Goal: Information Seeking & Learning: Find specific fact

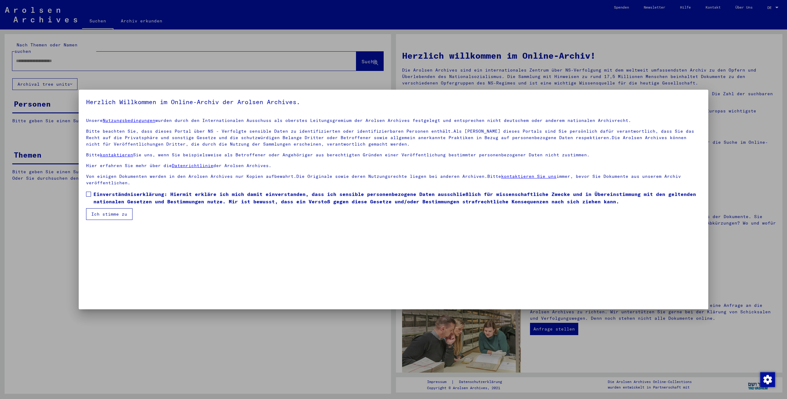
click at [86, 195] on span at bounding box center [88, 194] width 5 height 5
click at [105, 219] on button "Ich stimme zu" at bounding box center [109, 215] width 46 height 12
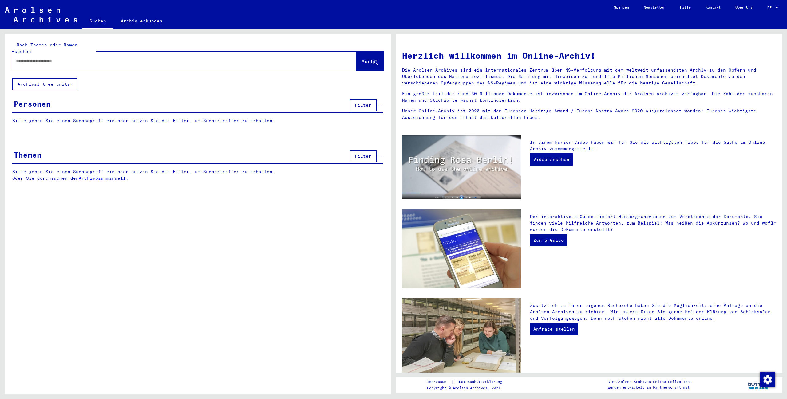
click at [60, 58] on input "text" at bounding box center [177, 61] width 322 height 6
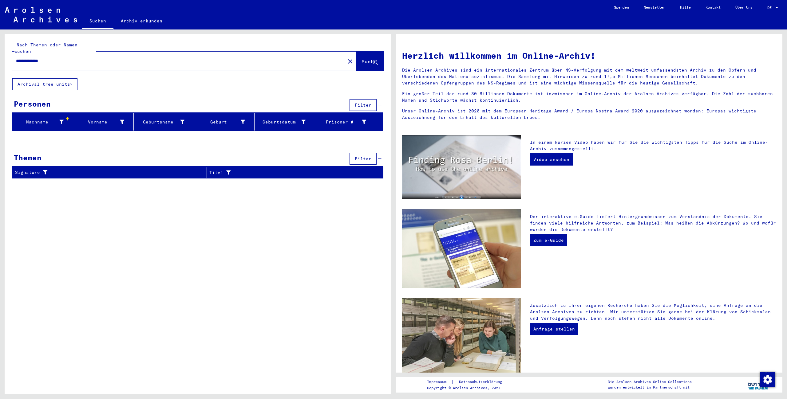
click at [36, 119] on div "Nachname" at bounding box center [39, 122] width 49 height 6
drag, startPoint x: 69, startPoint y: 53, endPoint x: 0, endPoint y: 58, distance: 68.8
click at [16, 58] on input "**********" at bounding box center [177, 61] width 322 height 6
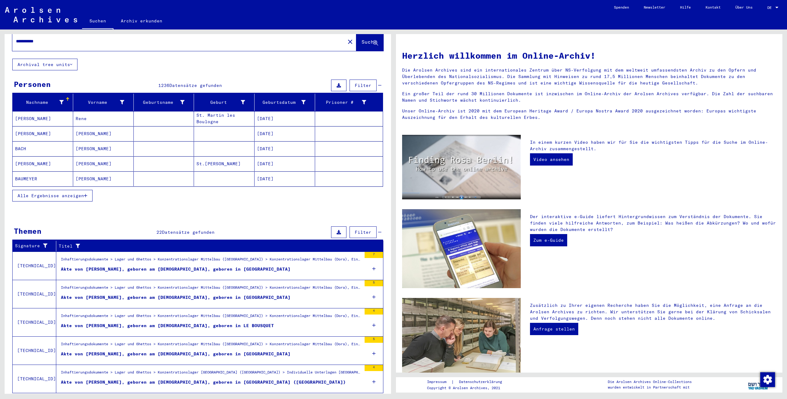
scroll to position [33, 0]
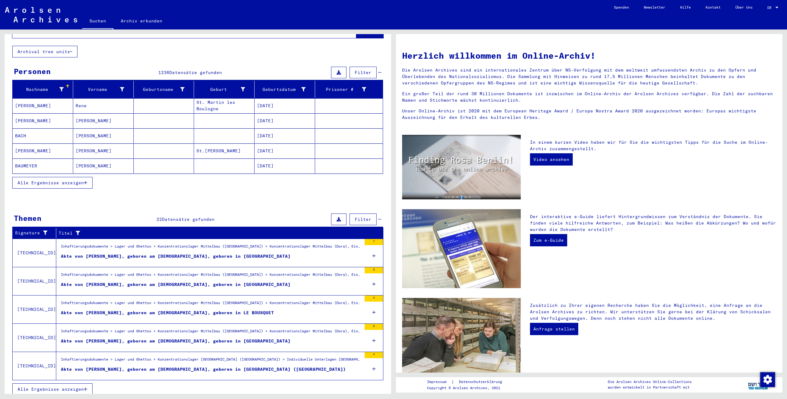
click at [54, 384] on button "Alle Ergebnisse anzeigen" at bounding box center [52, 390] width 80 height 12
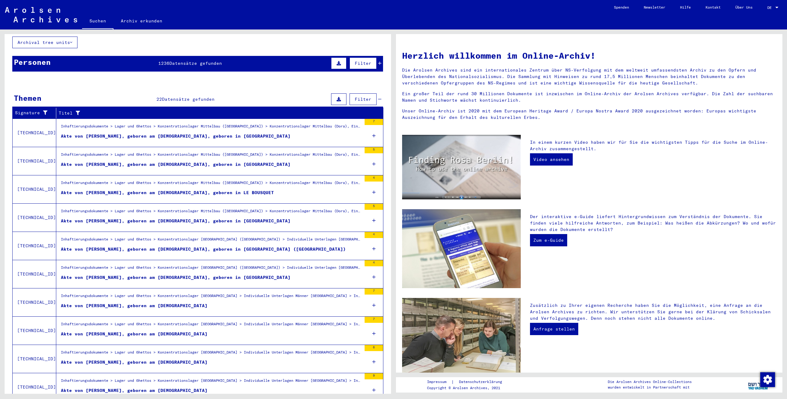
scroll to position [0, 0]
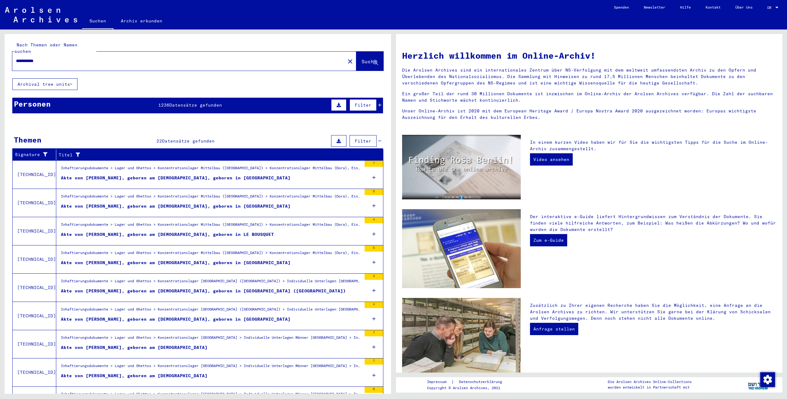
drag, startPoint x: 83, startPoint y: 57, endPoint x: 0, endPoint y: 48, distance: 83.8
click at [16, 58] on input "**********" at bounding box center [177, 61] width 322 height 6
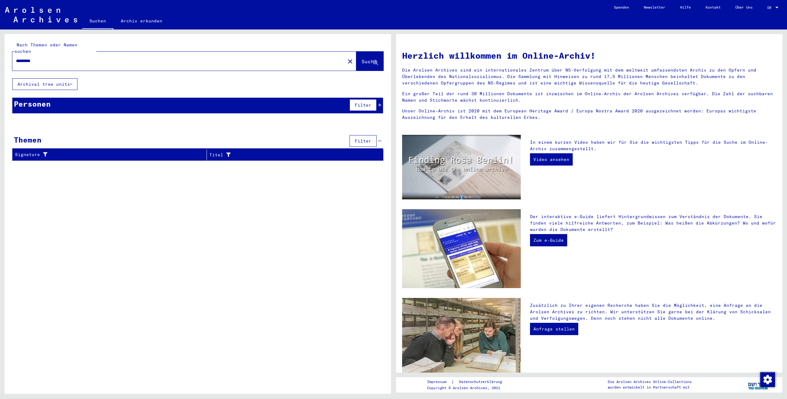
type input "*********"
click at [185, 102] on span "Datensätze gefunden" at bounding box center [191, 105] width 53 height 6
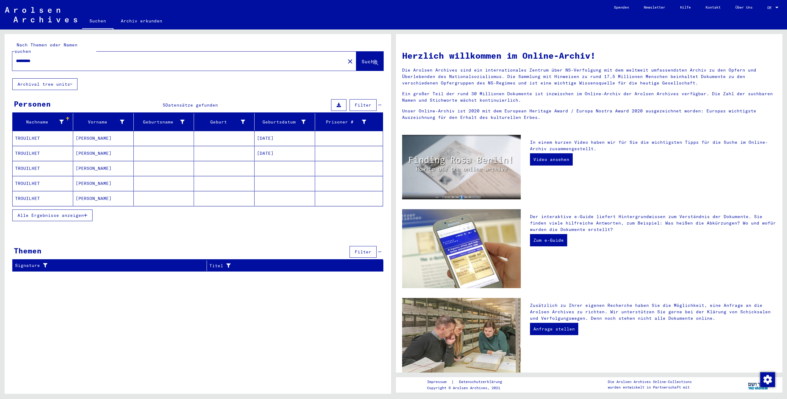
click at [87, 213] on icon "button" at bounding box center [85, 215] width 3 height 4
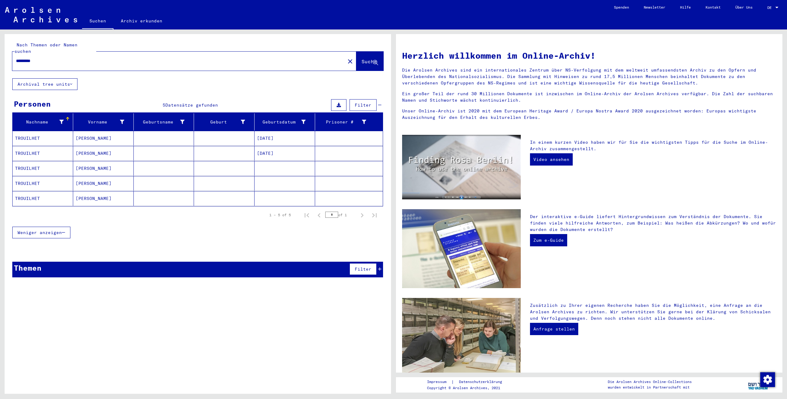
drag, startPoint x: 54, startPoint y: 53, endPoint x: 1, endPoint y: 58, distance: 53.5
click at [16, 58] on input "*********" at bounding box center [177, 61] width 322 height 6
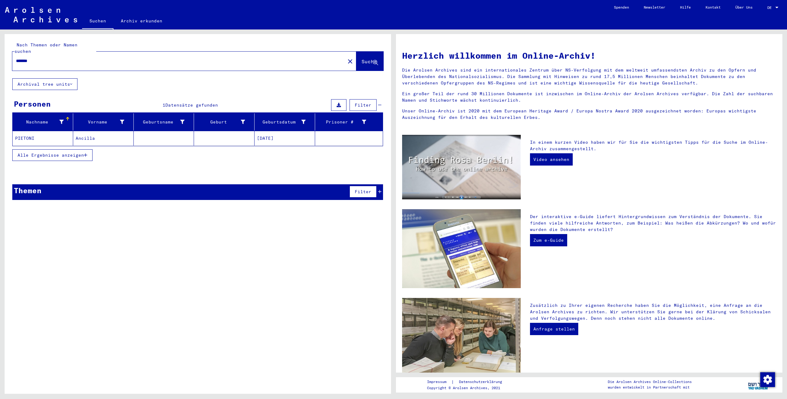
drag, startPoint x: 31, startPoint y: 54, endPoint x: 0, endPoint y: 57, distance: 30.9
click at [16, 58] on input "*******" at bounding box center [177, 61] width 322 height 6
drag, startPoint x: 44, startPoint y: 54, endPoint x: 0, endPoint y: 58, distance: 44.4
click at [16, 58] on input "*******" at bounding box center [177, 61] width 322 height 6
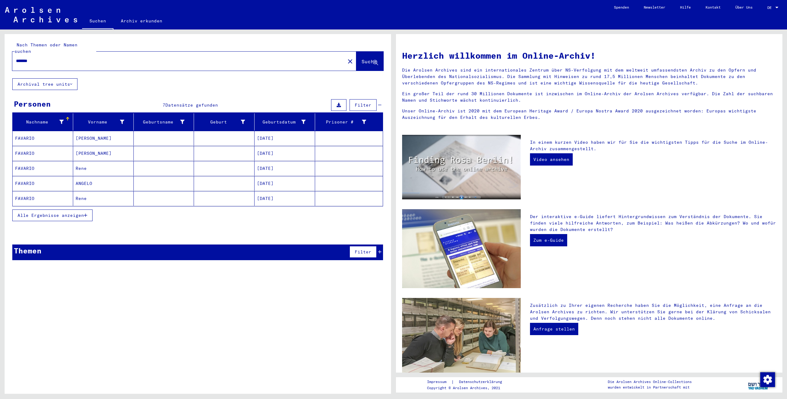
click at [27, 166] on mat-cell "FAVARIO" at bounding box center [43, 168] width 61 height 15
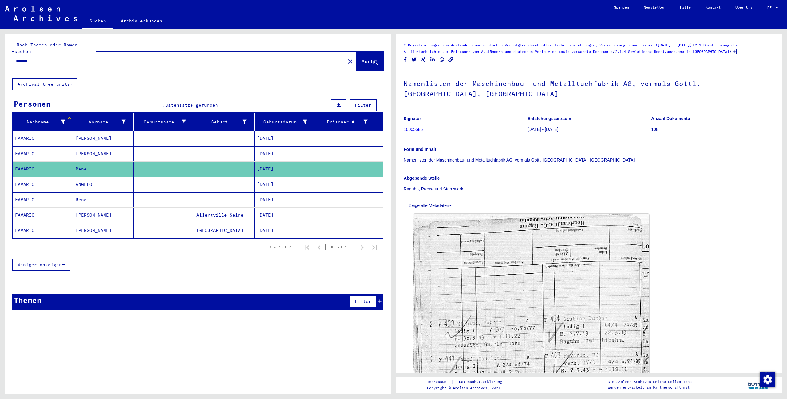
click at [35, 194] on mat-cell "FAVARIO" at bounding box center [43, 200] width 61 height 15
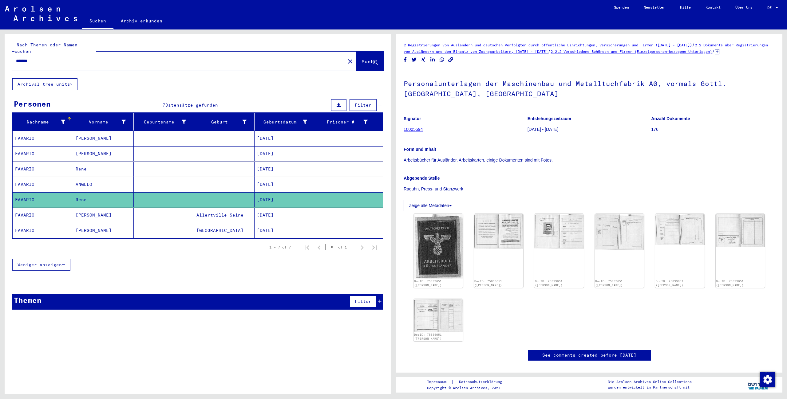
click at [47, 180] on mat-cell "FAVARIO" at bounding box center [43, 184] width 61 height 15
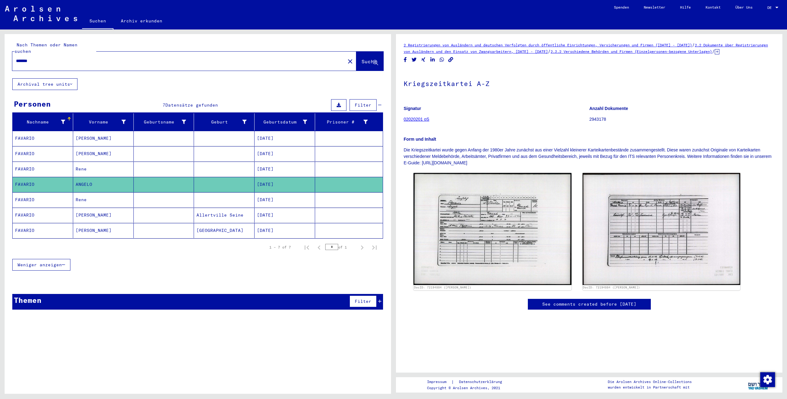
click at [24, 224] on mat-cell "FAVARIO" at bounding box center [43, 230] width 61 height 15
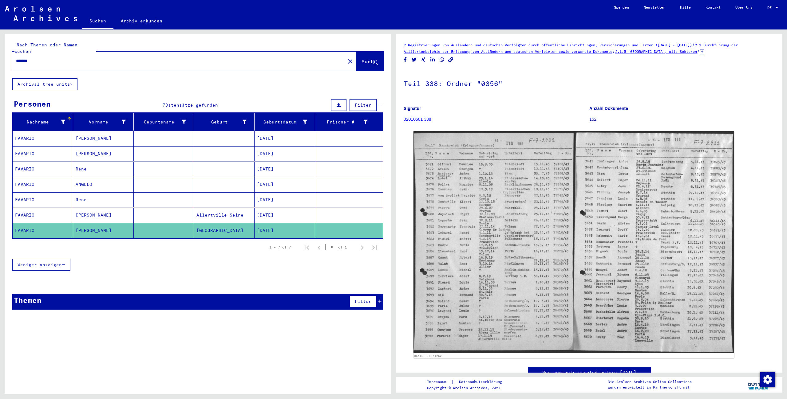
drag, startPoint x: 41, startPoint y: 54, endPoint x: 0, endPoint y: 41, distance: 42.7
click at [16, 58] on input "*******" at bounding box center [179, 61] width 326 height 6
type input "******"
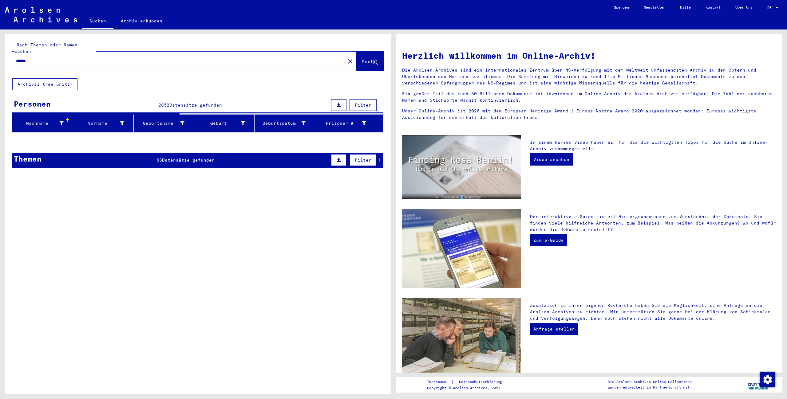
click at [185, 102] on span "Datensätze gefunden" at bounding box center [195, 105] width 53 height 6
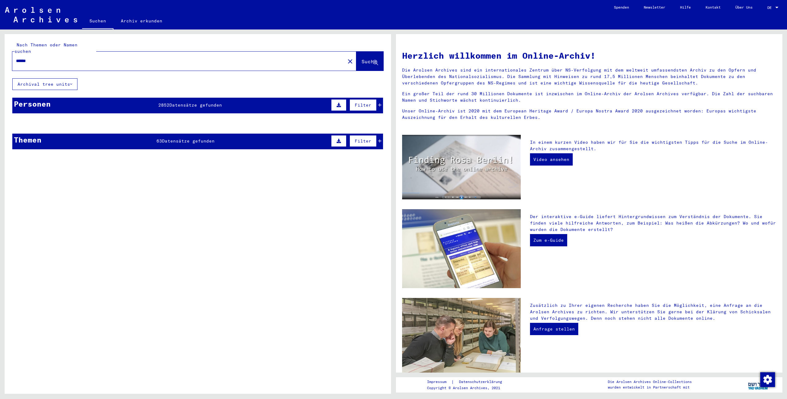
click at [185, 102] on span "Datensätze gefunden" at bounding box center [195, 105] width 53 height 6
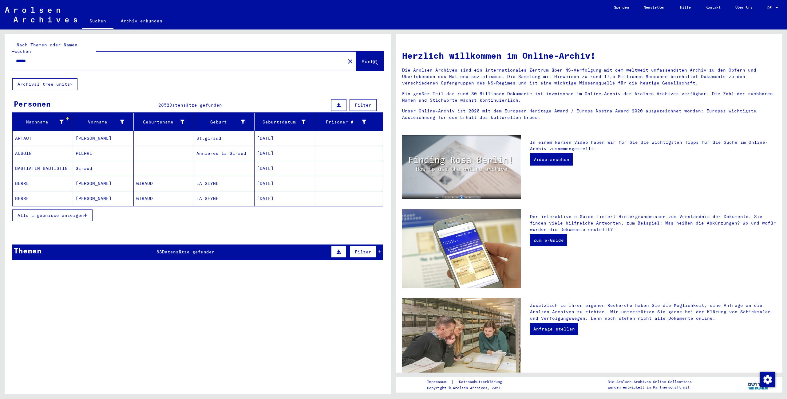
click at [86, 213] on icon "button" at bounding box center [85, 215] width 3 height 4
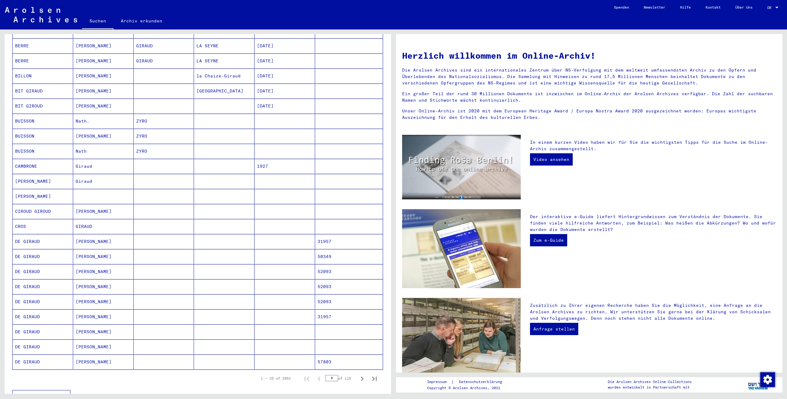
scroll to position [276, 0]
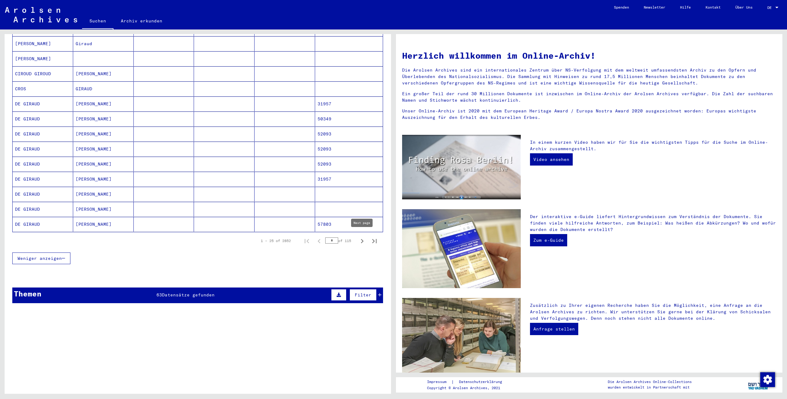
click at [364, 240] on icon "Next page" at bounding box center [362, 241] width 9 height 9
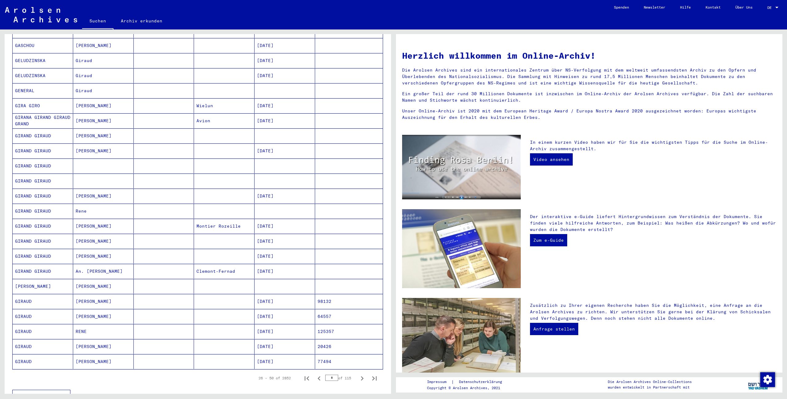
scroll to position [172, 0]
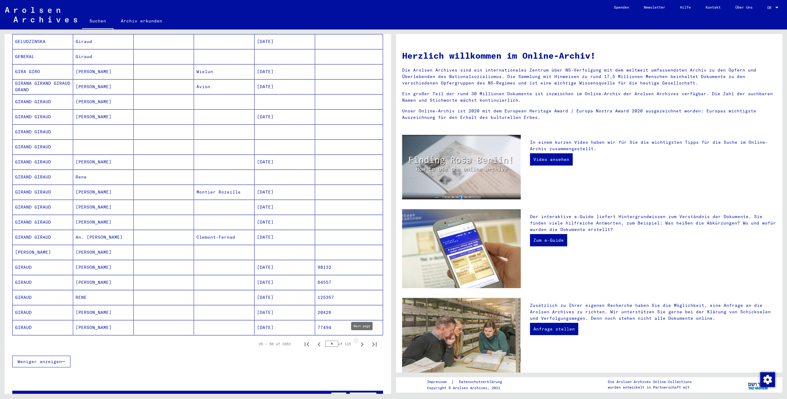
click at [360, 344] on icon "Next page" at bounding box center [362, 344] width 9 height 9
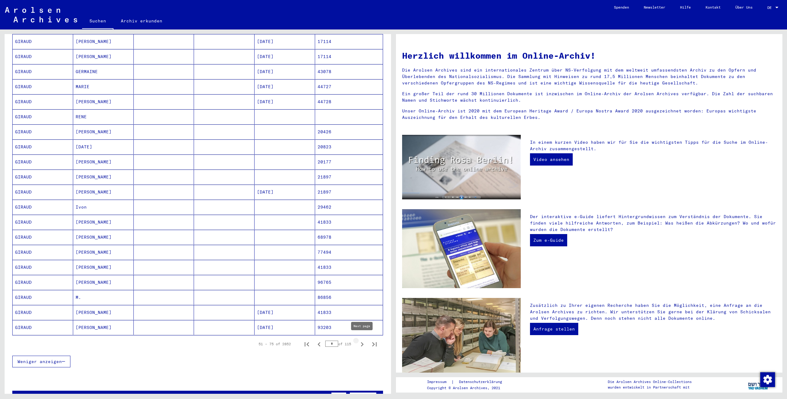
click at [362, 341] on icon "Next page" at bounding box center [362, 344] width 9 height 9
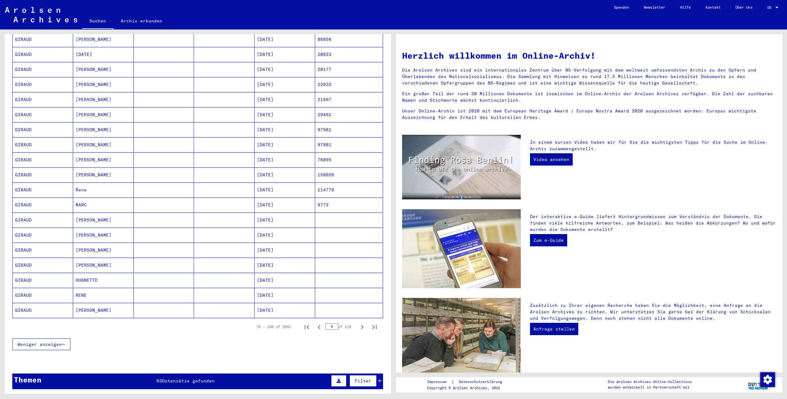
scroll to position [207, 0]
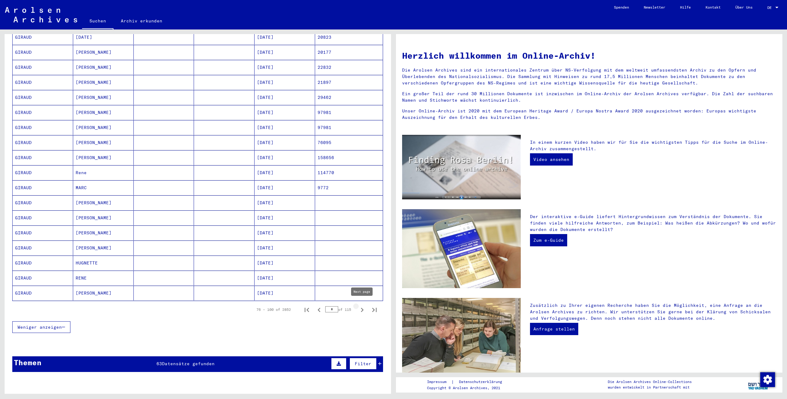
click at [360, 307] on icon "Next page" at bounding box center [362, 310] width 9 height 9
type input "*"
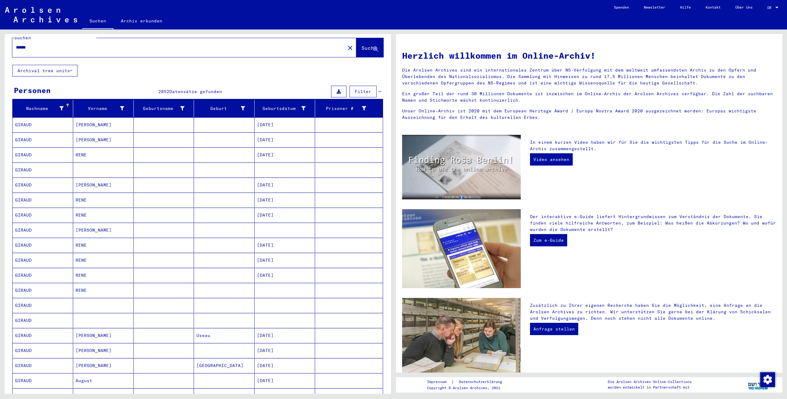
scroll to position [0, 0]
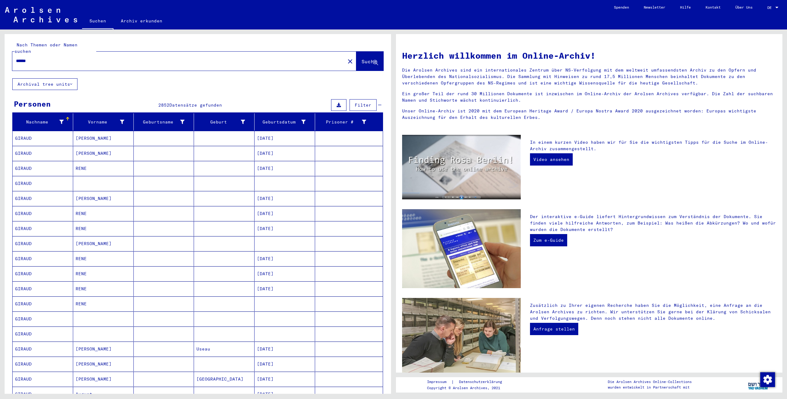
drag, startPoint x: 41, startPoint y: 53, endPoint x: 0, endPoint y: 56, distance: 40.7
click at [16, 58] on input "******" at bounding box center [177, 61] width 322 height 6
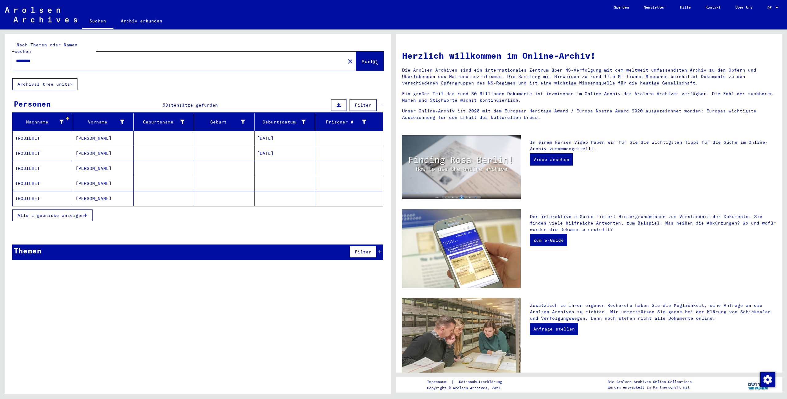
drag, startPoint x: 42, startPoint y: 57, endPoint x: 0, endPoint y: 54, distance: 41.3
click at [16, 58] on input "*********" at bounding box center [177, 61] width 322 height 6
type input "******"
click at [39, 213] on span "Alle Ergebnisse anzeigen" at bounding box center [51, 216] width 66 height 6
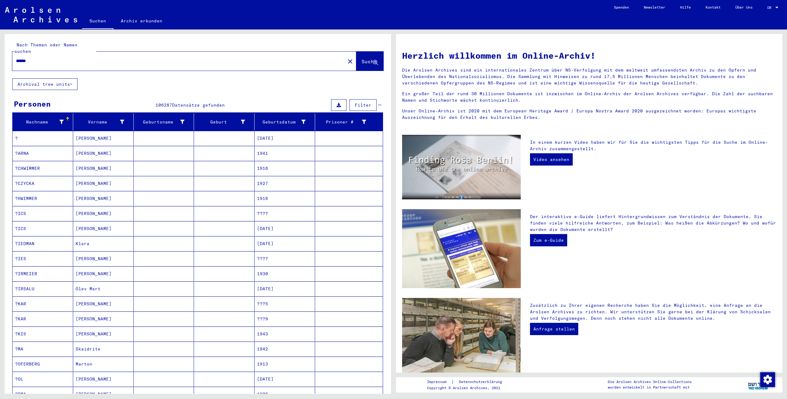
click at [361, 99] on button "Filter" at bounding box center [363, 105] width 27 height 12
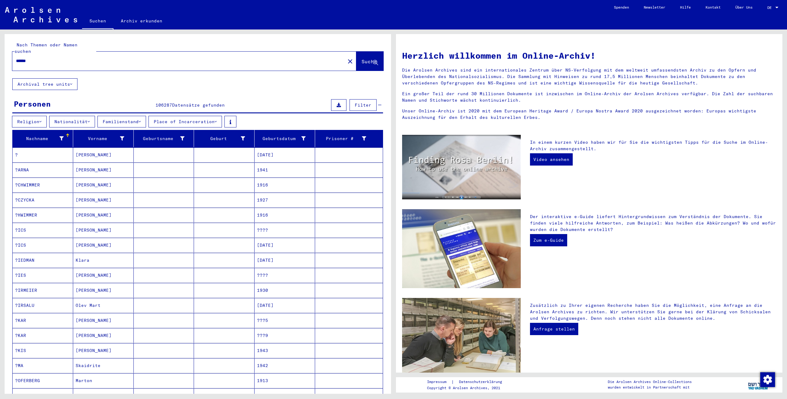
click at [75, 116] on button "Nationalität" at bounding box center [72, 122] width 46 height 12
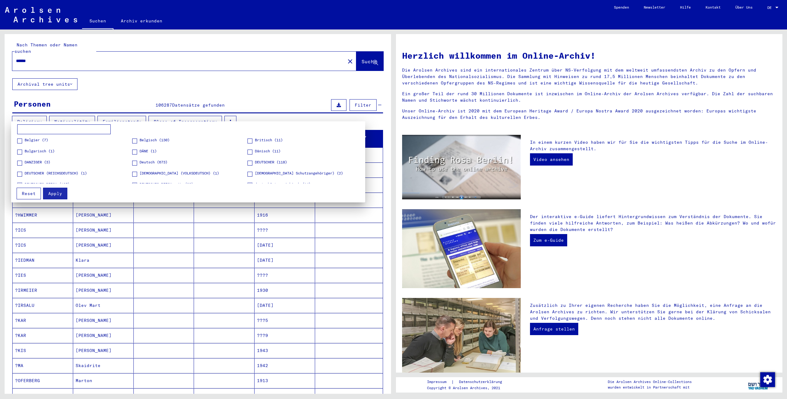
scroll to position [54, 0]
click at [19, 154] on span at bounding box center [19, 153] width 5 height 5
click at [137, 153] on span at bounding box center [134, 153] width 5 height 5
click at [51, 194] on span "Apply" at bounding box center [55, 194] width 14 height 6
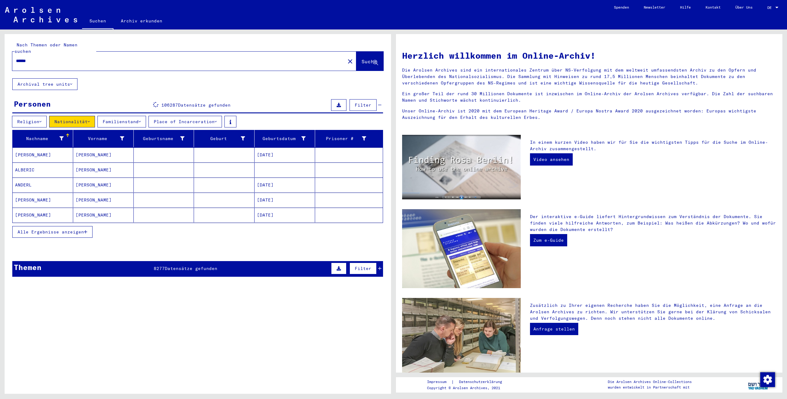
click at [62, 137] on icon at bounding box center [61, 139] width 4 height 4
click at [99, 145] on div "Beinhaltet" at bounding box center [87, 143] width 50 height 9
click at [72, 120] on div at bounding box center [393, 199] width 787 height 399
click at [160, 152] on div at bounding box center [393, 199] width 787 height 399
click at [62, 137] on icon at bounding box center [61, 139] width 4 height 4
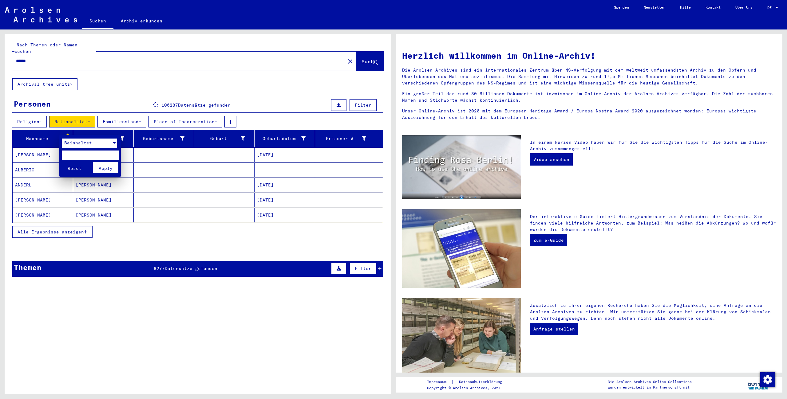
click at [109, 144] on div "Beinhaltet" at bounding box center [87, 143] width 50 height 9
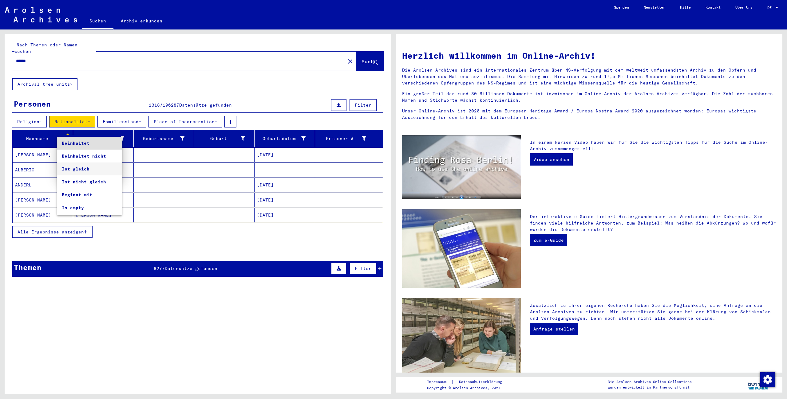
click at [99, 166] on span "Ist gleich" at bounding box center [89, 169] width 55 height 13
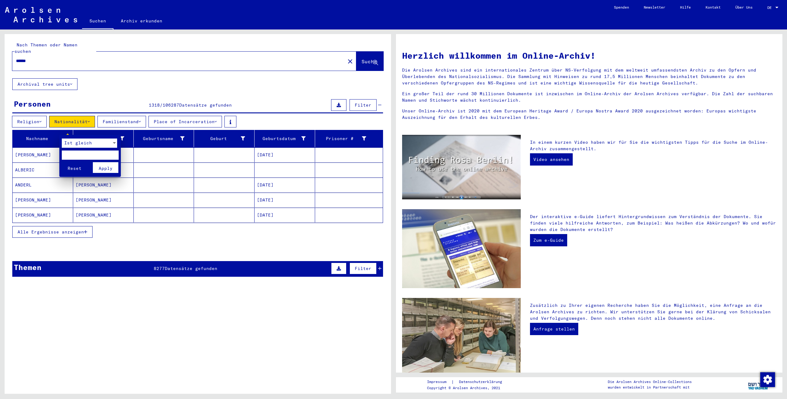
click at [80, 155] on input "text" at bounding box center [90, 155] width 57 height 9
type input "******"
click at [62, 162] on button "Reset" at bounding box center [75, 167] width 26 height 11
click at [122, 137] on icon at bounding box center [122, 139] width 4 height 4
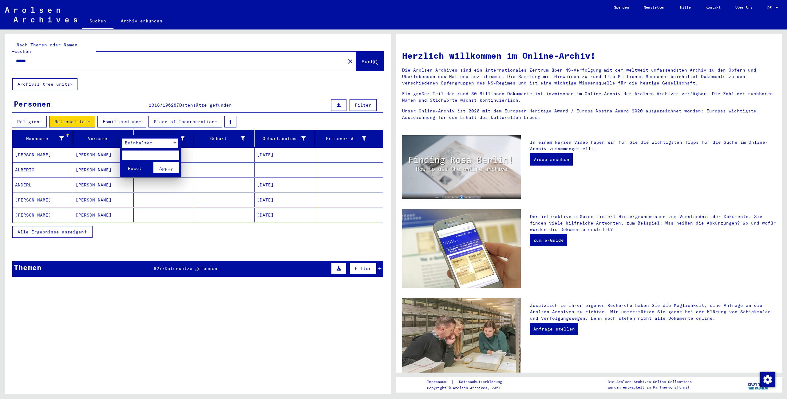
click at [141, 143] on span "Beinhaltet" at bounding box center [139, 143] width 28 height 6
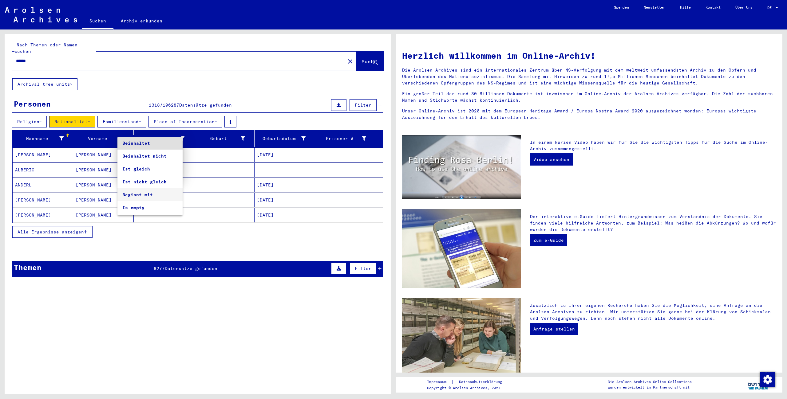
click at [161, 198] on span "Beginnt mit" at bounding box center [149, 195] width 55 height 13
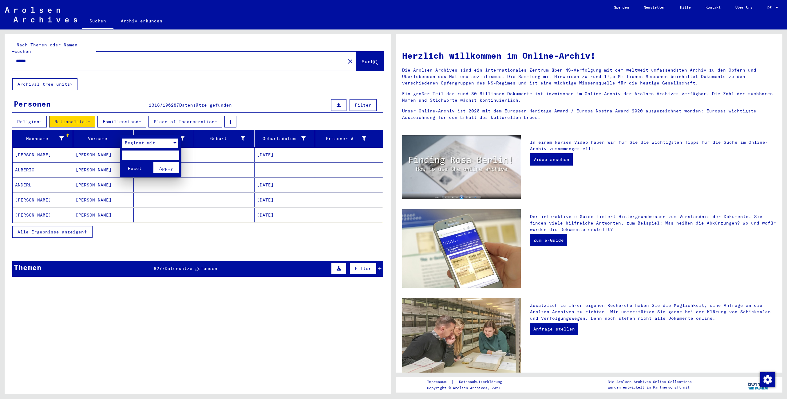
click at [131, 158] on input "text" at bounding box center [150, 155] width 57 height 9
type input "****"
click at [122, 162] on button "Reset" at bounding box center [135, 167] width 26 height 11
click at [64, 139] on mat-header-cell "Nachname" at bounding box center [43, 138] width 61 height 17
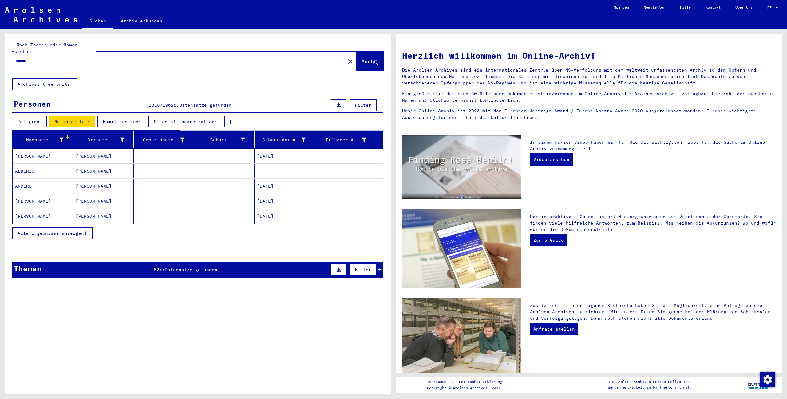
click at [62, 138] on icon at bounding box center [61, 140] width 4 height 4
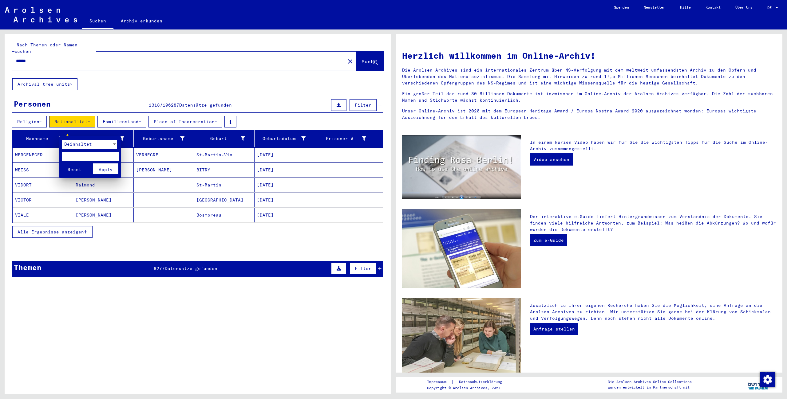
click at [78, 141] on div "Beinhaltet" at bounding box center [87, 144] width 50 height 9
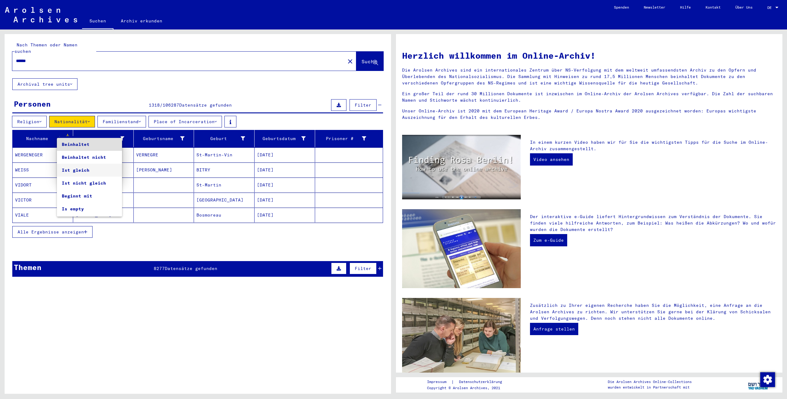
click at [86, 173] on span "Ist gleich" at bounding box center [89, 170] width 55 height 13
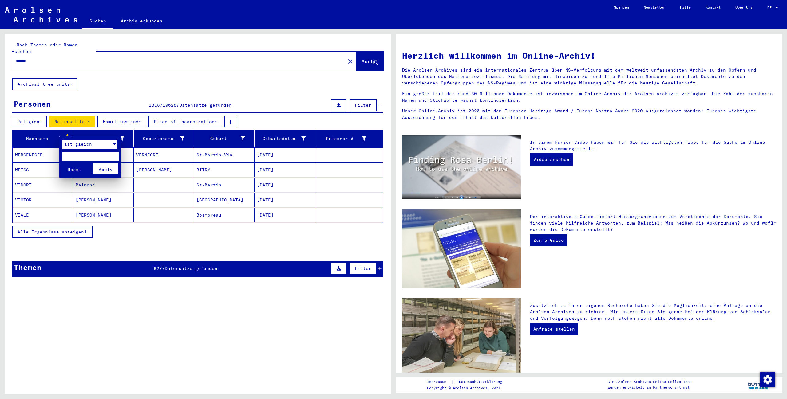
click at [84, 155] on input "text" at bounding box center [90, 156] width 57 height 9
type input "******"
click at [62, 164] on button "Reset" at bounding box center [75, 169] width 26 height 11
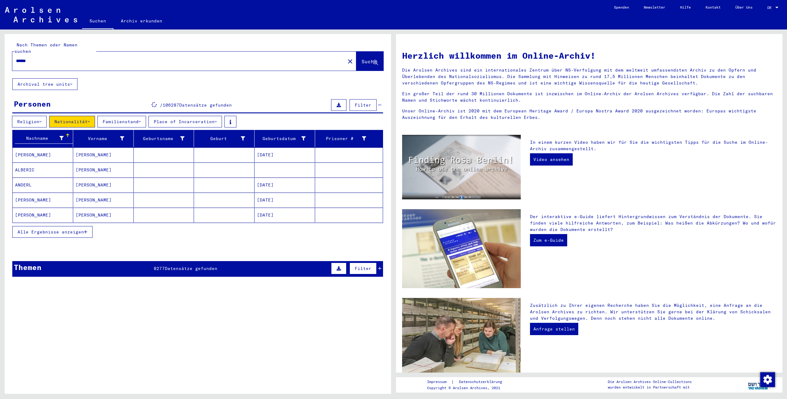
click at [82, 229] on span "Alle Ergebnisse anzeigen" at bounding box center [51, 232] width 66 height 6
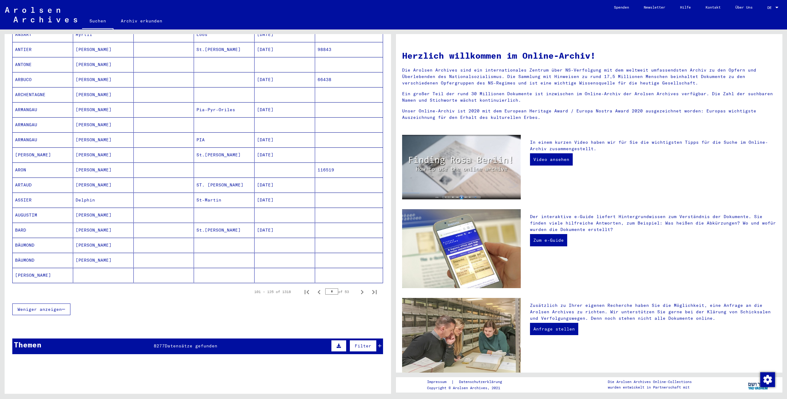
scroll to position [34, 0]
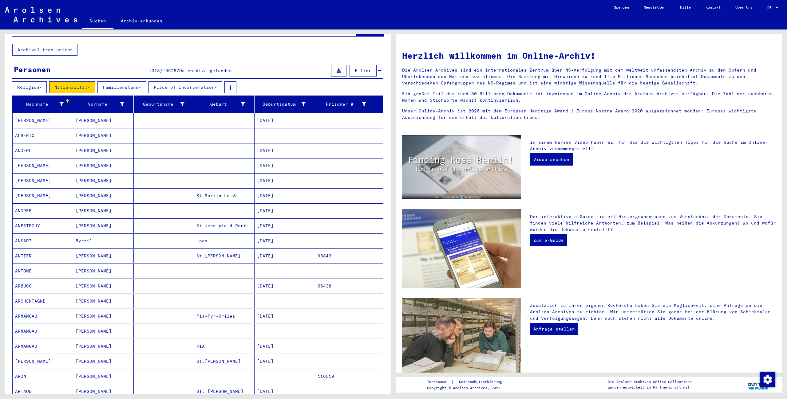
click at [39, 101] on div "Nachname" at bounding box center [39, 104] width 49 height 6
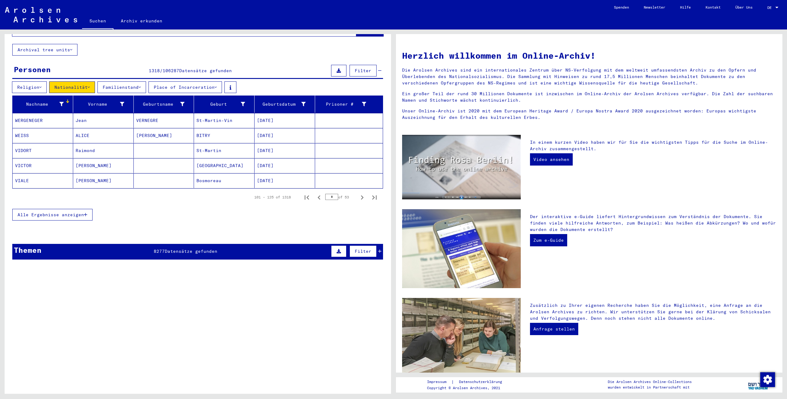
click at [75, 212] on span "Alle Ergebnisse anzeigen" at bounding box center [51, 215] width 66 height 6
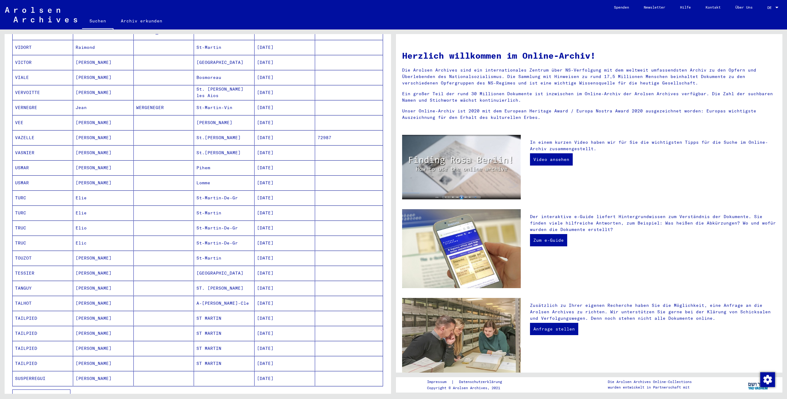
scroll to position [241, 0]
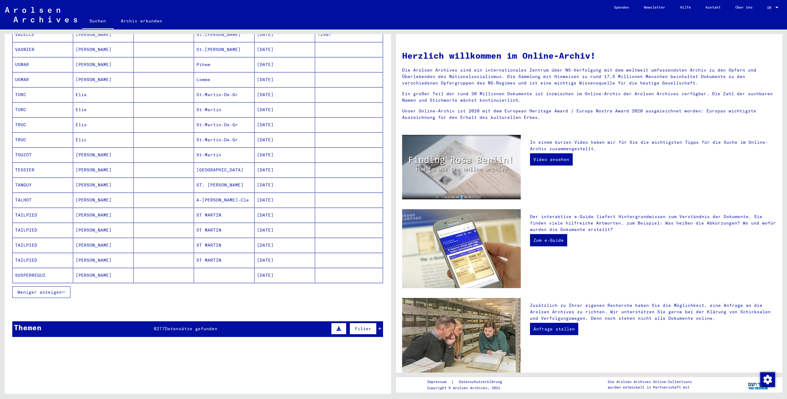
click at [56, 290] on span "Weniger anzeigen" at bounding box center [40, 293] width 44 height 6
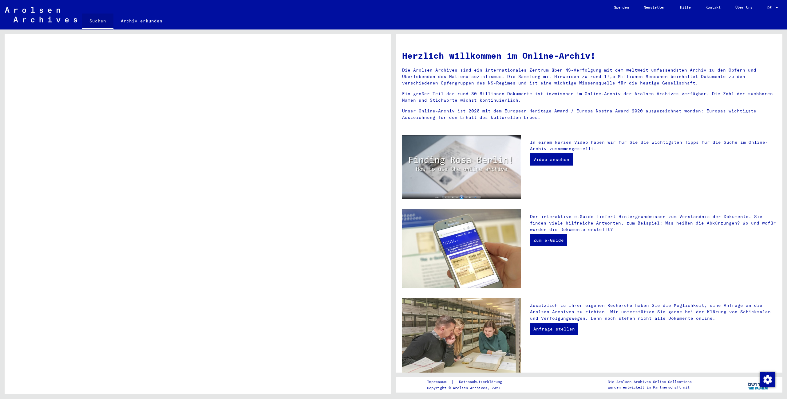
click at [98, 21] on link "Suchen" at bounding box center [97, 22] width 31 height 16
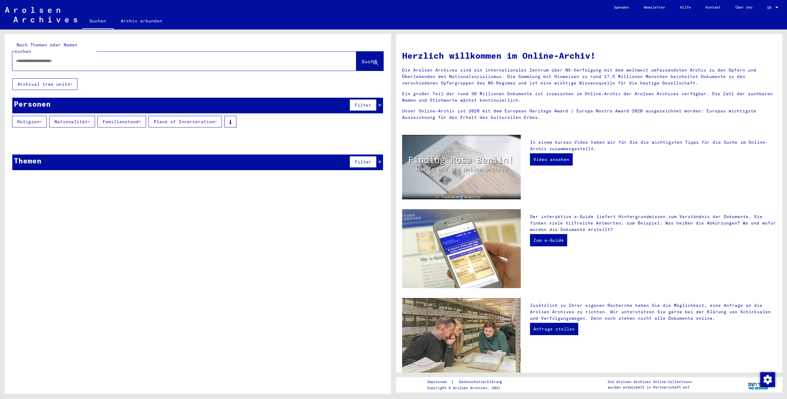
click at [68, 58] on div at bounding box center [175, 61] width 326 height 14
click at [64, 58] on input "text" at bounding box center [177, 61] width 322 height 6
type input "*"
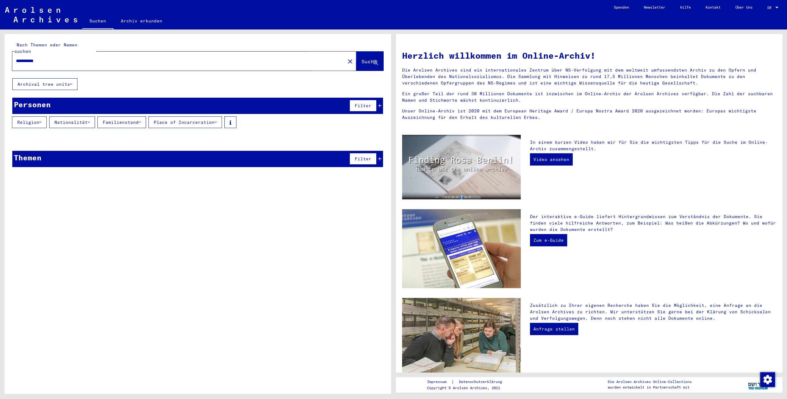
click at [362, 58] on span "Suche" at bounding box center [369, 61] width 15 height 6
click at [64, 54] on div "**********" at bounding box center [175, 61] width 326 height 14
click at [57, 58] on input "**********" at bounding box center [177, 61] width 322 height 6
drag, startPoint x: 57, startPoint y: 55, endPoint x: 0, endPoint y: 55, distance: 56.6
click at [16, 58] on input "**********" at bounding box center [177, 61] width 322 height 6
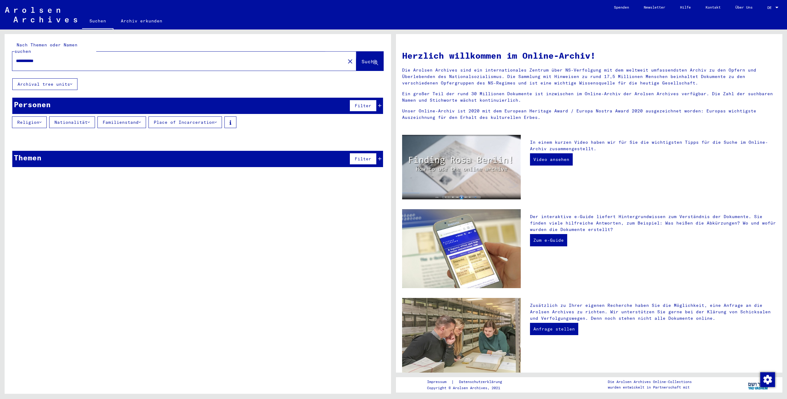
click at [363, 58] on span "Suche" at bounding box center [369, 61] width 15 height 6
click at [60, 58] on input "**********" at bounding box center [177, 61] width 322 height 6
type input "******"
click at [146, 38] on div "Nach Themen oder Namen suchen ****** close Suche" at bounding box center [198, 56] width 387 height 44
click at [365, 52] on button "Suche" at bounding box center [369, 61] width 27 height 19
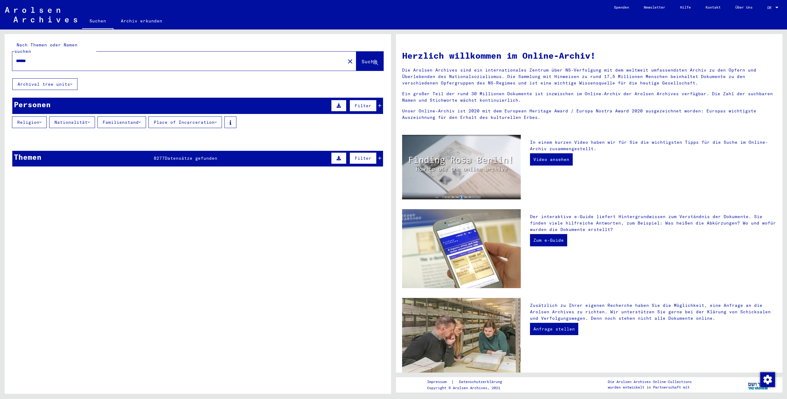
click at [303, 105] on div "Personen Filter" at bounding box center [197, 106] width 371 height 16
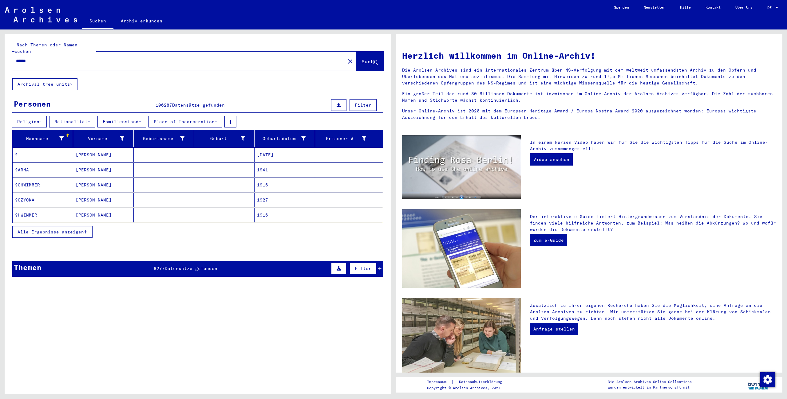
click at [89, 226] on button "Alle Ergebnisse anzeigen" at bounding box center [52, 232] width 80 height 12
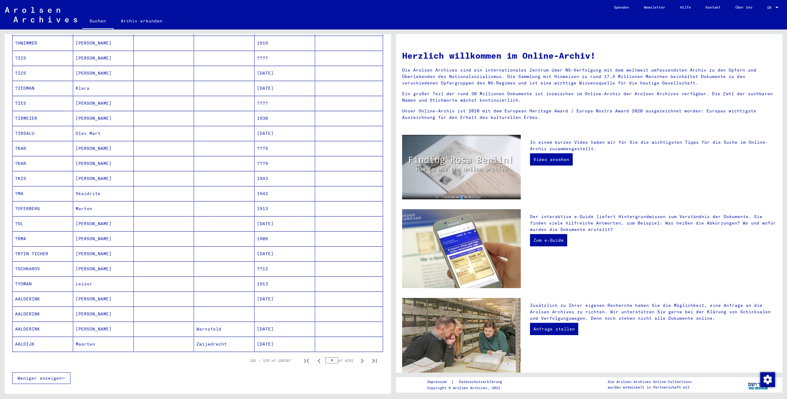
scroll to position [344, 0]
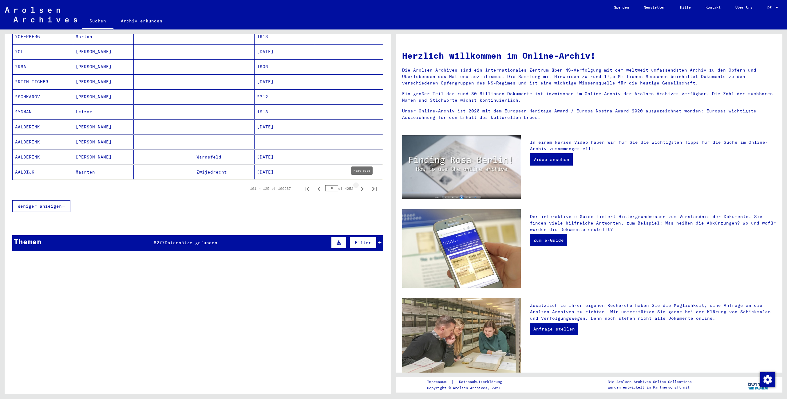
click at [361, 187] on icon "Next page" at bounding box center [362, 189] width 9 height 9
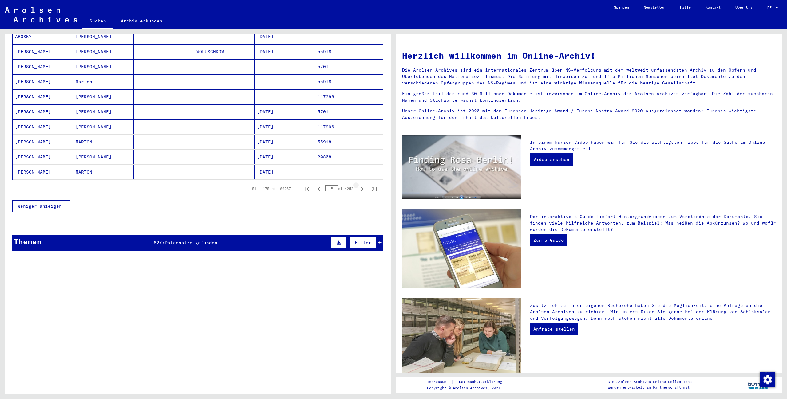
click at [361, 187] on icon "Next page" at bounding box center [362, 189] width 9 height 9
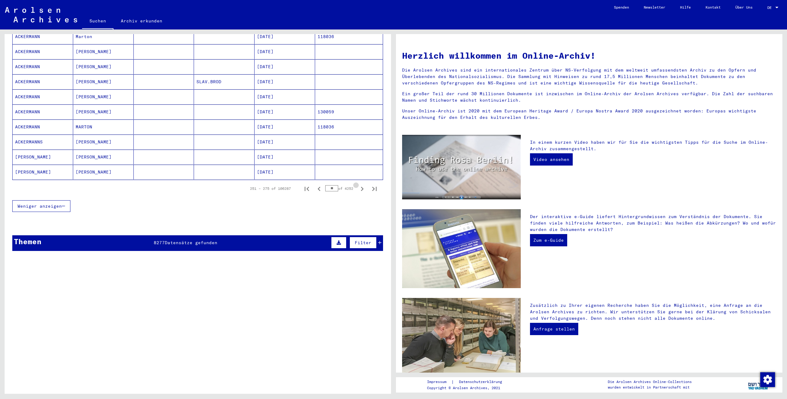
click at [361, 187] on icon "Next page" at bounding box center [362, 189] width 9 height 9
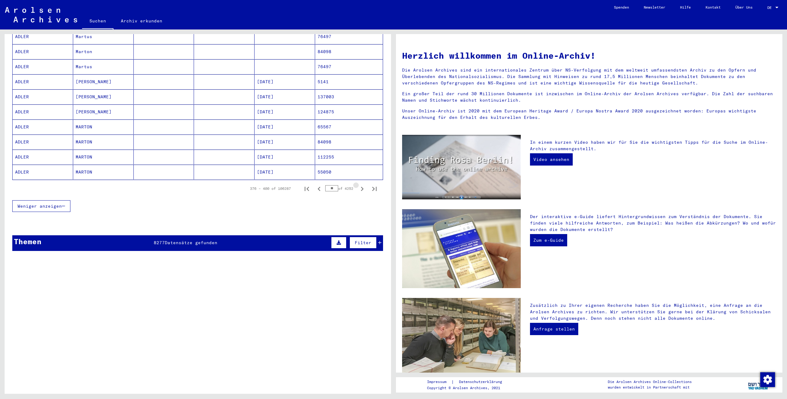
click at [361, 187] on icon "Next page" at bounding box center [362, 189] width 9 height 9
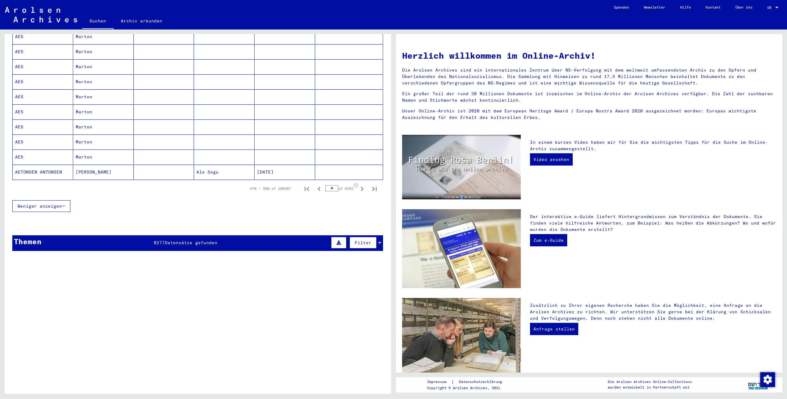
click at [361, 187] on icon "Next page" at bounding box center [362, 189] width 9 height 9
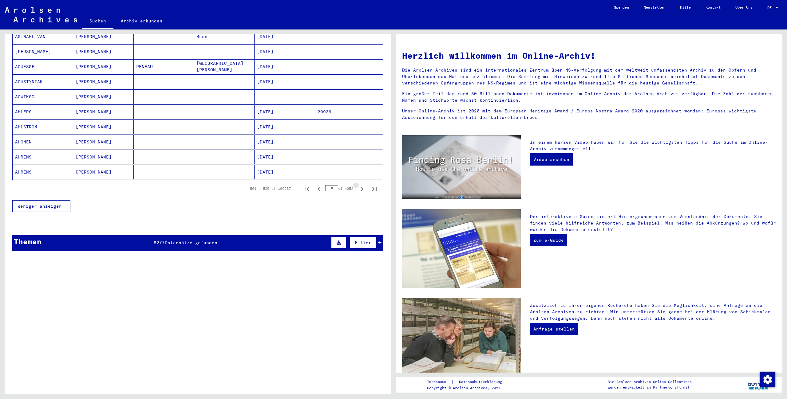
click at [361, 187] on icon "Next page" at bounding box center [362, 189] width 9 height 9
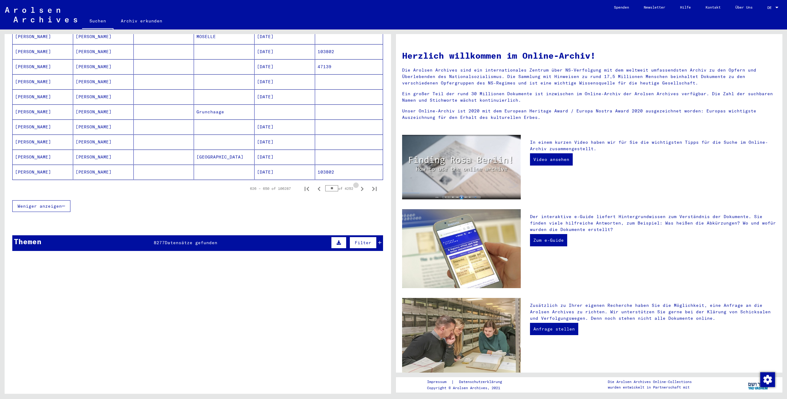
click at [361, 187] on icon "Next page" at bounding box center [362, 189] width 9 height 9
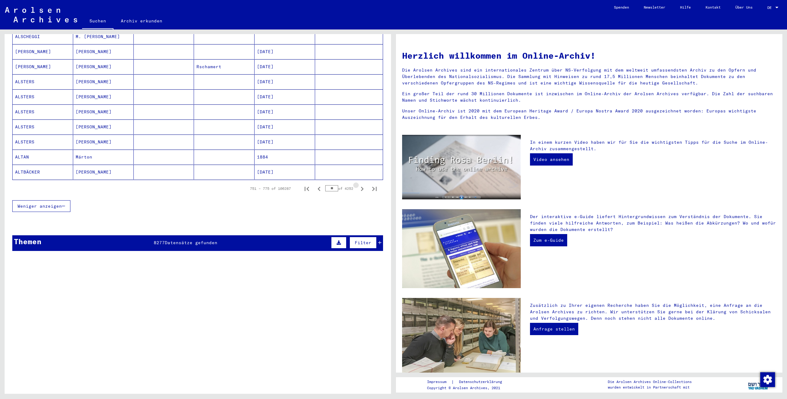
click at [361, 187] on icon "Next page" at bounding box center [362, 189] width 9 height 9
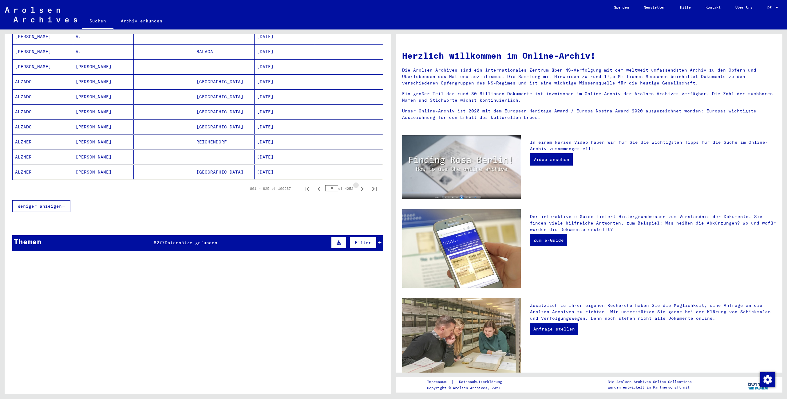
click at [361, 187] on icon "Next page" at bounding box center [362, 189] width 9 height 9
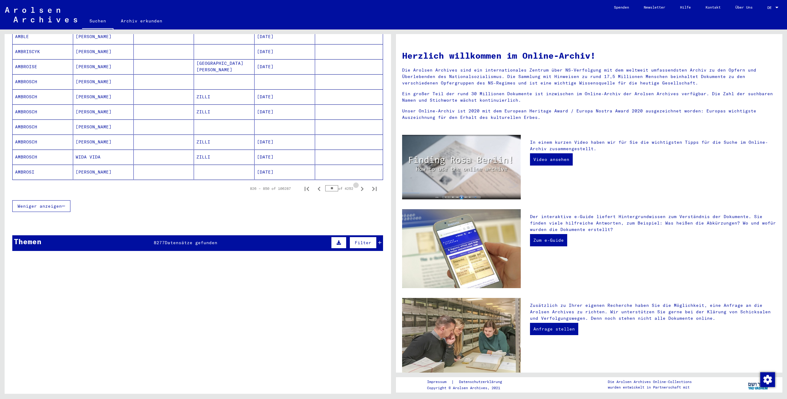
click at [361, 187] on icon "Next page" at bounding box center [362, 189] width 9 height 9
click at [372, 186] on icon "Last page" at bounding box center [374, 189] width 9 height 9
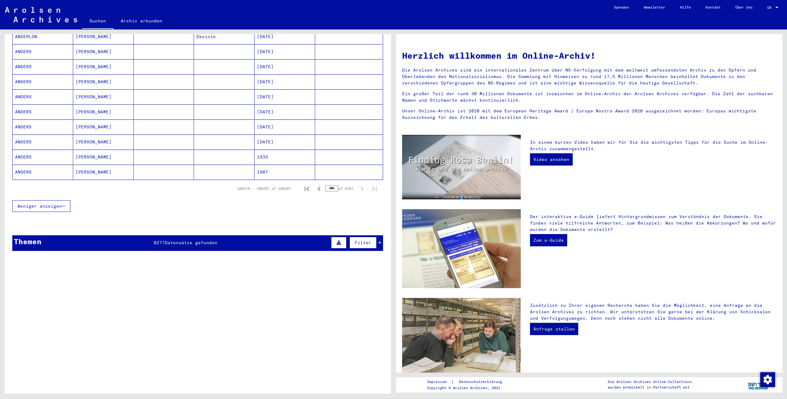
scroll to position [242, 0]
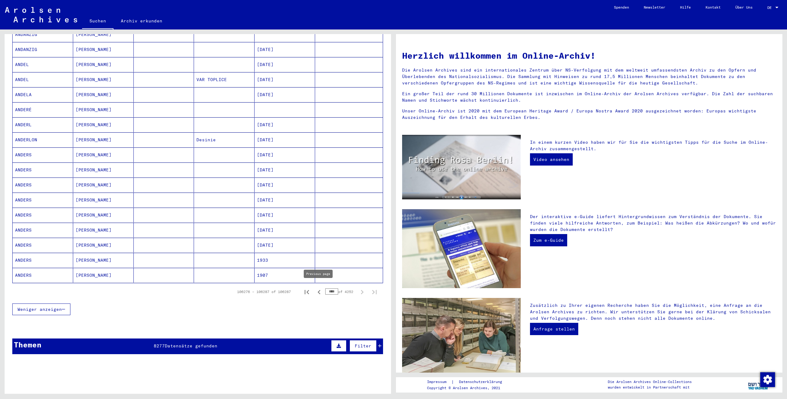
click at [320, 289] on icon "Previous page" at bounding box center [319, 292] width 9 height 9
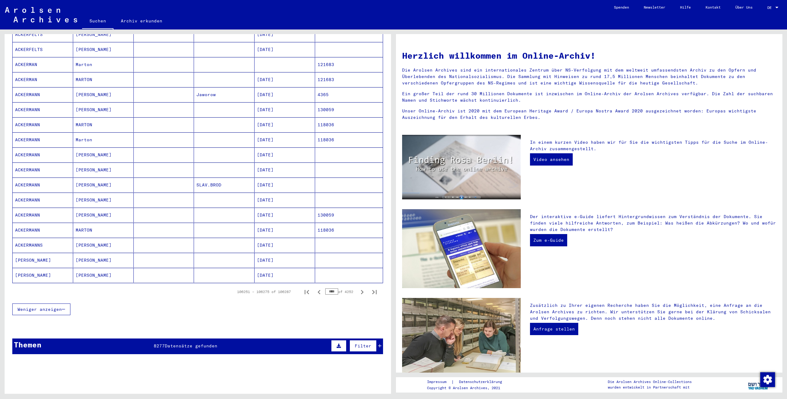
click at [320, 289] on icon "Previous page" at bounding box center [319, 292] width 9 height 9
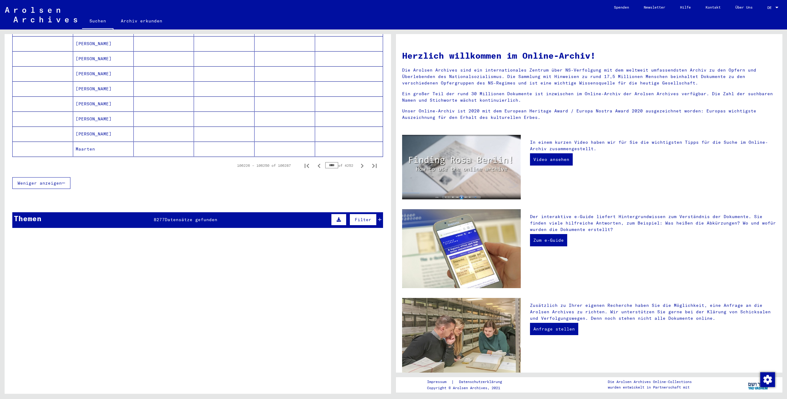
scroll to position [168, 0]
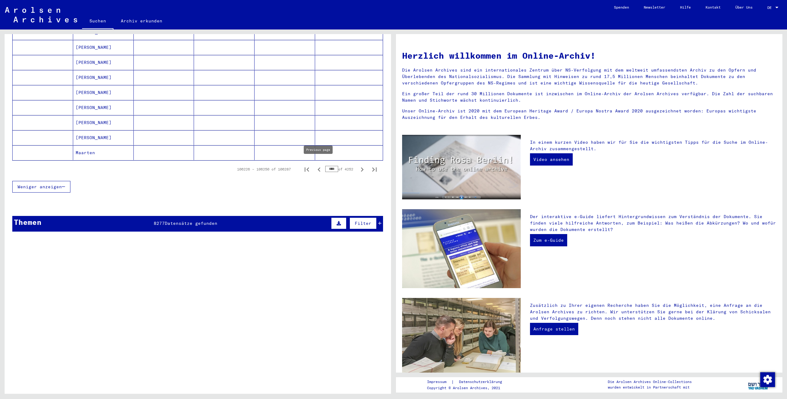
click at [315, 166] on icon "Previous page" at bounding box center [319, 169] width 9 height 9
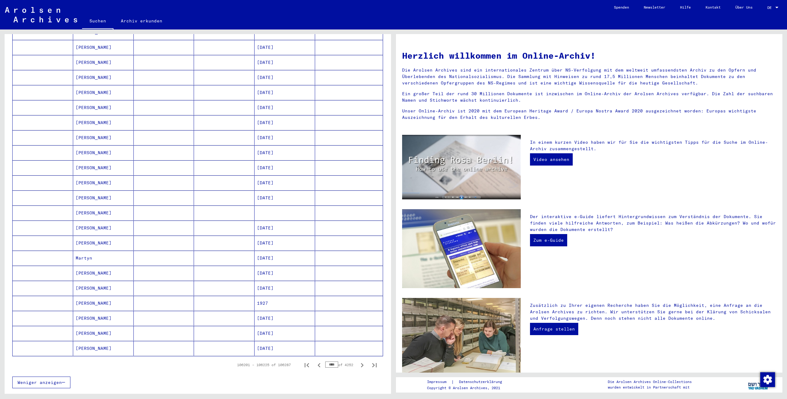
scroll to position [237, 0]
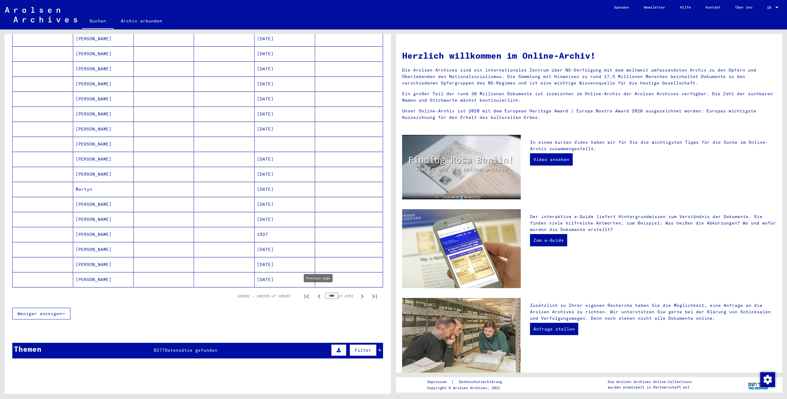
click at [320, 296] on icon "Previous page" at bounding box center [319, 296] width 9 height 9
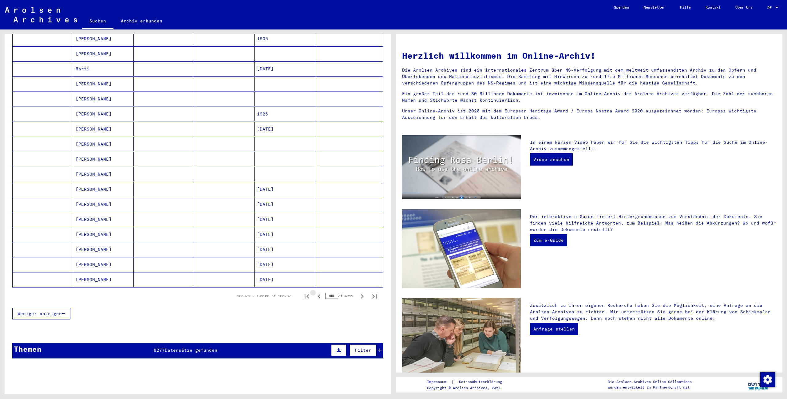
click at [320, 296] on icon "Previous page" at bounding box center [319, 296] width 9 height 9
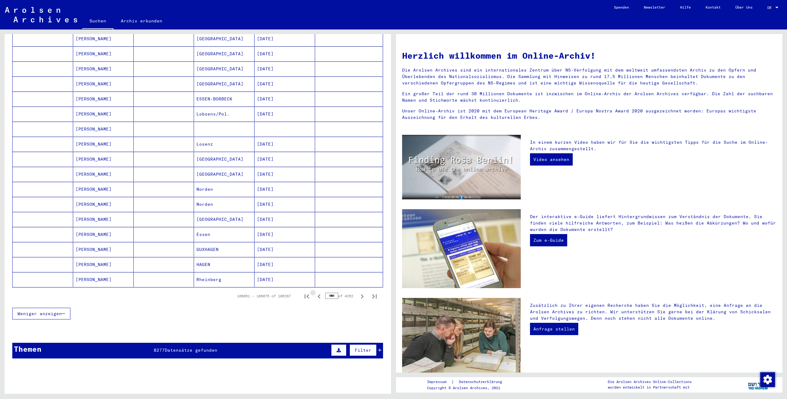
click at [320, 296] on icon "Previous page" at bounding box center [319, 296] width 9 height 9
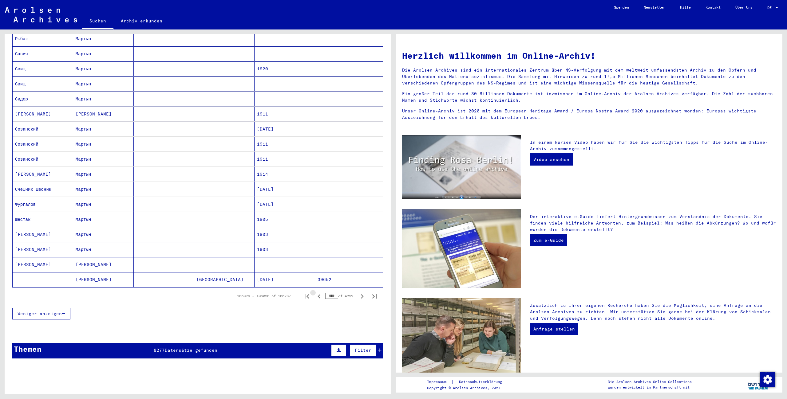
click at [320, 296] on icon "Previous page" at bounding box center [319, 296] width 9 height 9
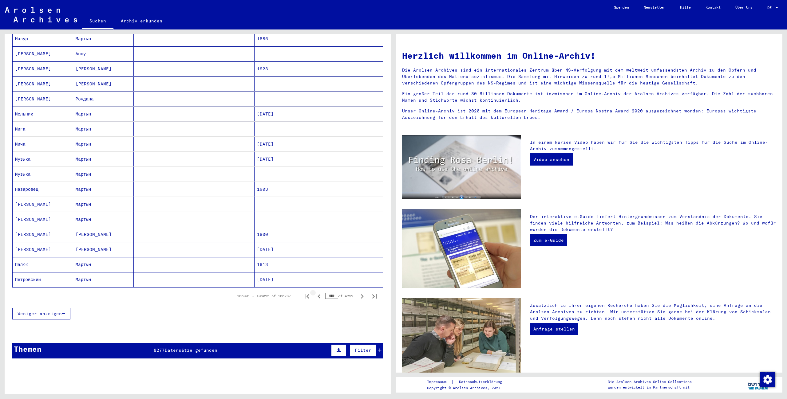
click at [320, 296] on icon "Previous page" at bounding box center [319, 296] width 9 height 9
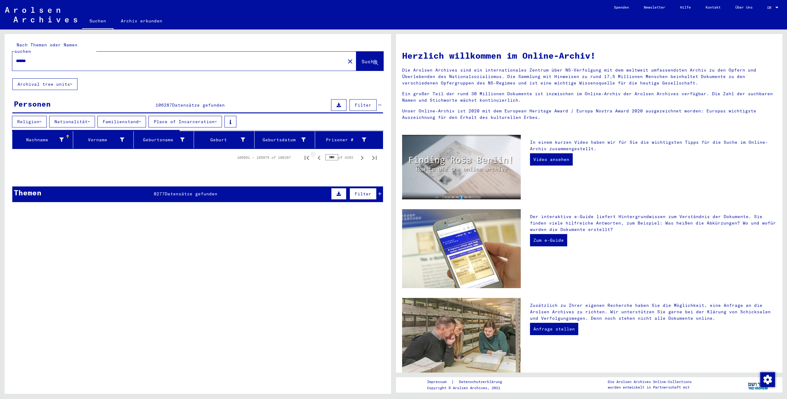
click at [320, 299] on div "Inhaftierungsdokumente > Lager und Ghettos > Polizeiliches Durchgangslager [GEO…" at bounding box center [208, 313] width 305 height 28
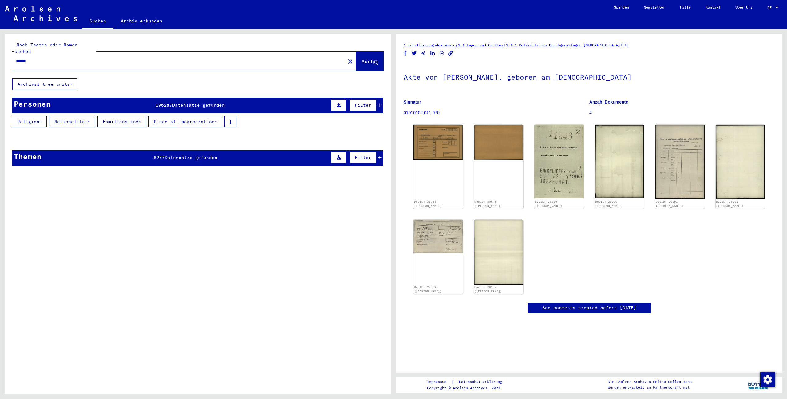
click at [44, 58] on input "******" at bounding box center [179, 61] width 326 height 6
click at [372, 58] on span "Suche" at bounding box center [369, 61] width 15 height 6
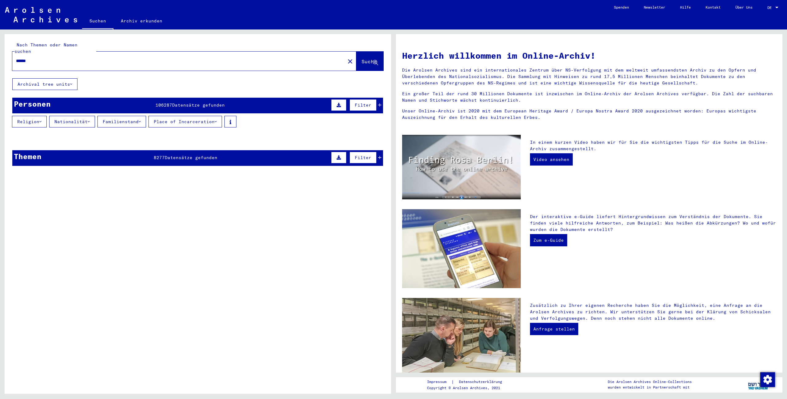
click at [362, 58] on span "Suche" at bounding box center [369, 61] width 15 height 6
click at [174, 102] on span "Datensätze gefunden" at bounding box center [198, 105] width 53 height 6
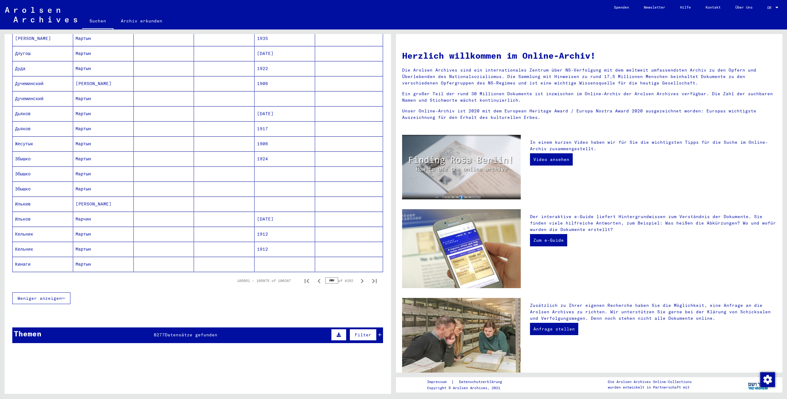
scroll to position [276, 0]
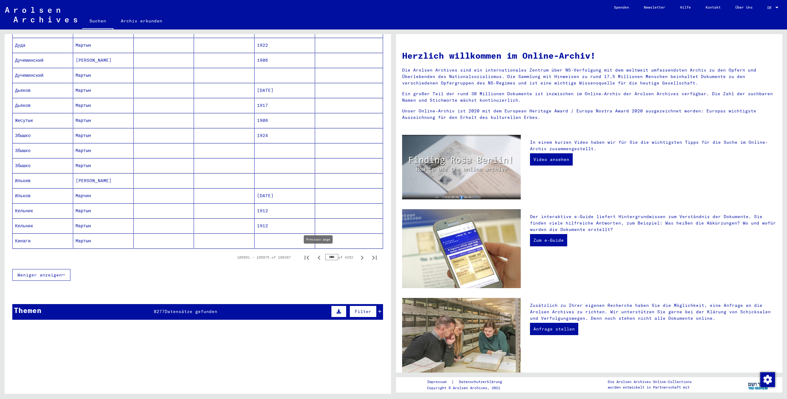
click at [320, 257] on icon "Previous page" at bounding box center [319, 258] width 9 height 9
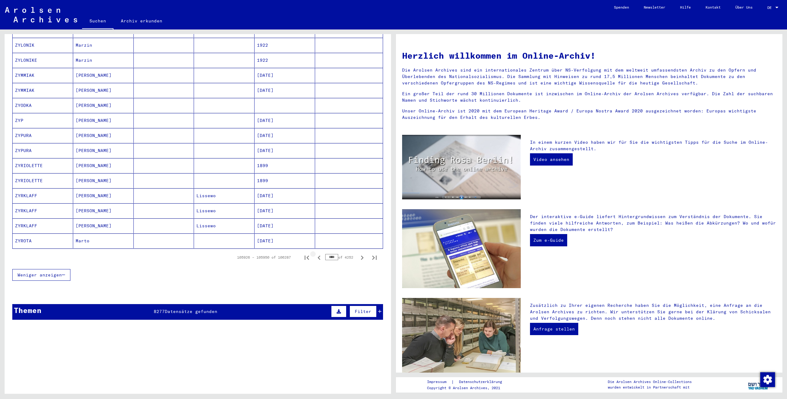
click at [320, 257] on icon "Previous page" at bounding box center [319, 258] width 9 height 9
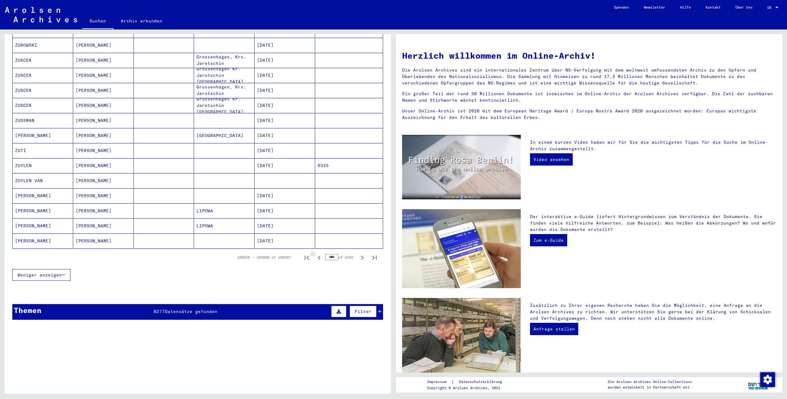
click at [320, 257] on icon "Previous page" at bounding box center [319, 258] width 9 height 9
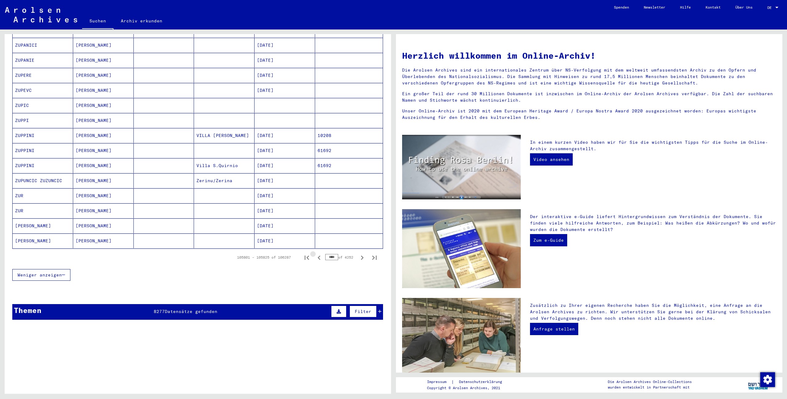
click at [320, 257] on icon "Previous page" at bounding box center [319, 258] width 9 height 9
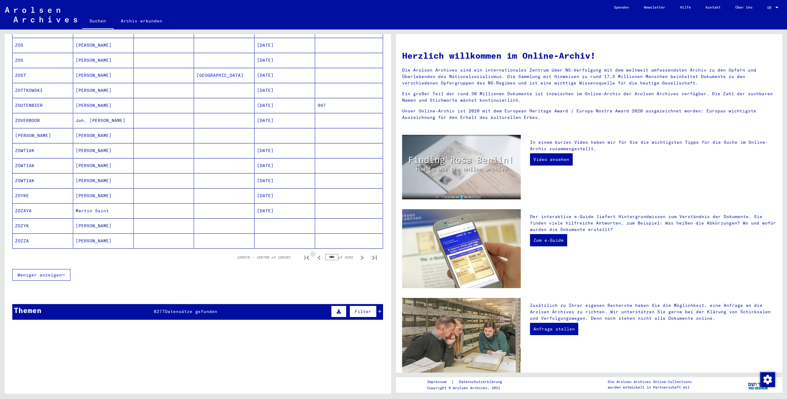
click at [320, 257] on icon "Previous page" at bounding box center [319, 258] width 9 height 9
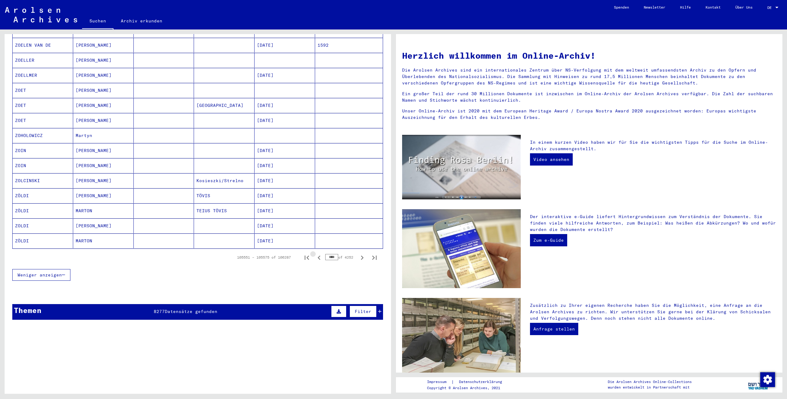
click at [320, 257] on icon "Previous page" at bounding box center [319, 258] width 9 height 9
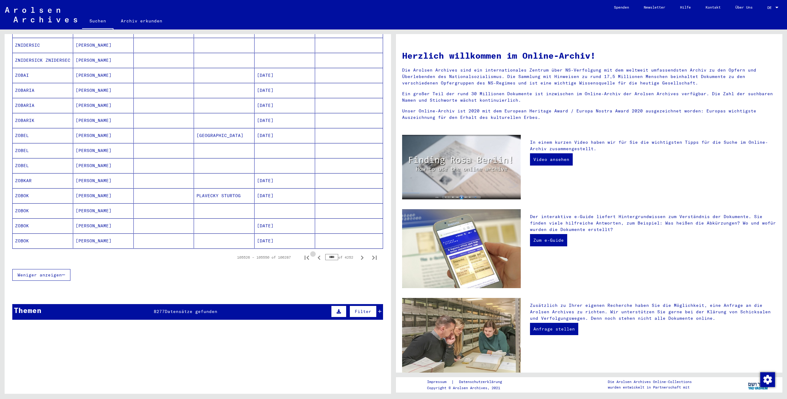
click at [320, 257] on icon "Previous page" at bounding box center [319, 258] width 9 height 9
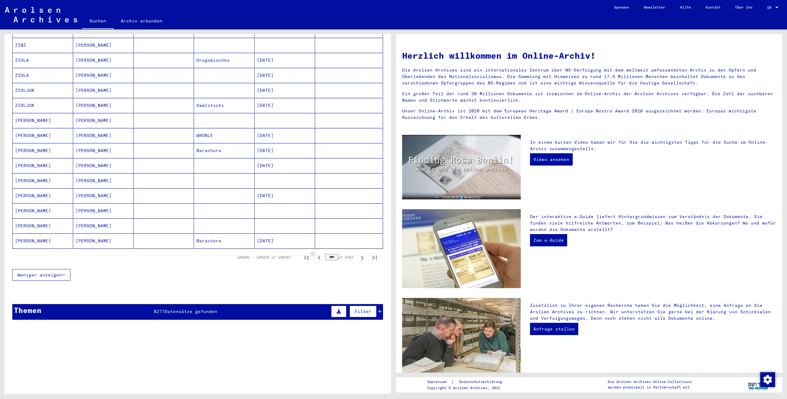
click at [320, 257] on icon "Previous page" at bounding box center [319, 258] width 9 height 9
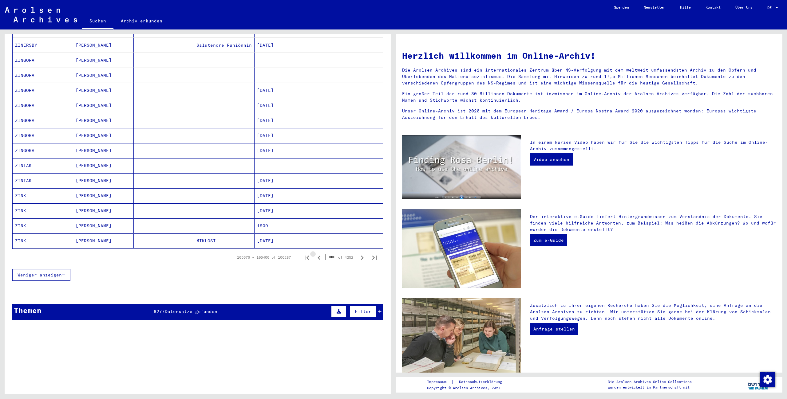
click at [320, 257] on icon "Previous page" at bounding box center [319, 258] width 9 height 9
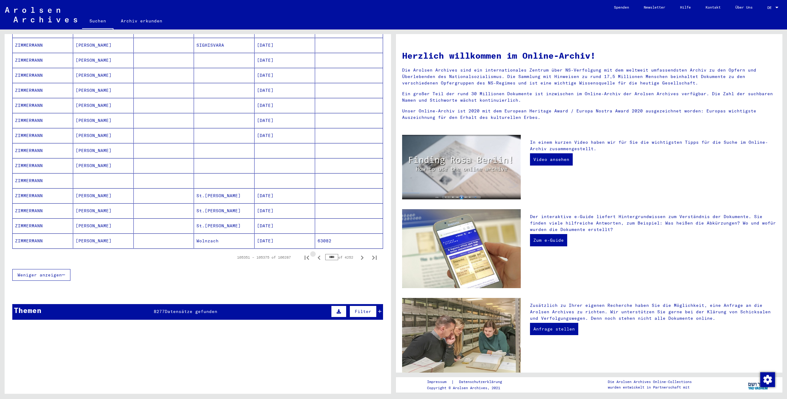
click at [320, 257] on icon "Previous page" at bounding box center [319, 258] width 9 height 9
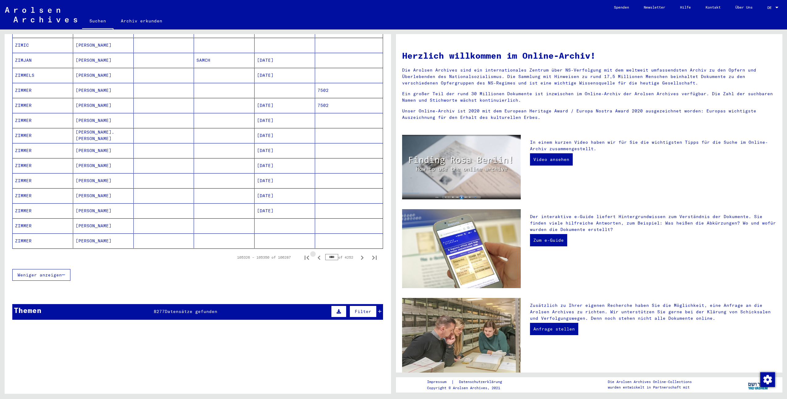
click at [320, 257] on icon "Previous page" at bounding box center [319, 258] width 9 height 9
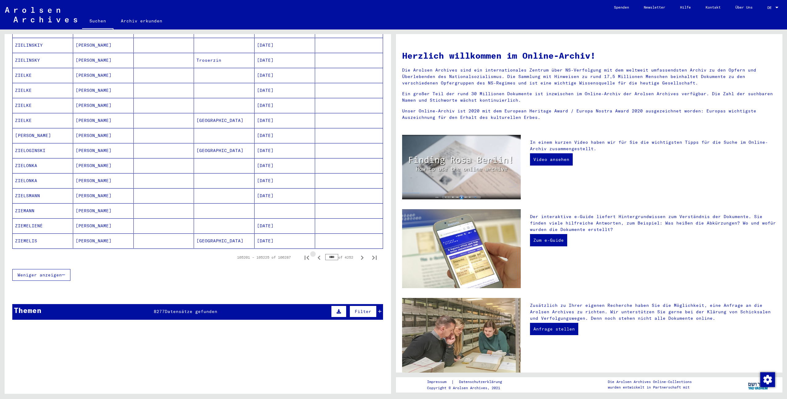
click at [320, 257] on icon "Previous page" at bounding box center [319, 258] width 9 height 9
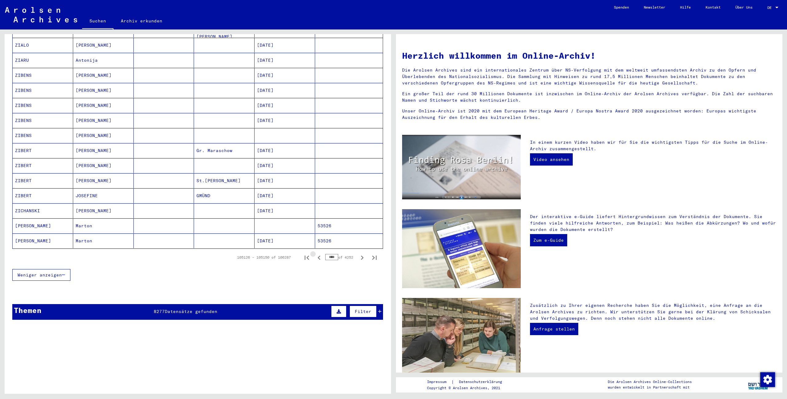
click at [320, 257] on icon "Previous page" at bounding box center [319, 258] width 9 height 9
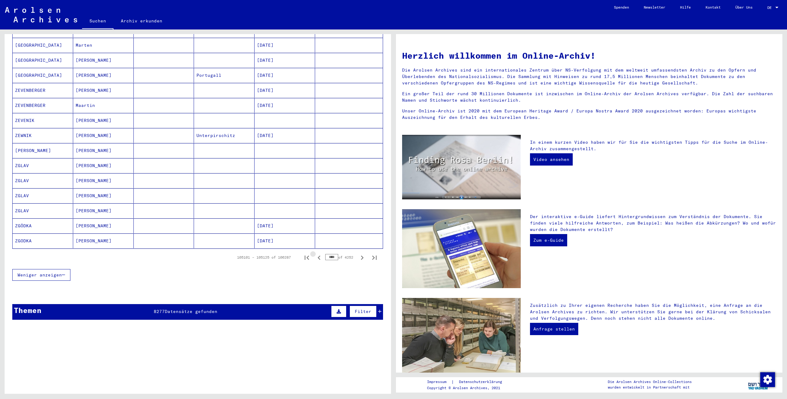
click at [320, 257] on icon "Previous page" at bounding box center [319, 258] width 9 height 9
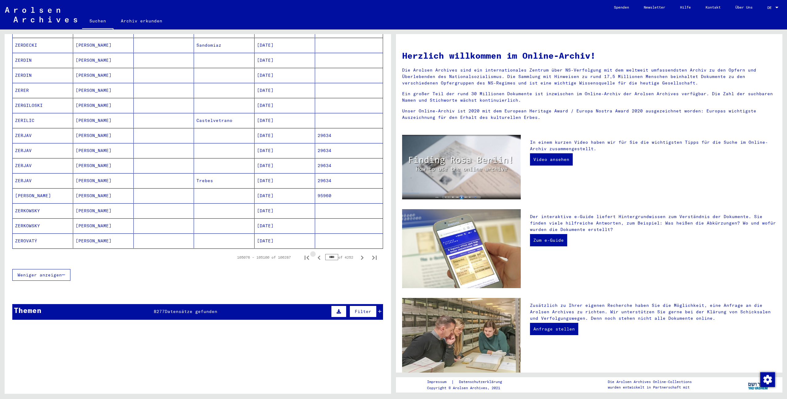
click at [320, 257] on icon "Previous page" at bounding box center [319, 258] width 9 height 9
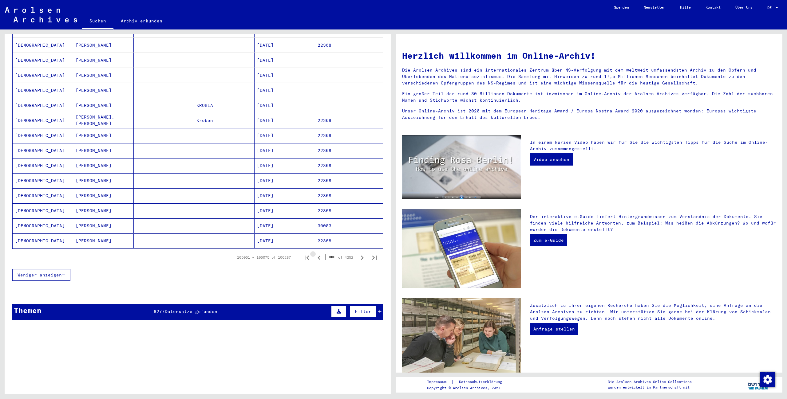
click at [320, 257] on icon "Previous page" at bounding box center [319, 258] width 9 height 9
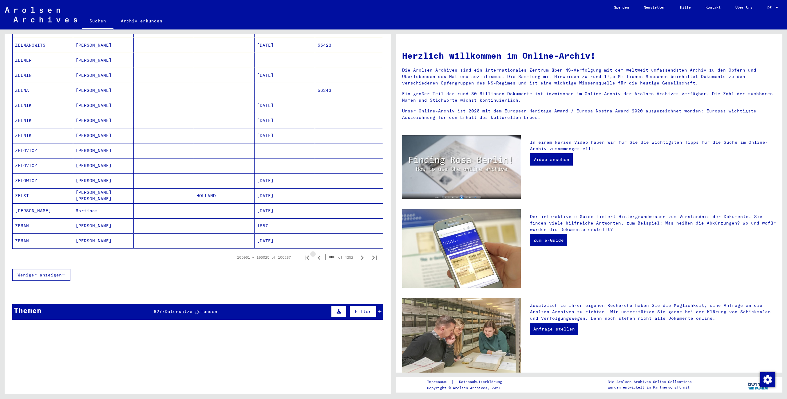
click at [320, 257] on icon "Previous page" at bounding box center [319, 258] width 9 height 9
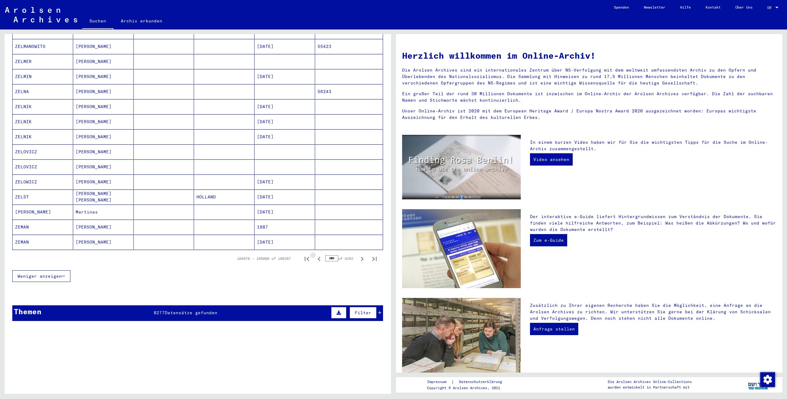
scroll to position [277, 0]
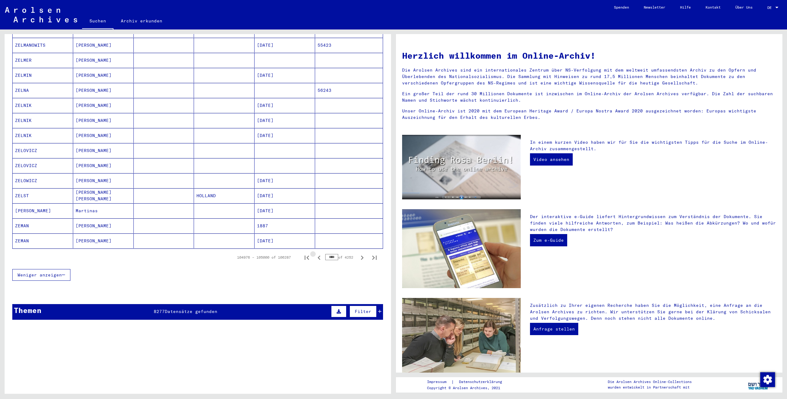
click at [320, 257] on icon "Previous page" at bounding box center [319, 258] width 9 height 9
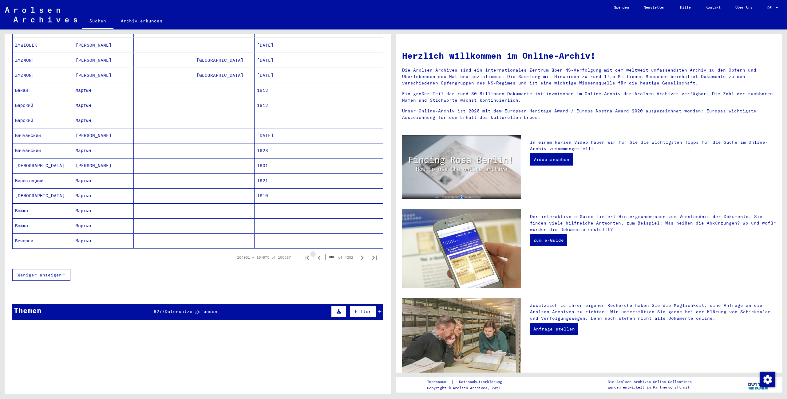
click at [320, 257] on icon "Previous page" at bounding box center [319, 258] width 9 height 9
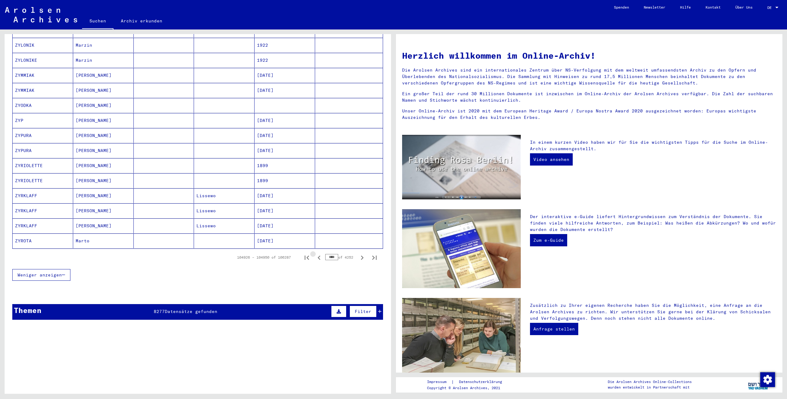
click at [320, 257] on icon "Previous page" at bounding box center [319, 258] width 9 height 9
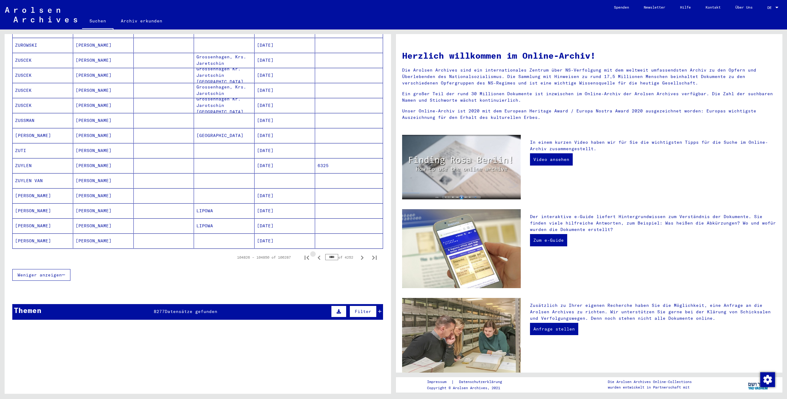
click at [320, 257] on icon "Previous page" at bounding box center [319, 258] width 9 height 9
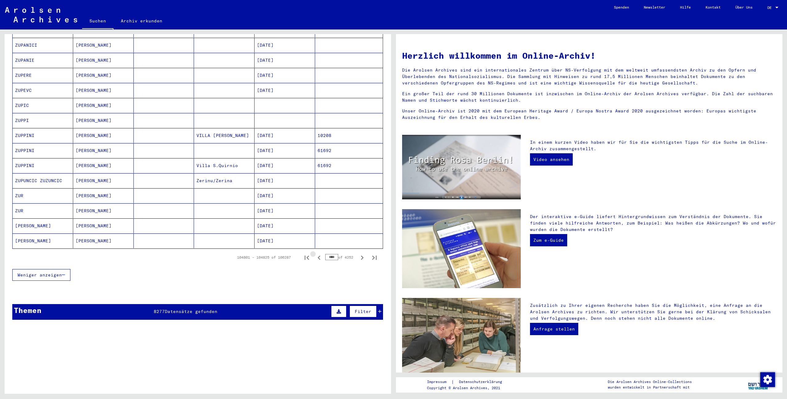
click at [320, 257] on icon "Previous page" at bounding box center [319, 258] width 9 height 9
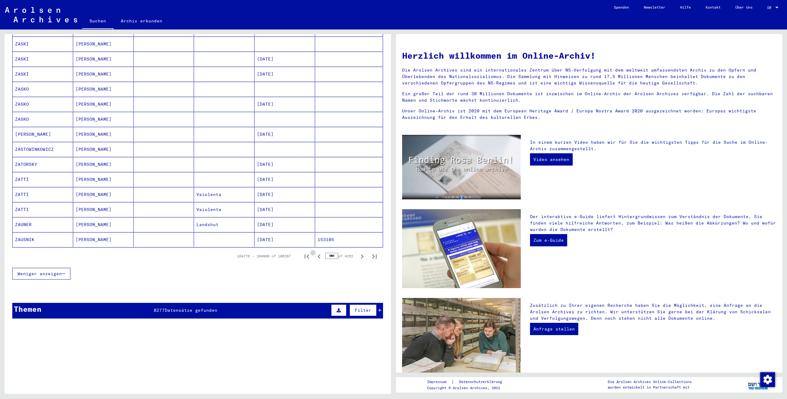
click at [320, 257] on icon "Previous page" at bounding box center [319, 256] width 9 height 9
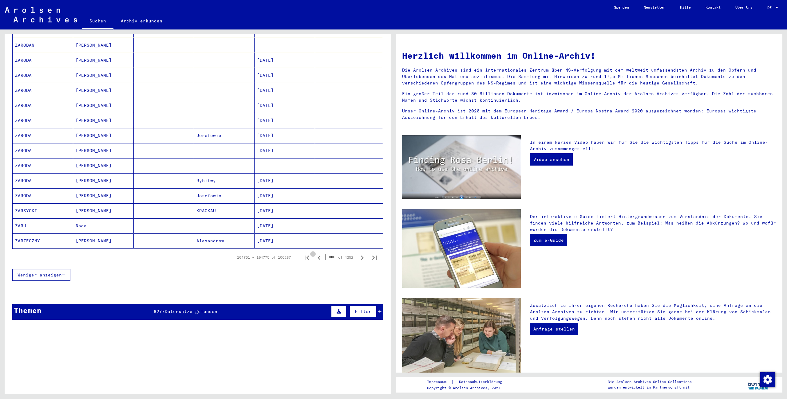
click at [320, 257] on icon "Previous page" at bounding box center [319, 258] width 9 height 9
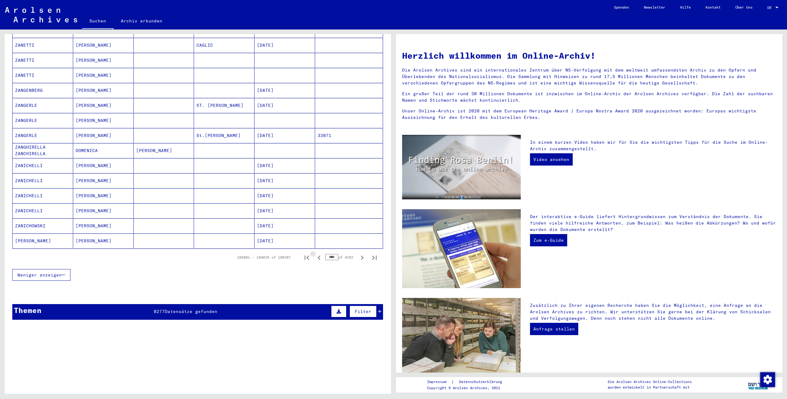
click at [320, 257] on icon "Previous page" at bounding box center [319, 258] width 9 height 9
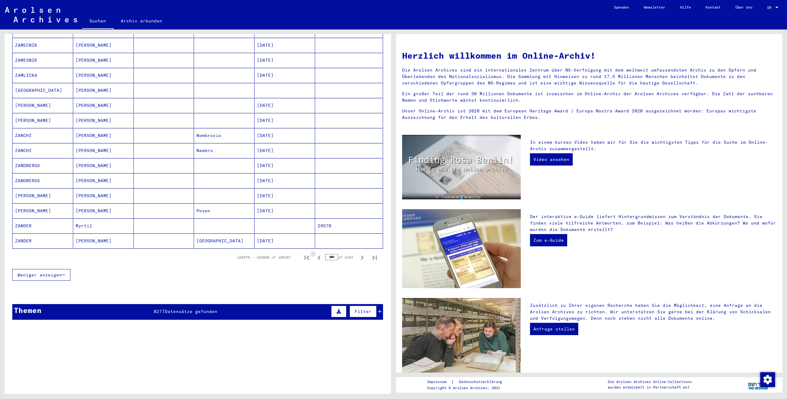
click at [320, 257] on icon "Previous page" at bounding box center [319, 258] width 9 height 9
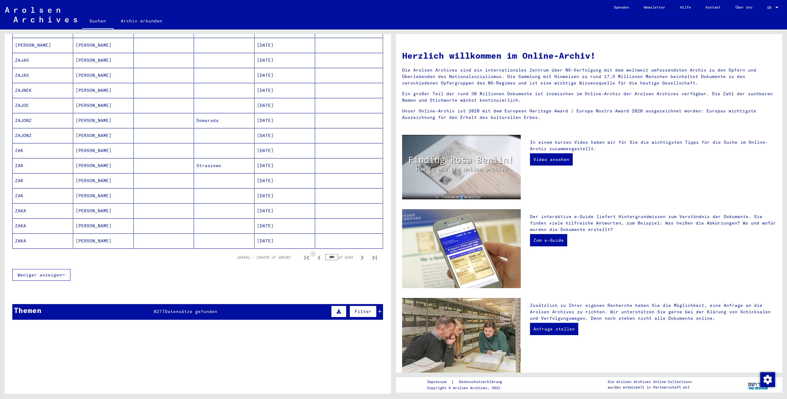
click at [320, 257] on icon "Previous page" at bounding box center [319, 258] width 9 height 9
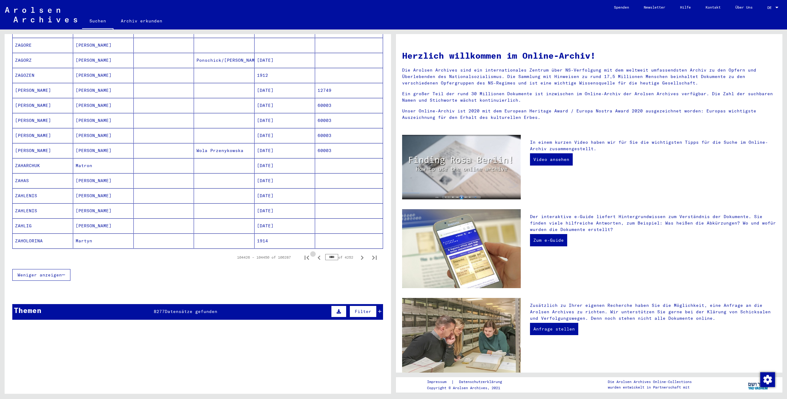
click at [320, 257] on icon "Previous page" at bounding box center [319, 258] width 9 height 9
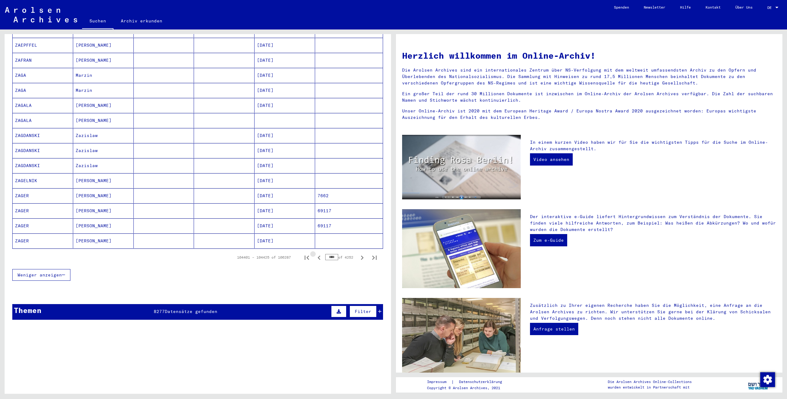
click at [320, 257] on icon "Previous page" at bounding box center [319, 258] width 9 height 9
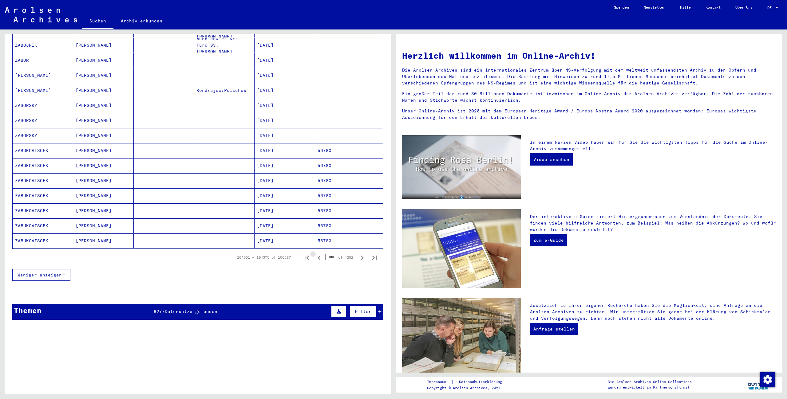
click at [320, 257] on icon "Previous page" at bounding box center [319, 258] width 9 height 9
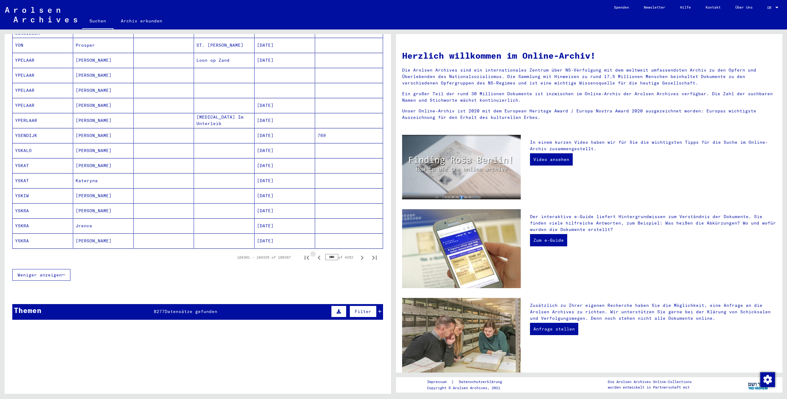
click at [320, 257] on icon "Previous page" at bounding box center [319, 258] width 9 height 9
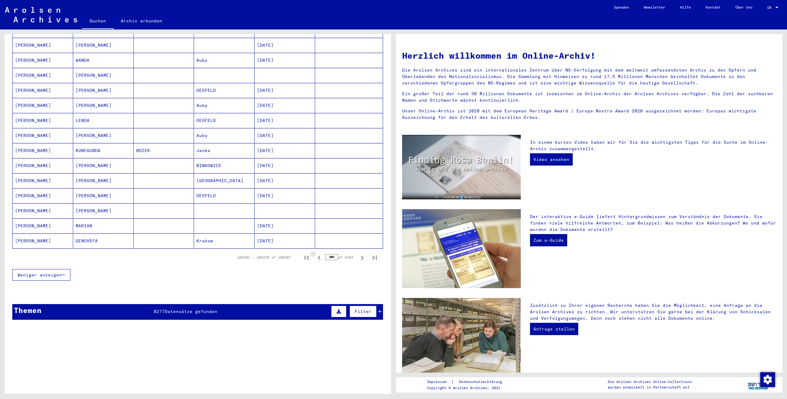
click at [320, 257] on icon "Previous page" at bounding box center [319, 258] width 9 height 9
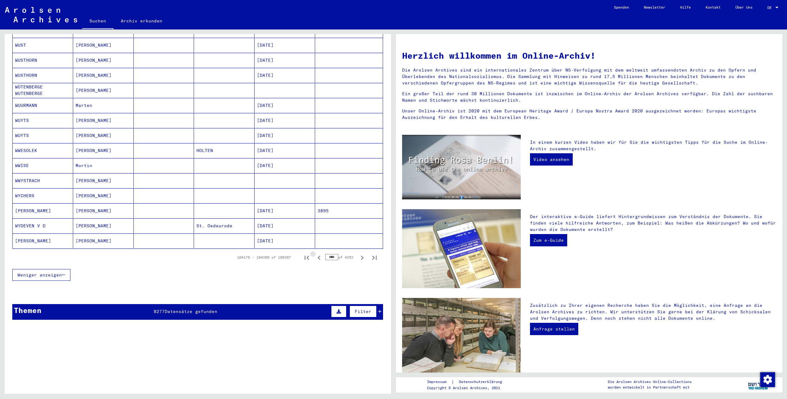
click at [320, 257] on icon "Previous page" at bounding box center [319, 258] width 9 height 9
click at [319, 257] on icon "Previous page" at bounding box center [319, 258] width 9 height 9
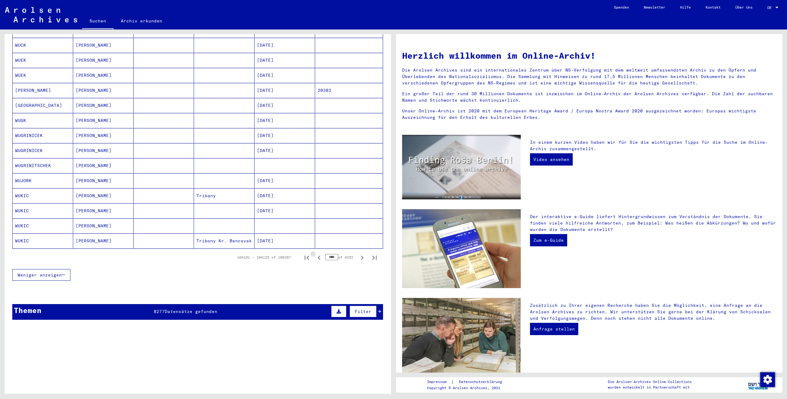
click at [318, 257] on icon "Previous page" at bounding box center [319, 258] width 9 height 9
click at [317, 257] on icon "Previous page" at bounding box center [319, 258] width 9 height 9
click at [317, 256] on icon "Previous page" at bounding box center [319, 258] width 9 height 9
click at [316, 256] on icon "Previous page" at bounding box center [319, 258] width 9 height 9
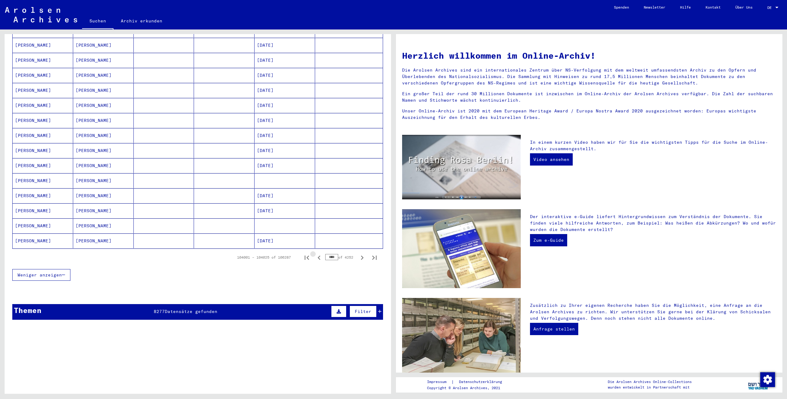
scroll to position [277, 0]
click at [316, 256] on icon "Previous page" at bounding box center [319, 258] width 9 height 9
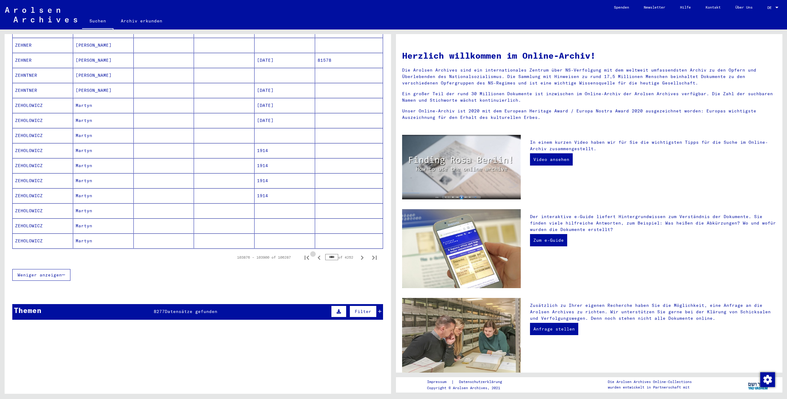
click at [316, 256] on icon "Previous page" at bounding box center [319, 258] width 9 height 9
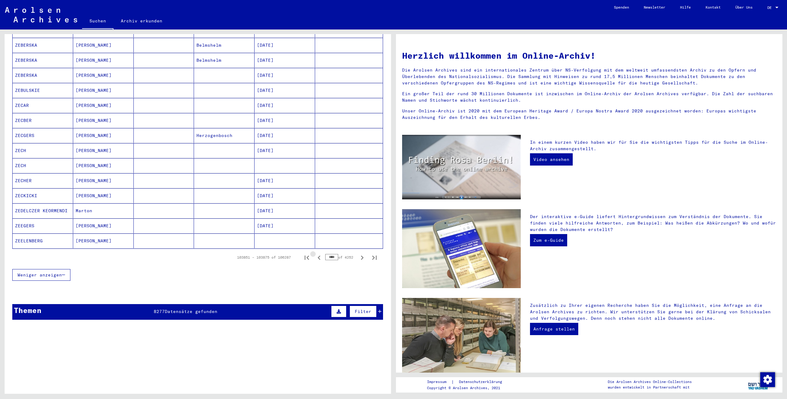
click at [316, 256] on icon "Previous page" at bounding box center [319, 258] width 9 height 9
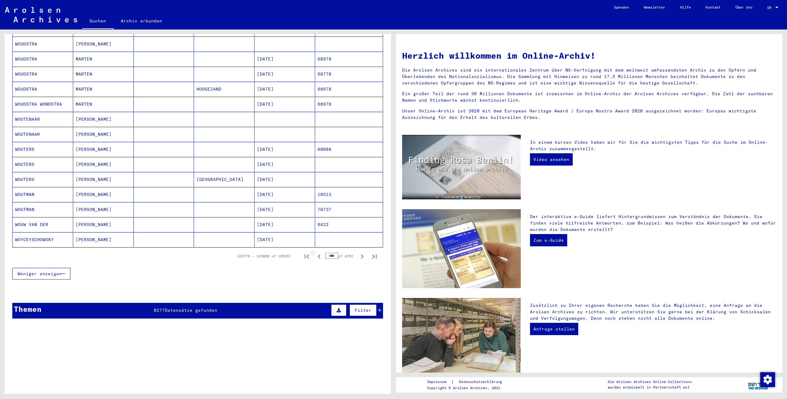
click at [313, 254] on button "Previous page" at bounding box center [319, 256] width 12 height 12
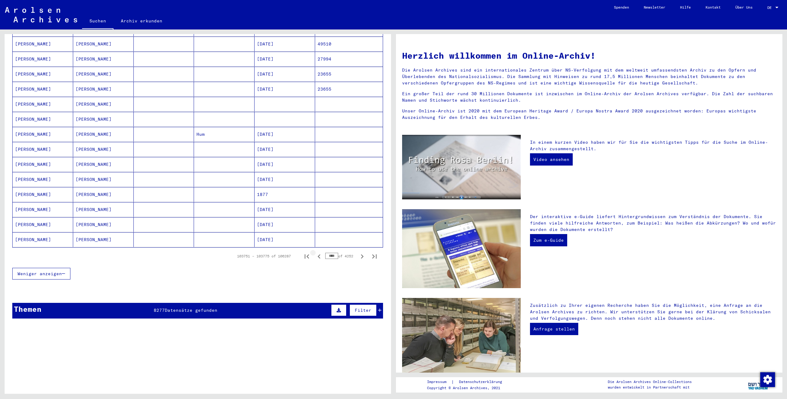
scroll to position [276, 0]
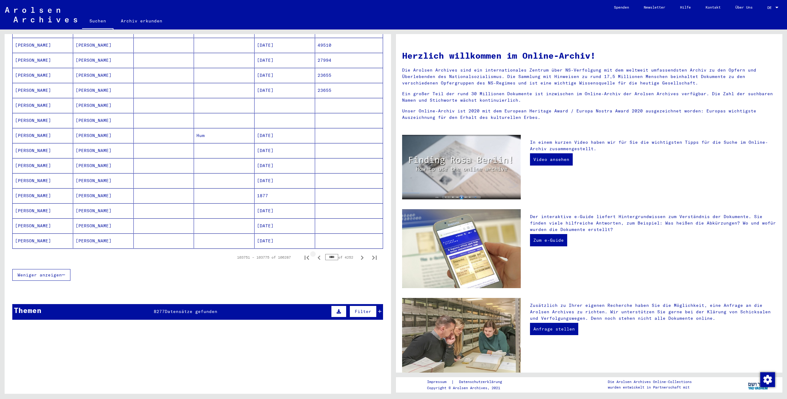
click at [314, 254] on button "Previous page" at bounding box center [319, 258] width 12 height 12
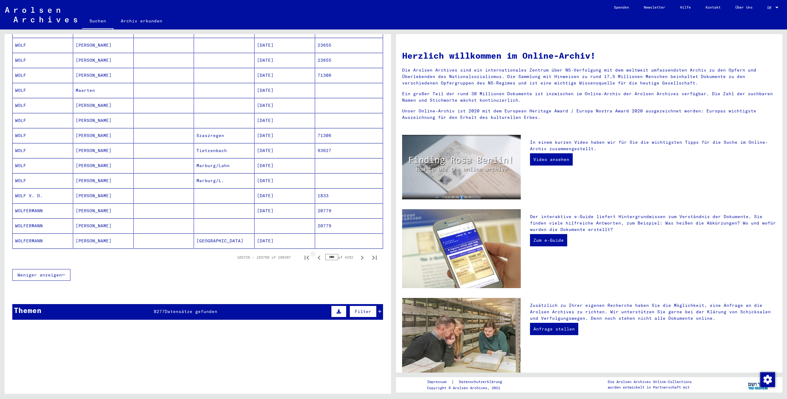
click at [314, 253] on button "Previous page" at bounding box center [319, 258] width 12 height 12
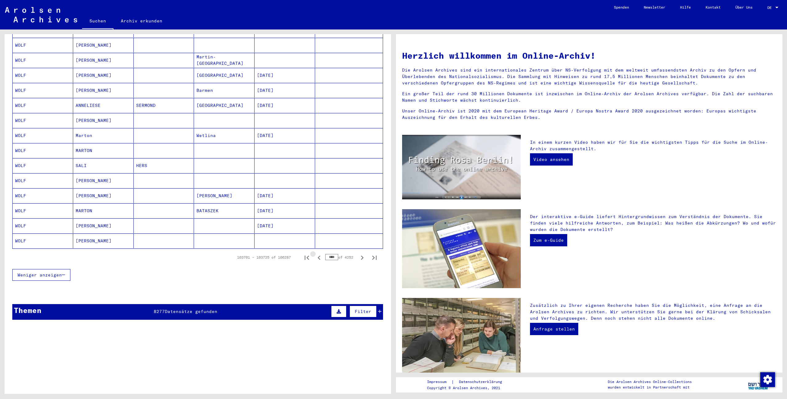
click at [314, 253] on button "Previous page" at bounding box center [319, 258] width 12 height 12
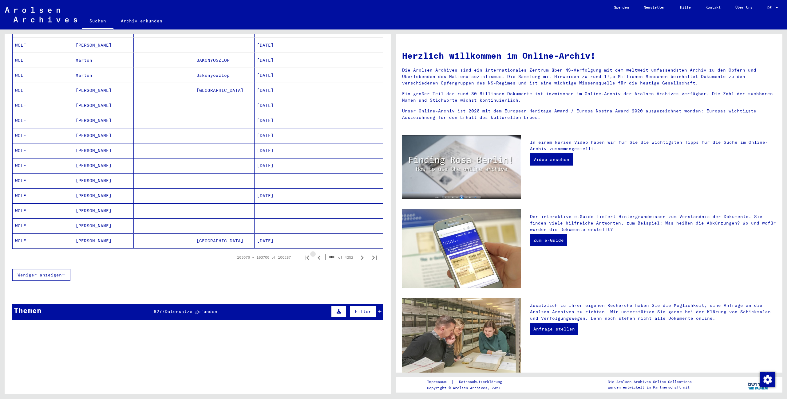
click at [314, 253] on button "Previous page" at bounding box center [319, 258] width 12 height 12
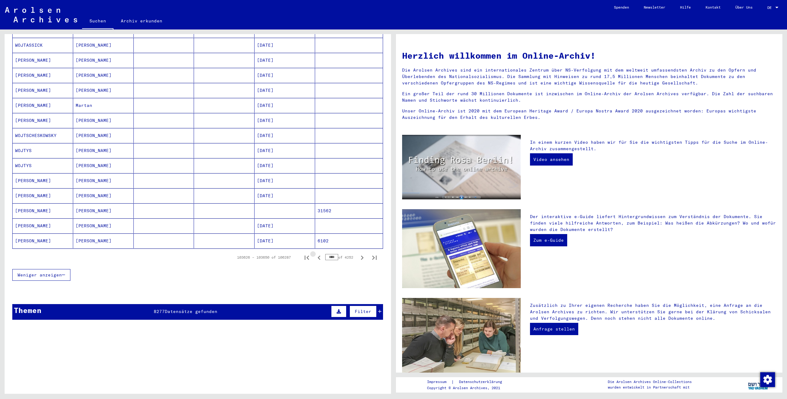
click at [314, 253] on button "Previous page" at bounding box center [319, 258] width 12 height 12
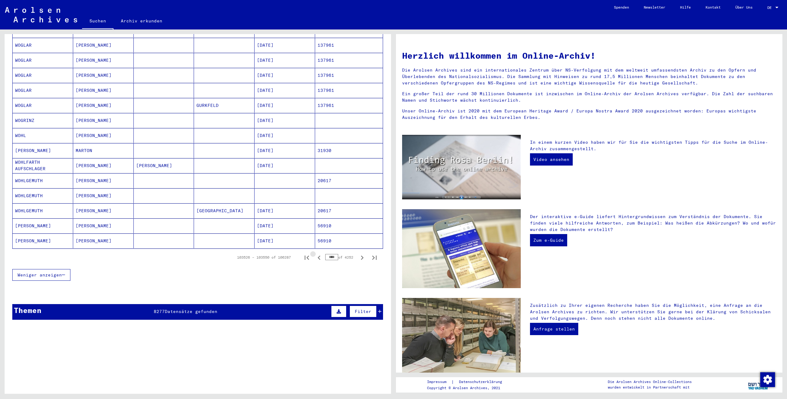
click at [314, 253] on button "Previous page" at bounding box center [319, 258] width 12 height 12
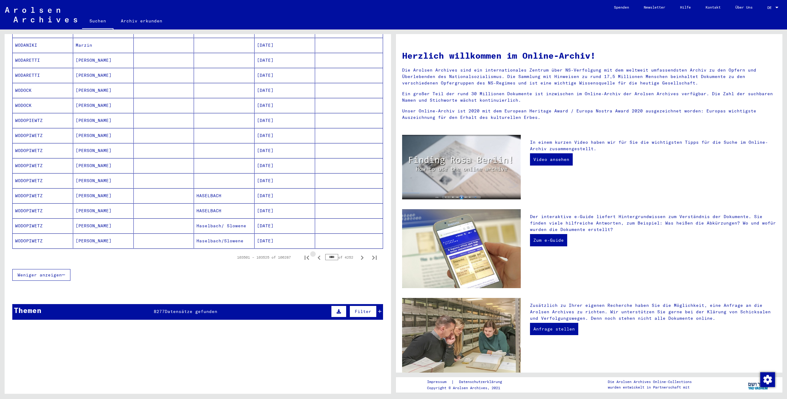
click at [314, 253] on button "Previous page" at bounding box center [319, 258] width 12 height 12
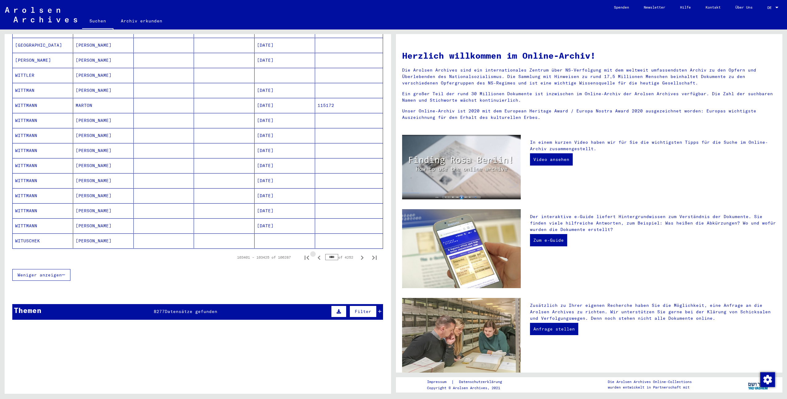
click at [314, 253] on button "Previous page" at bounding box center [319, 258] width 12 height 12
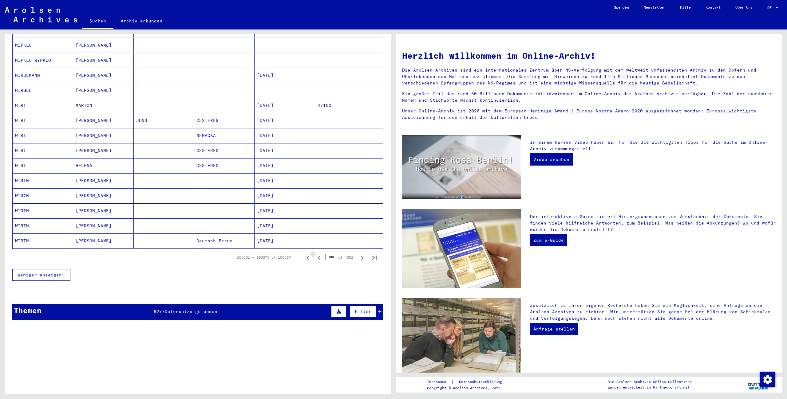
click at [314, 253] on button "Previous page" at bounding box center [319, 258] width 12 height 12
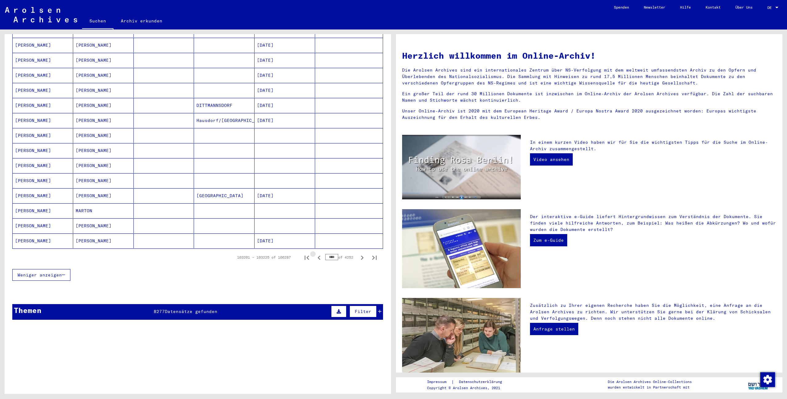
click at [314, 253] on button "Previous page" at bounding box center [319, 258] width 12 height 12
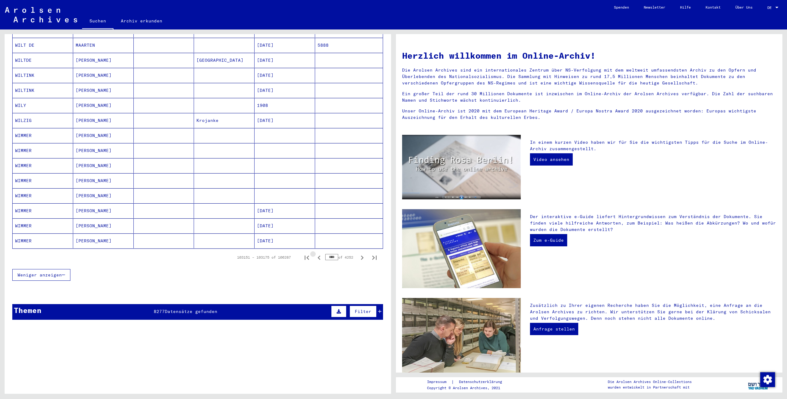
click at [314, 253] on button "Previous page" at bounding box center [319, 258] width 12 height 12
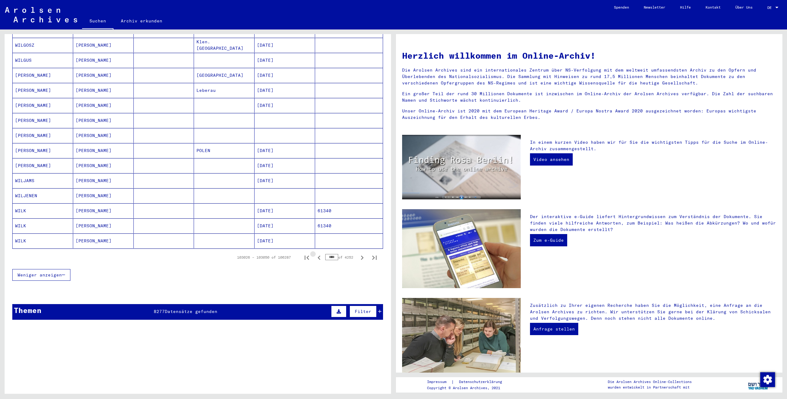
click at [314, 253] on button "Previous page" at bounding box center [319, 258] width 12 height 12
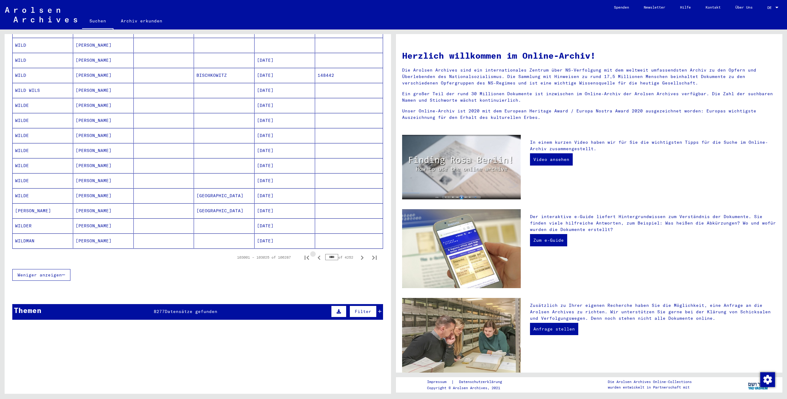
click at [314, 253] on button "Previous page" at bounding box center [319, 258] width 12 height 12
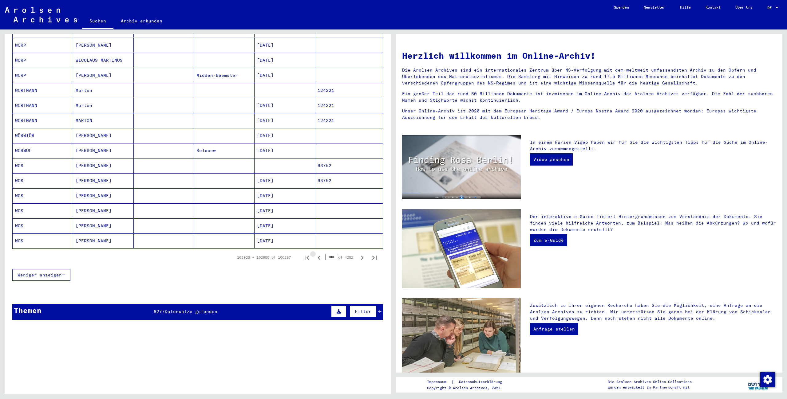
click at [314, 253] on button "Previous page" at bounding box center [319, 258] width 12 height 12
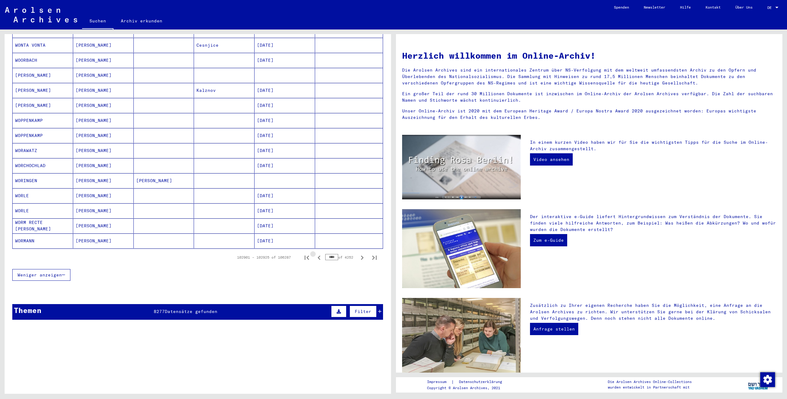
click at [314, 253] on button "Previous page" at bounding box center [319, 258] width 12 height 12
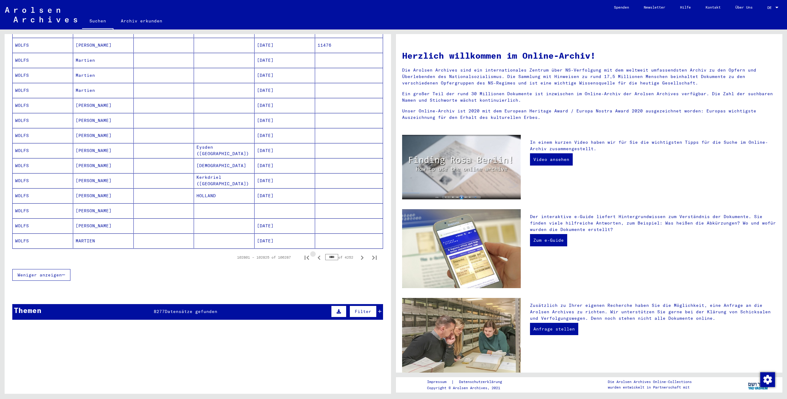
click at [314, 253] on button "Previous page" at bounding box center [319, 258] width 12 height 12
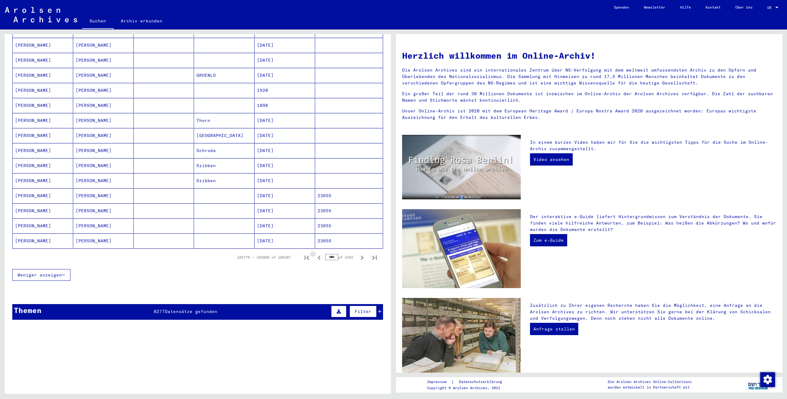
click at [314, 253] on button "Previous page" at bounding box center [319, 258] width 12 height 12
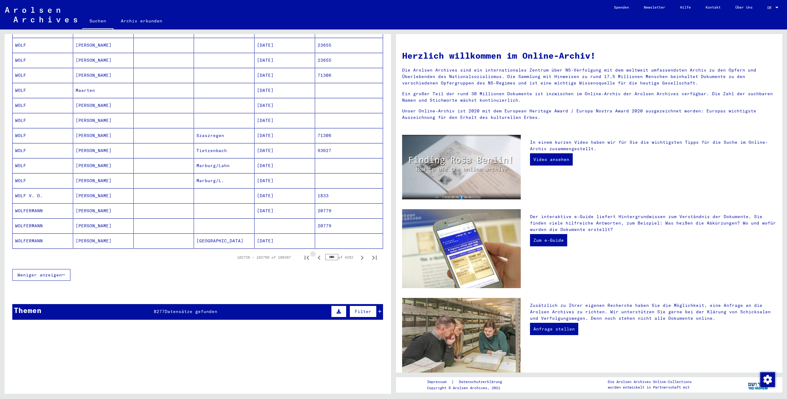
click at [314, 253] on button "Previous page" at bounding box center [319, 258] width 12 height 12
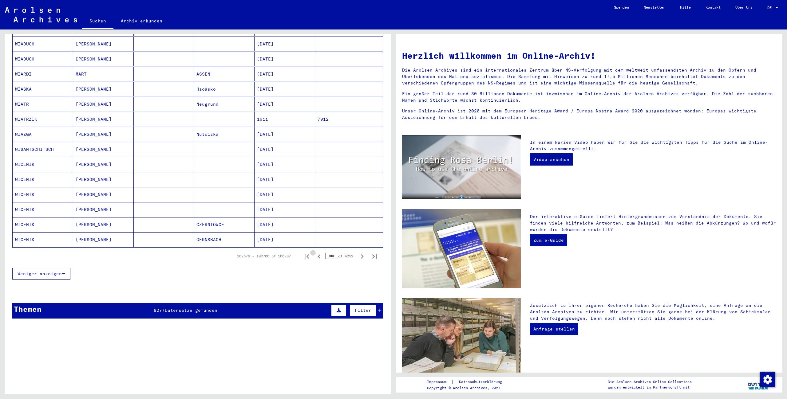
click at [314, 253] on button "Previous page" at bounding box center [319, 256] width 12 height 12
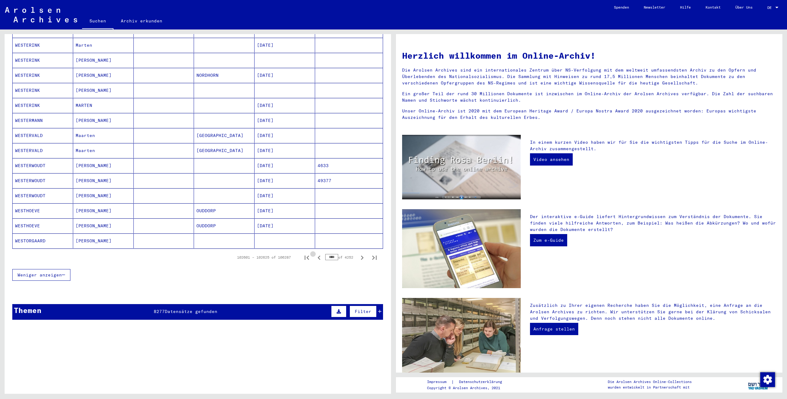
click at [314, 253] on button "Previous page" at bounding box center [319, 258] width 12 height 12
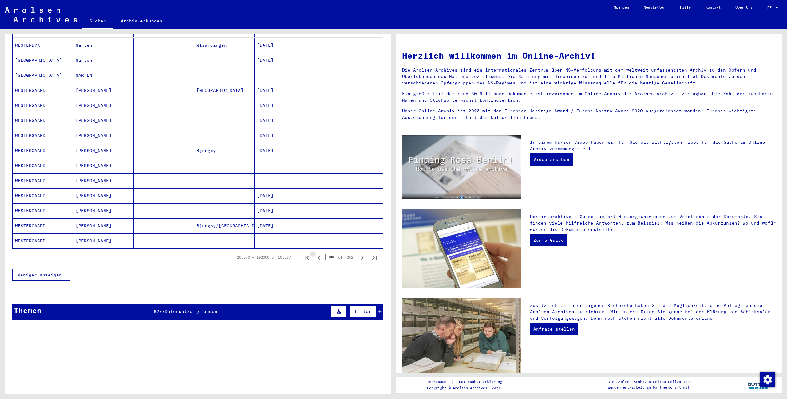
click at [314, 253] on button "Previous page" at bounding box center [319, 258] width 12 height 12
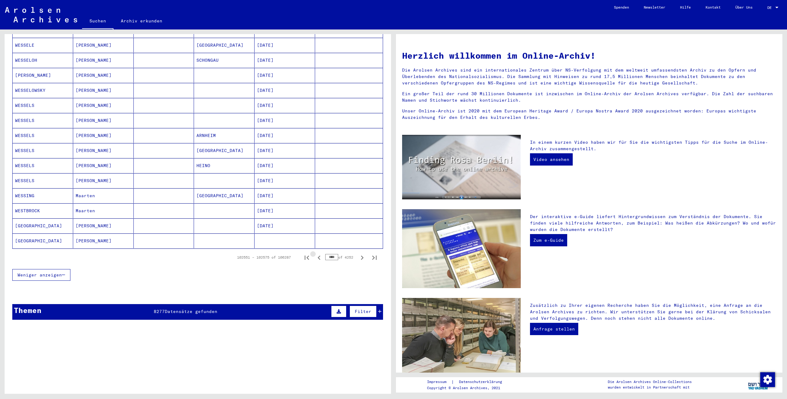
click at [314, 253] on button "Previous page" at bounding box center [319, 258] width 12 height 12
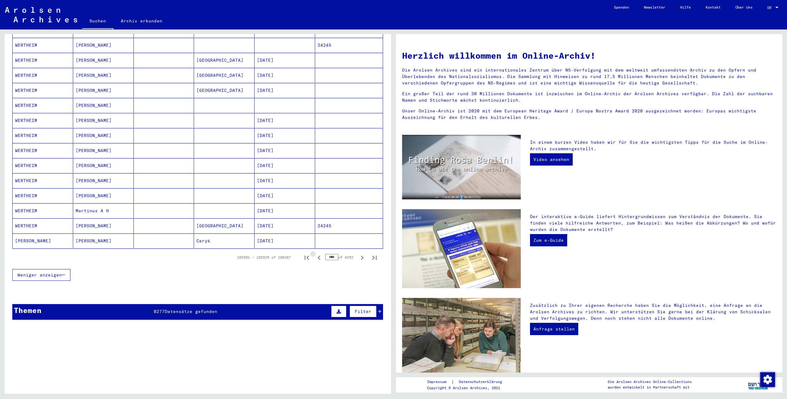
click at [314, 253] on button "Previous page" at bounding box center [319, 258] width 12 height 12
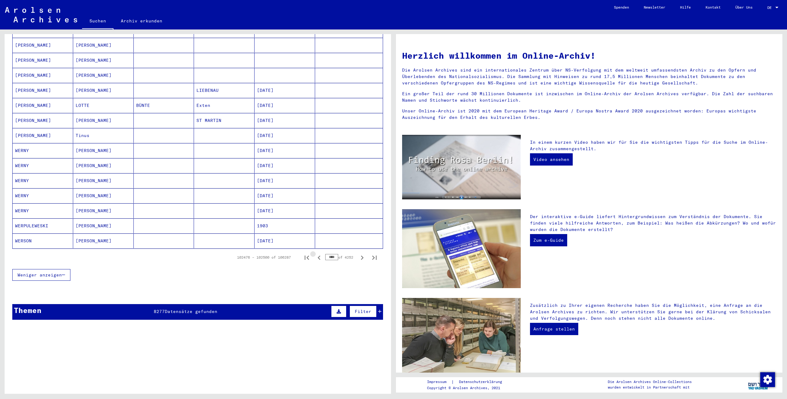
click at [314, 253] on button "Previous page" at bounding box center [319, 258] width 12 height 12
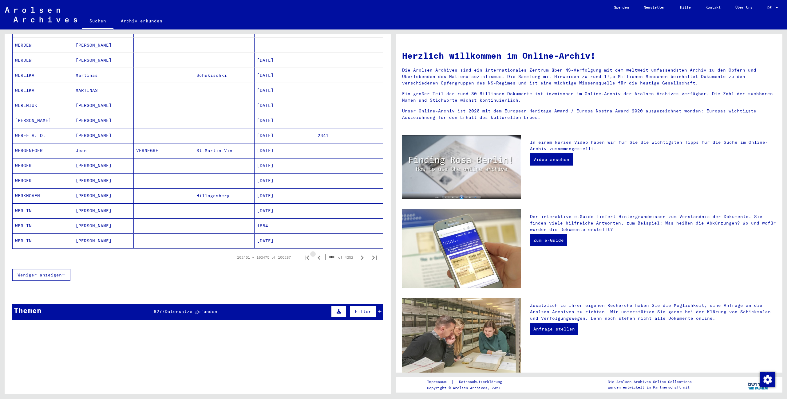
click at [314, 253] on button "Previous page" at bounding box center [319, 258] width 12 height 12
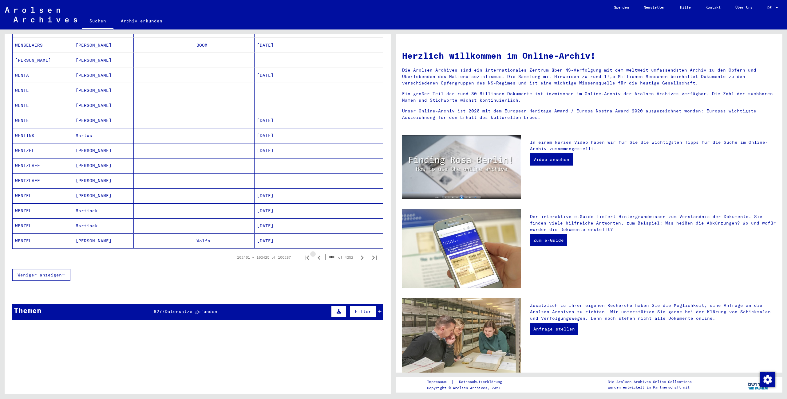
click at [314, 253] on button "Previous page" at bounding box center [319, 258] width 12 height 12
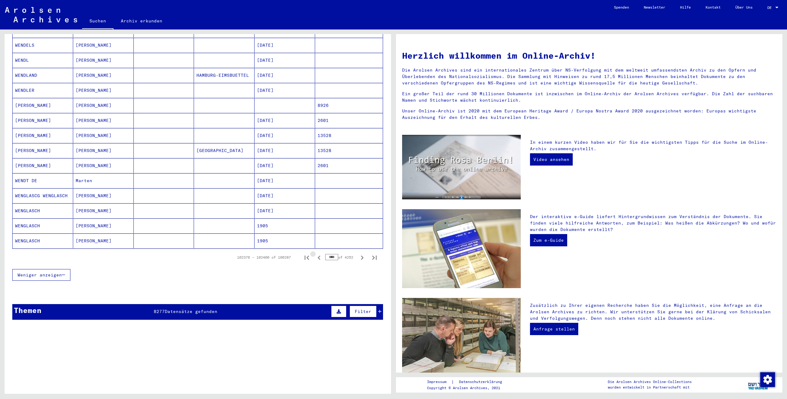
click at [314, 253] on button "Previous page" at bounding box center [319, 258] width 12 height 12
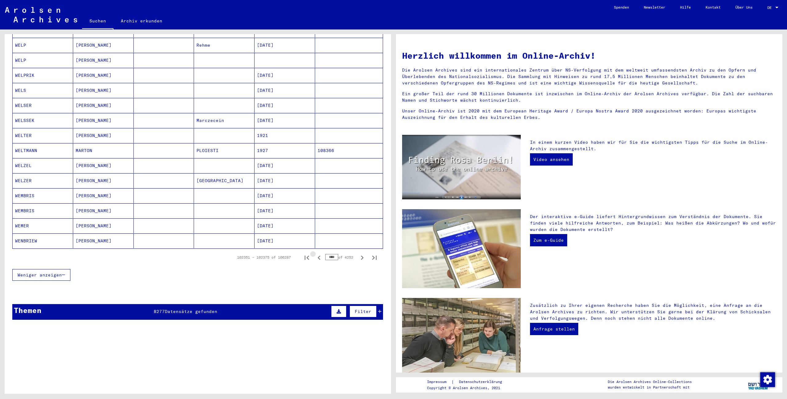
click at [314, 253] on button "Previous page" at bounding box center [319, 258] width 12 height 12
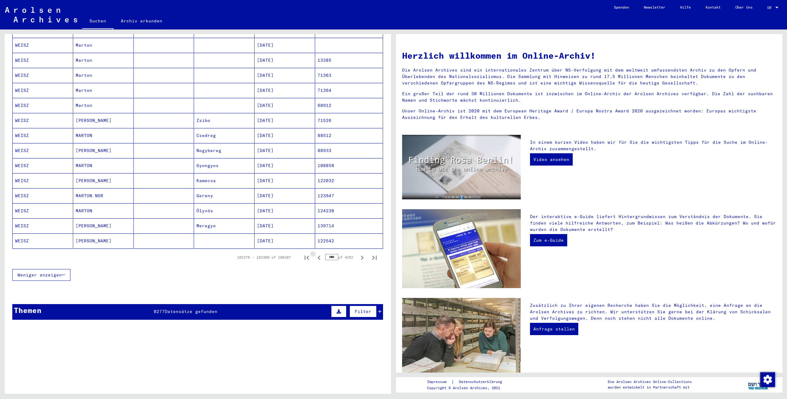
click at [314, 253] on button "Previous page" at bounding box center [319, 258] width 12 height 12
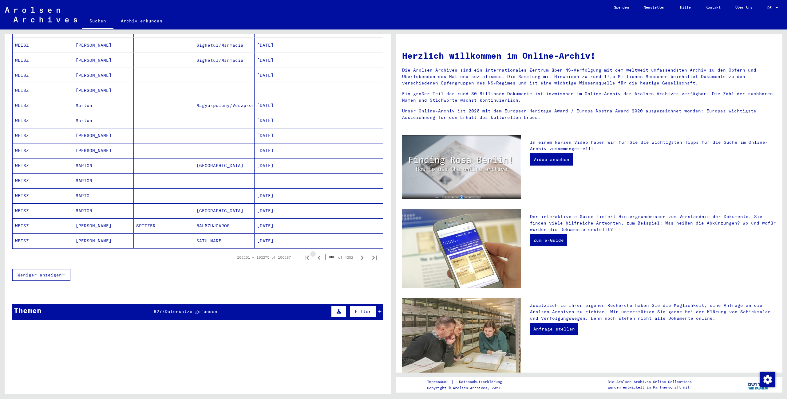
click at [314, 253] on button "Previous page" at bounding box center [319, 258] width 12 height 12
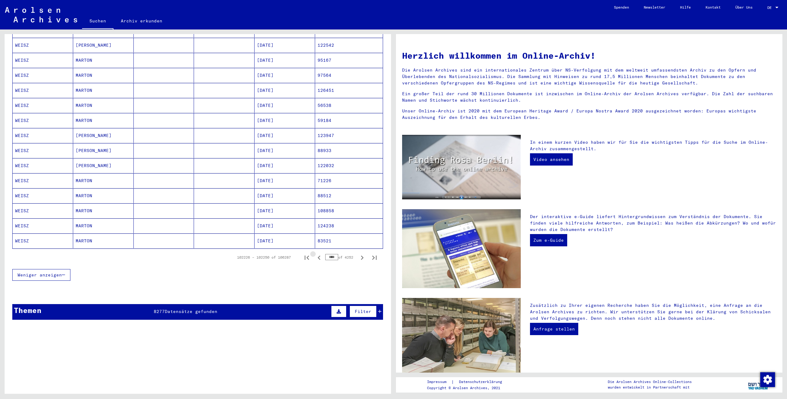
click at [314, 253] on button "Previous page" at bounding box center [319, 258] width 12 height 12
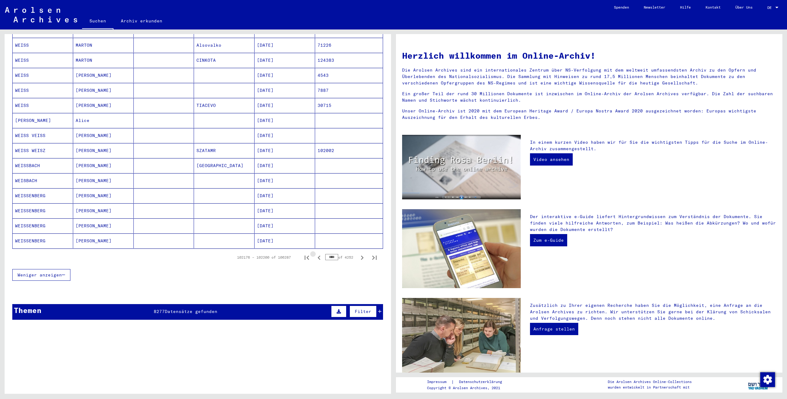
click at [314, 253] on button "Previous page" at bounding box center [319, 258] width 12 height 12
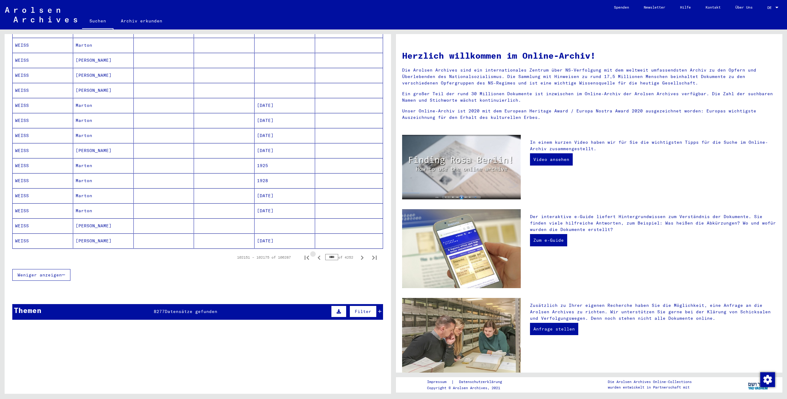
click at [314, 253] on button "Previous page" at bounding box center [319, 258] width 12 height 12
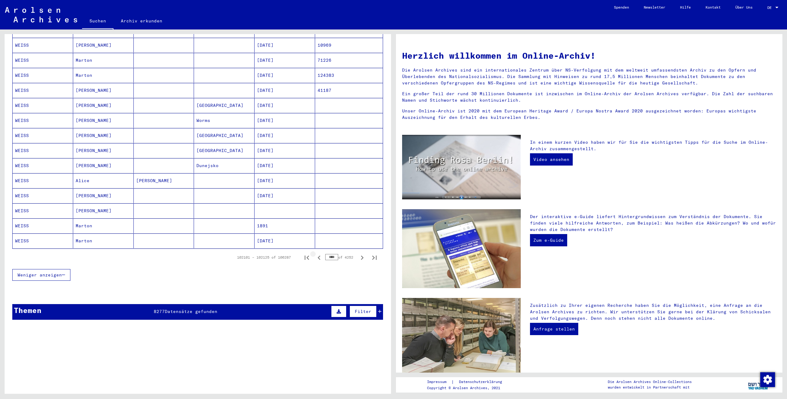
click at [314, 253] on button "Previous page" at bounding box center [319, 258] width 12 height 12
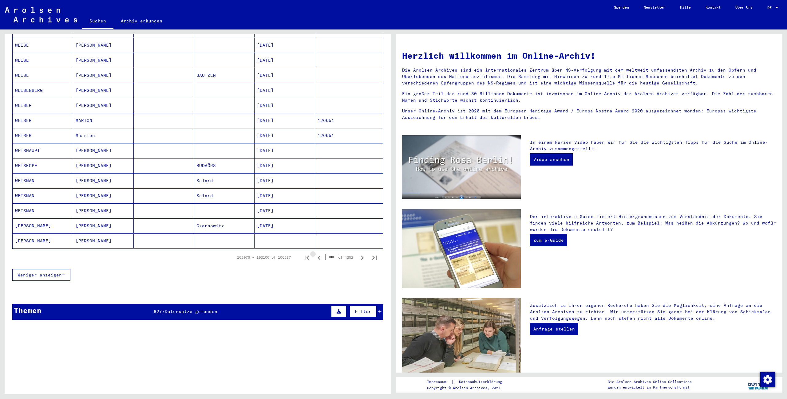
click at [314, 253] on button "Previous page" at bounding box center [319, 258] width 12 height 12
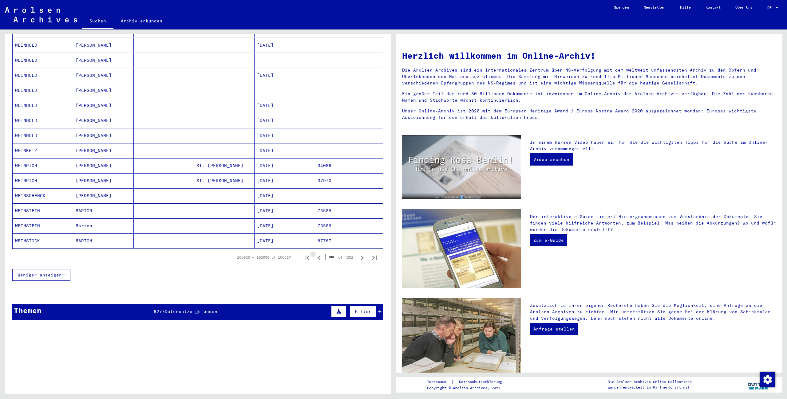
click at [314, 253] on button "Previous page" at bounding box center [319, 258] width 12 height 12
click at [332, 254] on input "****" at bounding box center [331, 257] width 13 height 6
drag, startPoint x: 334, startPoint y: 254, endPoint x: 316, endPoint y: 253, distance: 18.2
click at [325, 254] on input "****" at bounding box center [331, 257] width 13 height 6
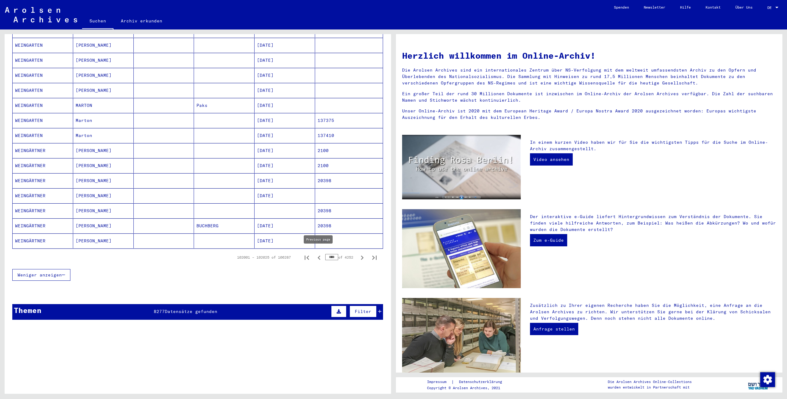
drag, startPoint x: 337, startPoint y: 254, endPoint x: 322, endPoint y: 255, distance: 15.4
click at [322, 255] on div "102001 – 102025 of 106287 **** of 4252" at bounding box center [305, 258] width 151 height 12
type input "****"
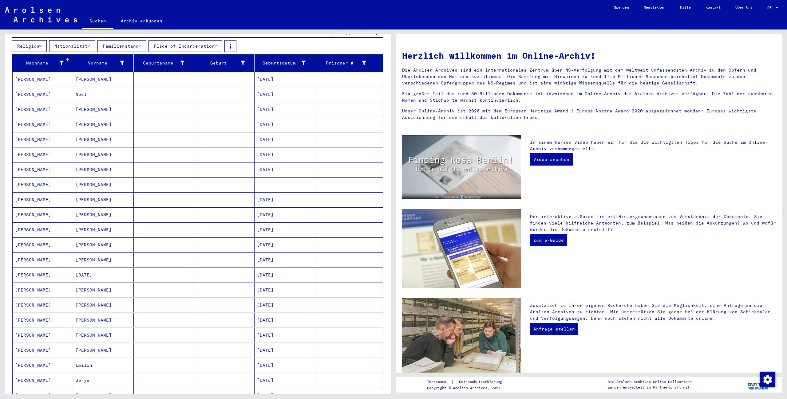
scroll to position [69, 0]
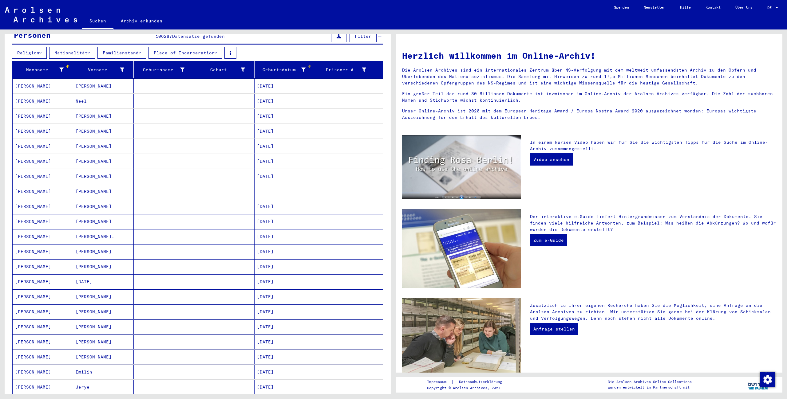
click at [304, 68] on icon at bounding box center [303, 70] width 4 height 4
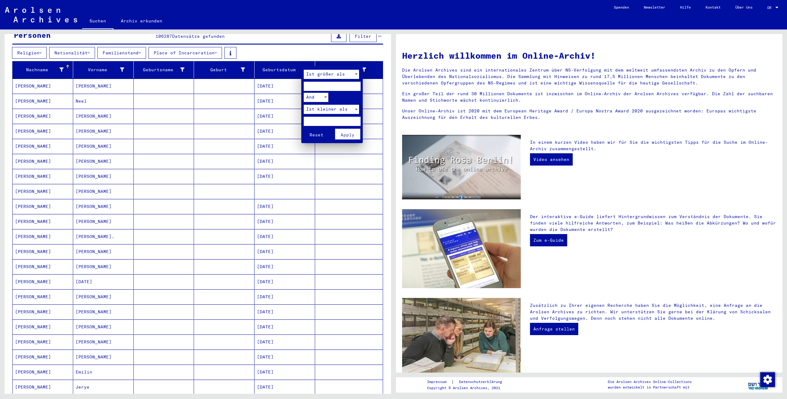
click at [308, 86] on input "number" at bounding box center [332, 86] width 57 height 9
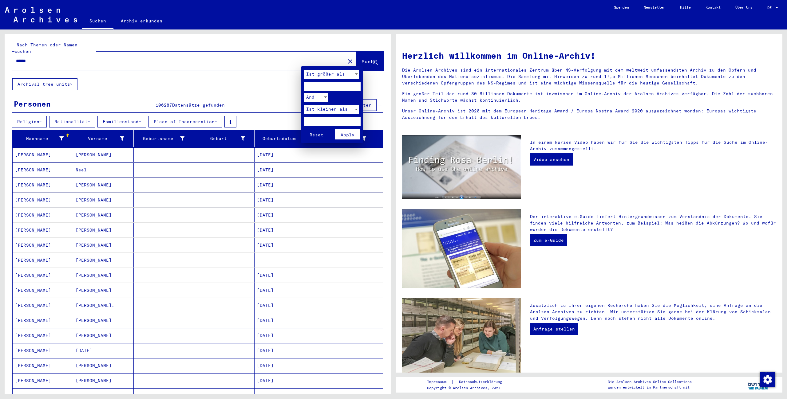
scroll to position [69, 0]
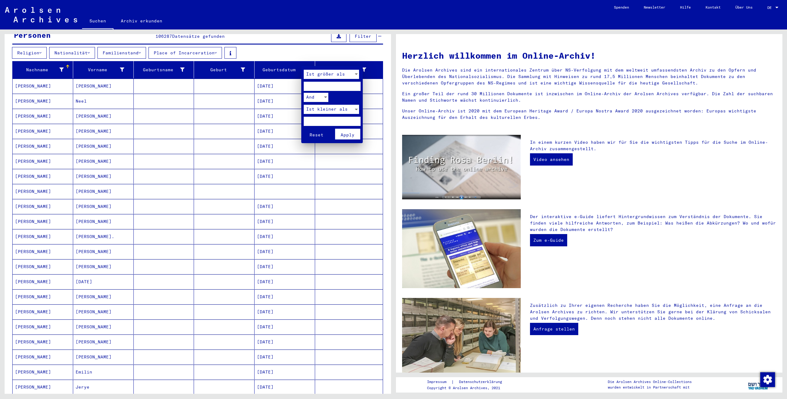
type input "****"
click at [326, 117] on input "number" at bounding box center [332, 121] width 57 height 9
type input "****"
click at [352, 134] on span "Apply" at bounding box center [348, 135] width 14 height 6
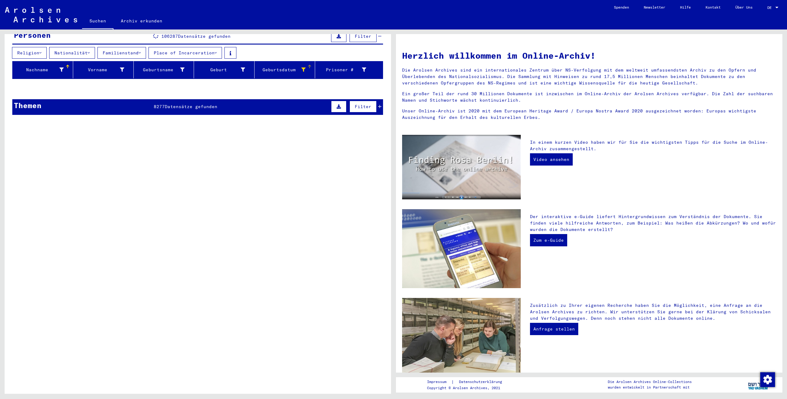
click at [158, 104] on span "8277" at bounding box center [159, 107] width 11 height 6
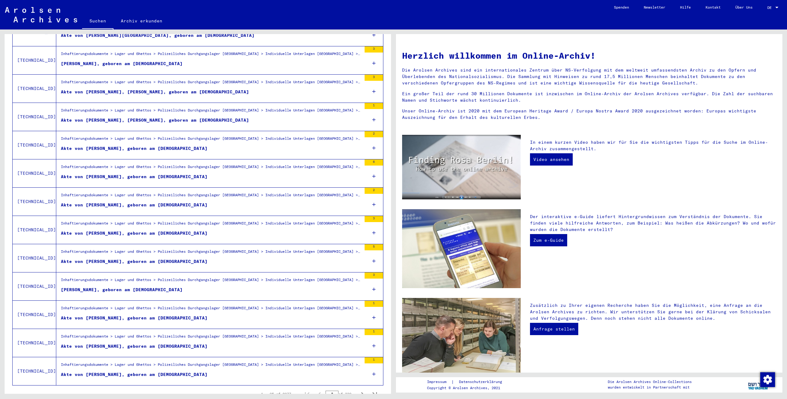
scroll to position [541, 0]
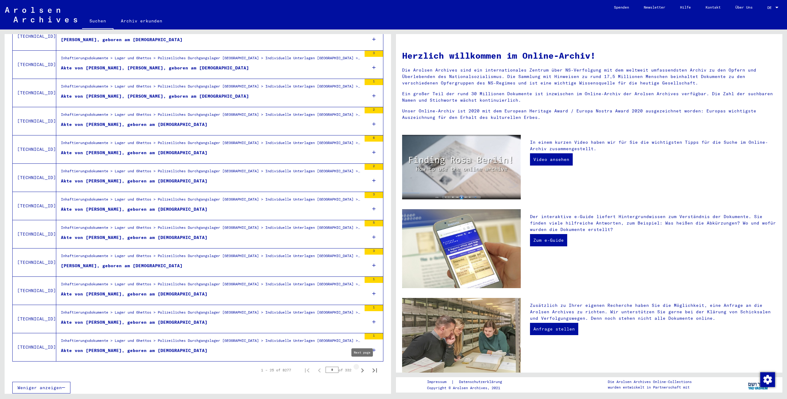
click at [364, 370] on icon "Next page" at bounding box center [362, 371] width 9 height 9
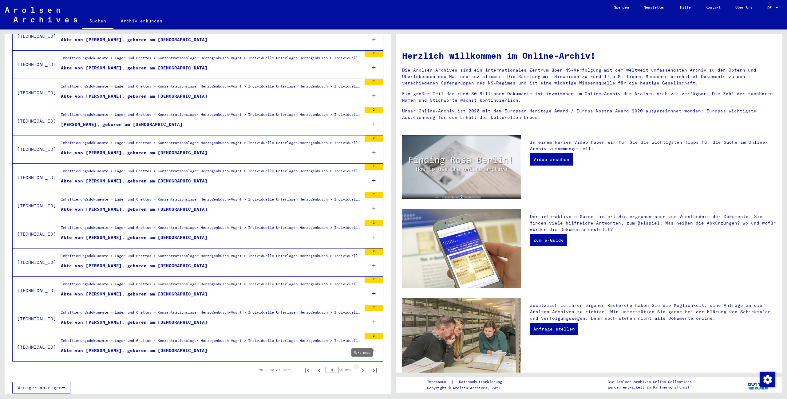
click at [362, 369] on icon "Next page" at bounding box center [362, 371] width 9 height 9
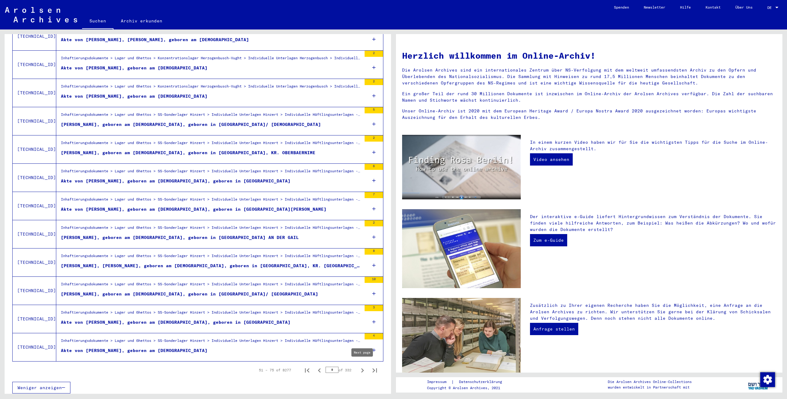
click at [362, 368] on icon "Next page" at bounding box center [362, 371] width 9 height 9
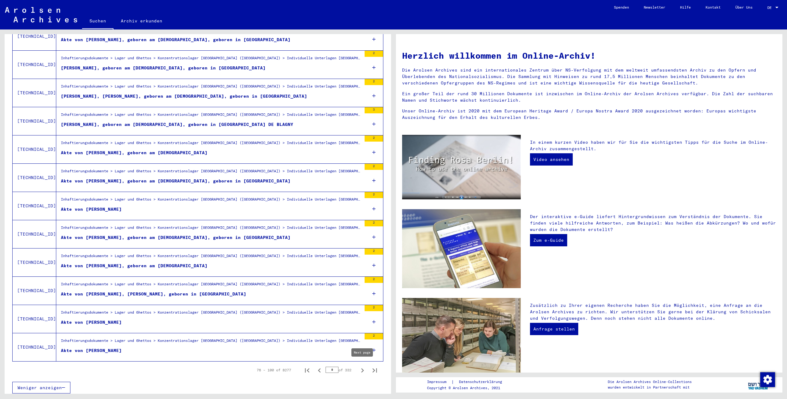
click at [363, 369] on icon "Next page" at bounding box center [362, 371] width 3 height 4
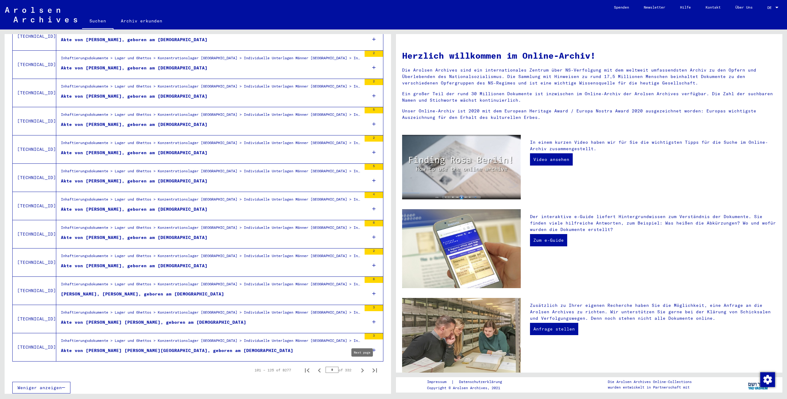
click at [363, 372] on icon "Next page" at bounding box center [362, 371] width 9 height 9
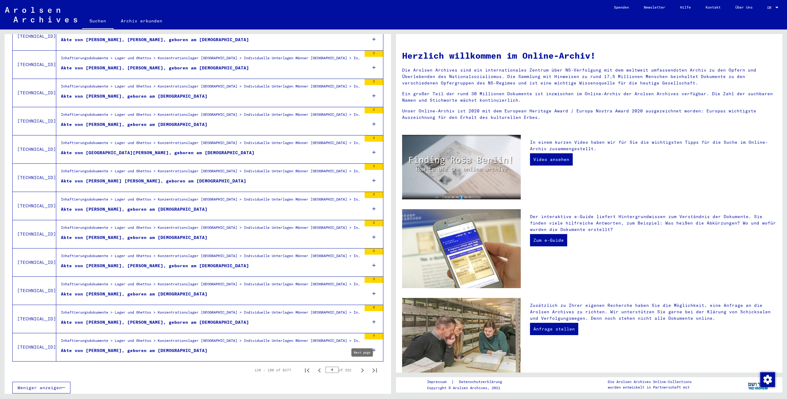
click at [363, 371] on icon "Next page" at bounding box center [362, 371] width 9 height 9
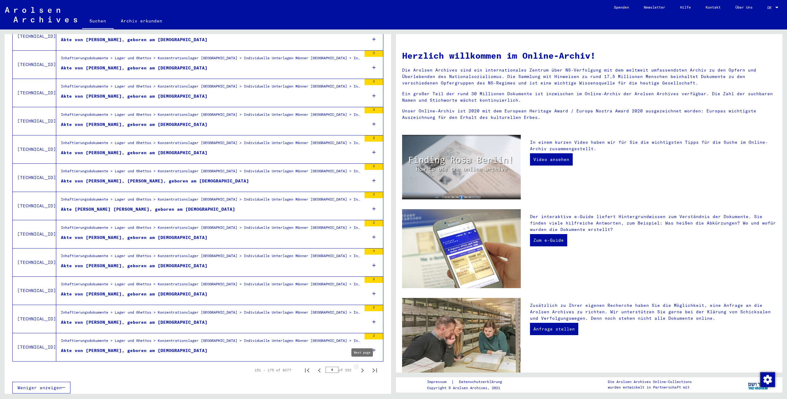
click at [363, 368] on icon "Next page" at bounding box center [362, 371] width 9 height 9
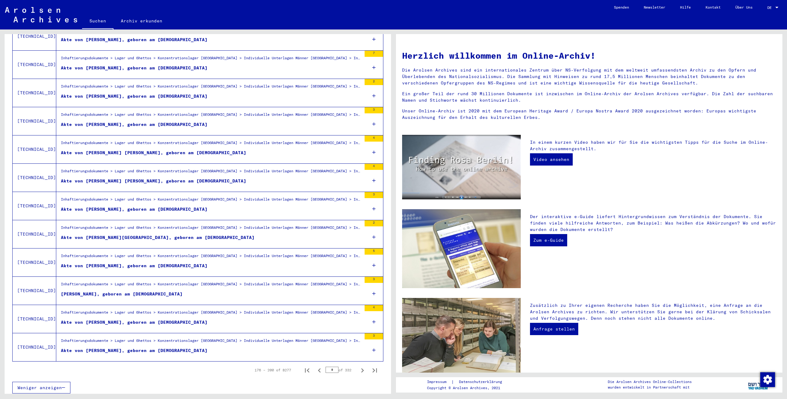
click at [363, 368] on icon "Next page" at bounding box center [362, 371] width 9 height 9
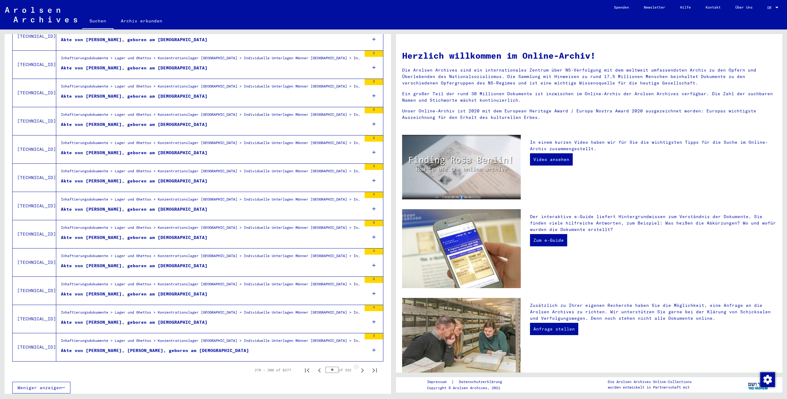
click at [363, 368] on icon "Next page" at bounding box center [362, 371] width 9 height 9
click at [364, 369] on icon "Next page" at bounding box center [362, 371] width 9 height 9
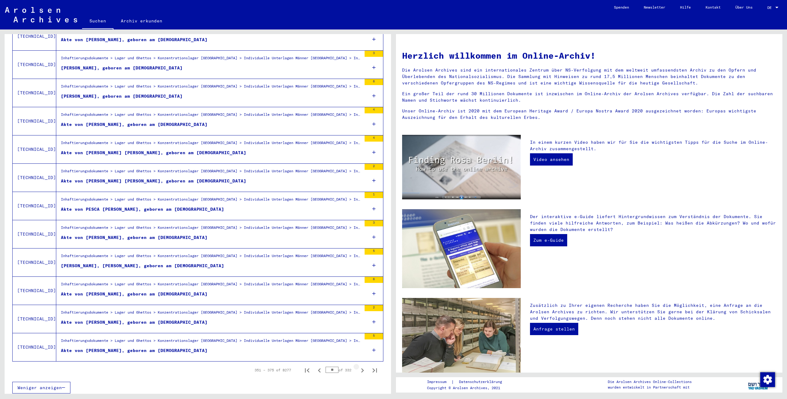
click at [364, 369] on icon "Next page" at bounding box center [362, 371] width 9 height 9
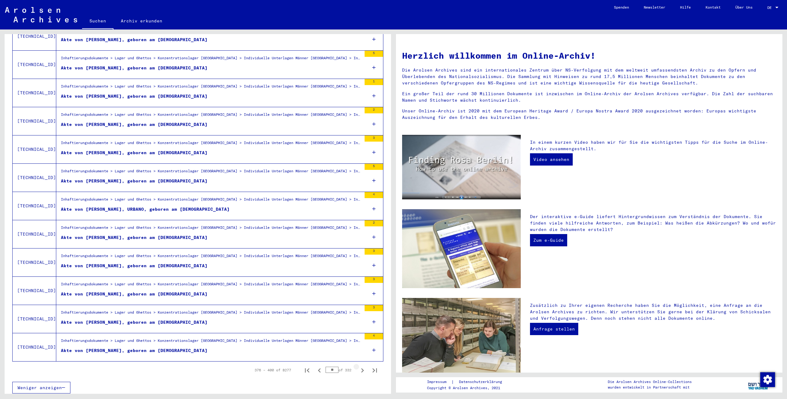
click at [364, 369] on icon "Next page" at bounding box center [362, 371] width 9 height 9
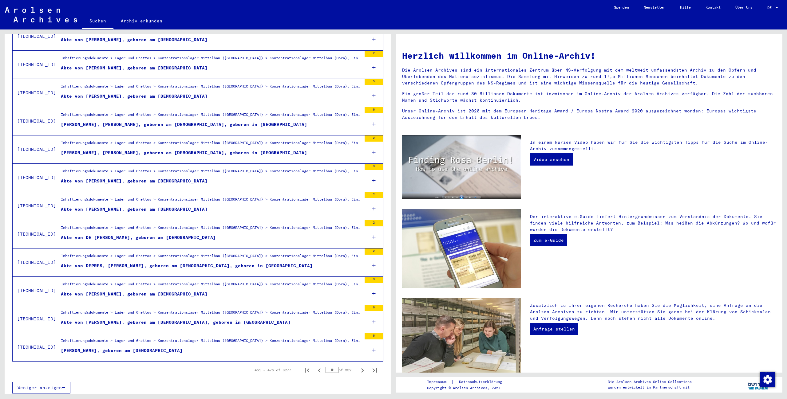
click at [364, 369] on icon "Next page" at bounding box center [362, 371] width 9 height 9
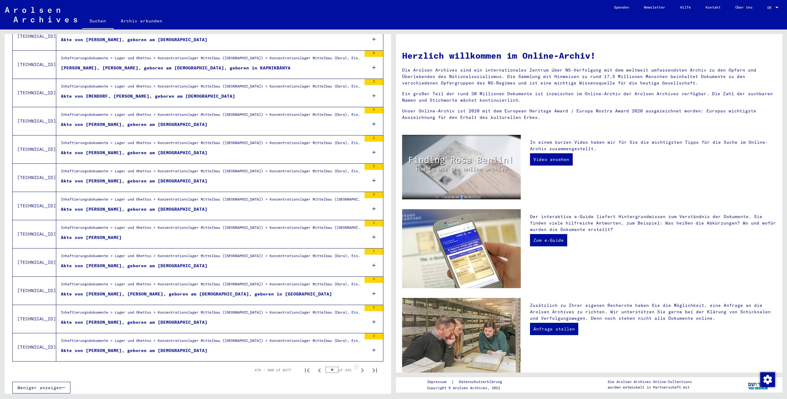
click at [364, 369] on icon "Next page" at bounding box center [362, 371] width 9 height 9
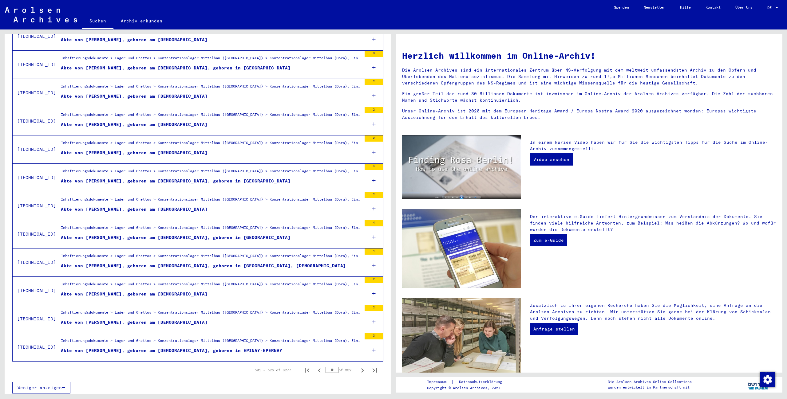
click at [364, 369] on icon "Next page" at bounding box center [362, 371] width 9 height 9
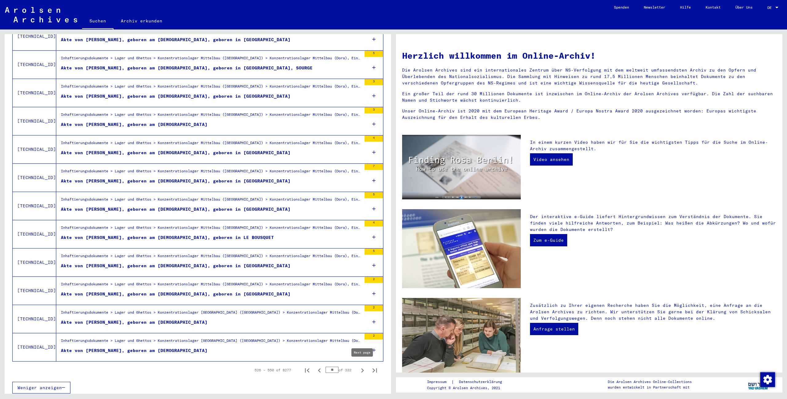
click at [364, 367] on icon "Next page" at bounding box center [362, 371] width 9 height 9
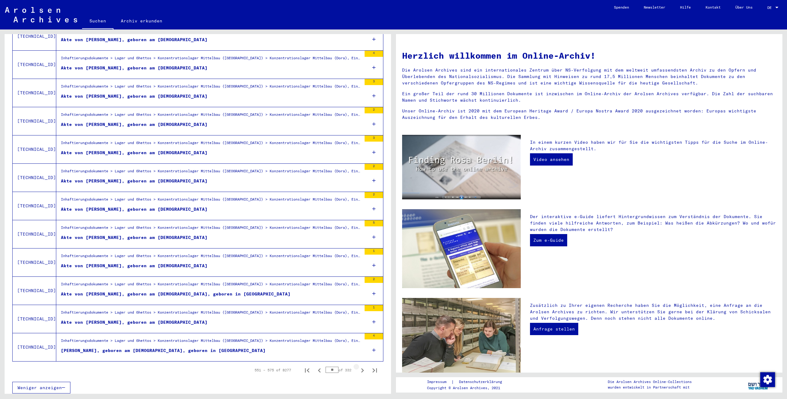
click at [364, 367] on icon "Next page" at bounding box center [362, 371] width 9 height 9
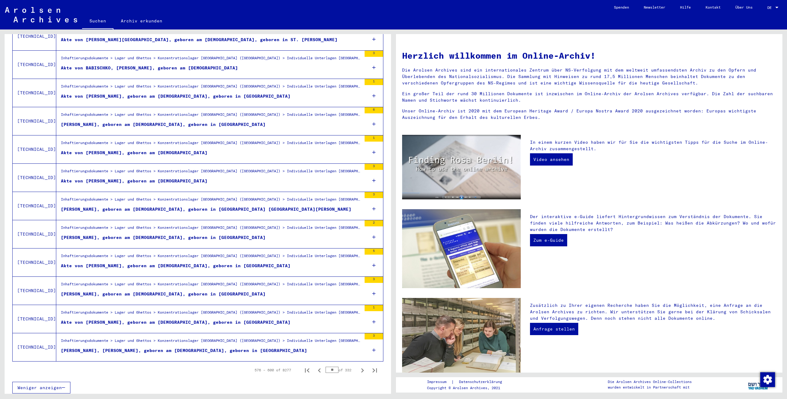
click at [364, 367] on icon "Next page" at bounding box center [362, 371] width 9 height 9
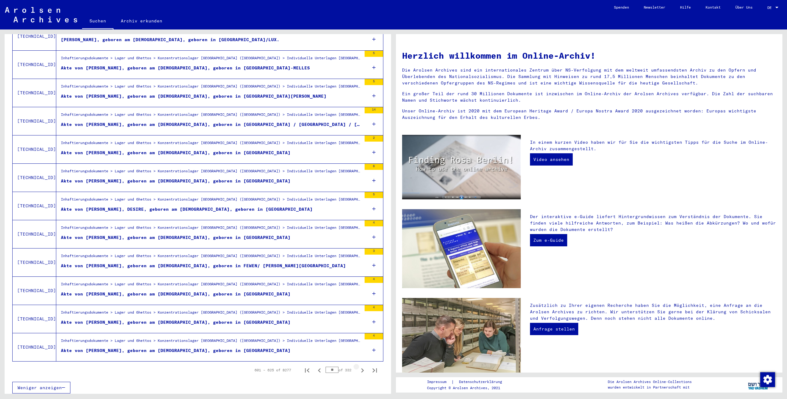
click at [364, 367] on icon "Next page" at bounding box center [362, 371] width 9 height 9
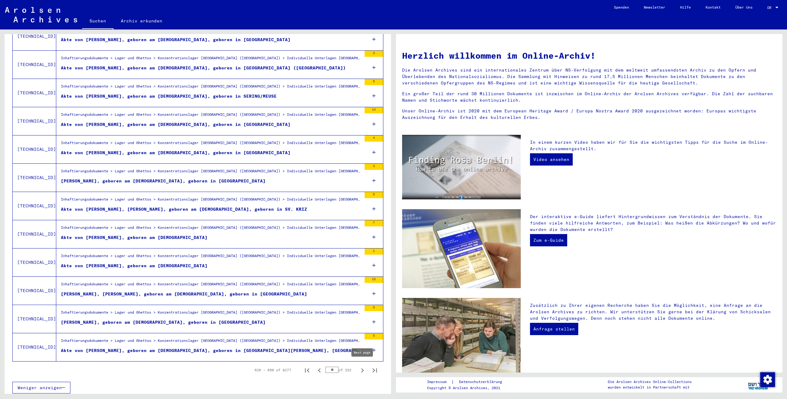
click at [363, 369] on icon "Next page" at bounding box center [362, 371] width 9 height 9
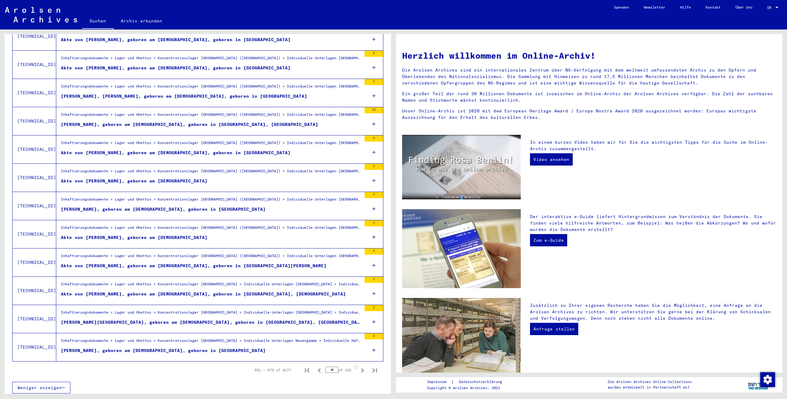
click at [363, 369] on icon "Next page" at bounding box center [362, 371] width 9 height 9
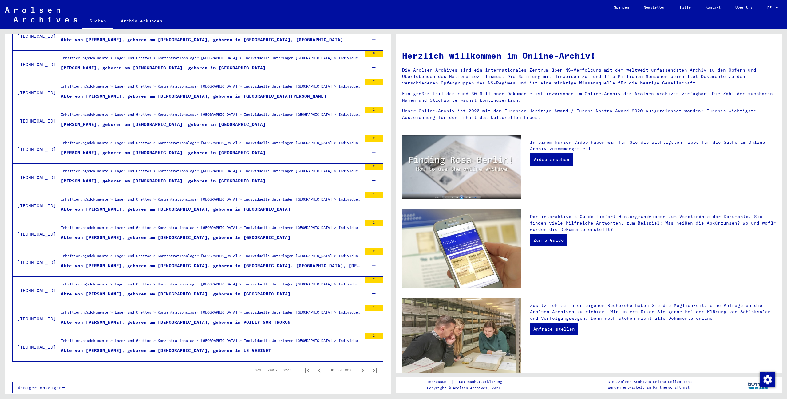
click at [363, 369] on icon "Next page" at bounding box center [362, 371] width 9 height 9
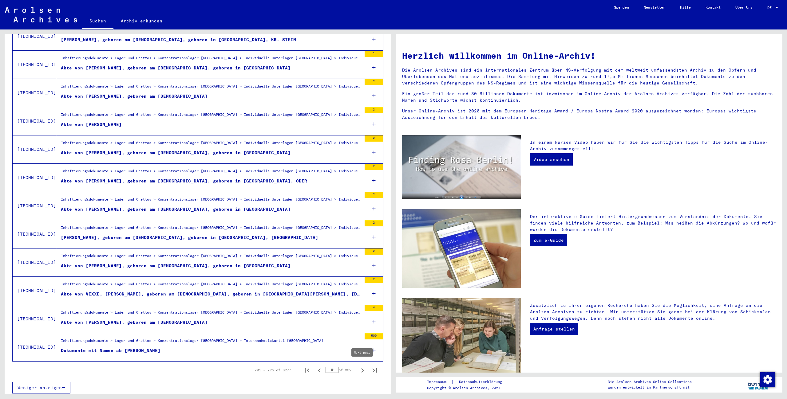
click at [363, 369] on icon "Next page" at bounding box center [362, 371] width 3 height 4
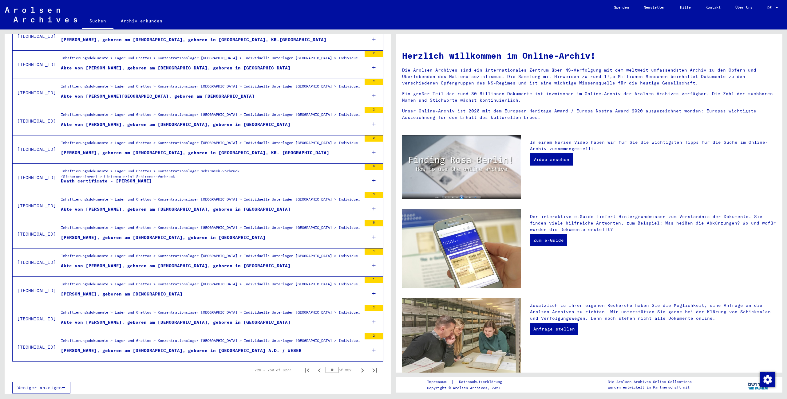
click at [363, 369] on icon "Next page" at bounding box center [362, 371] width 3 height 4
type input "**"
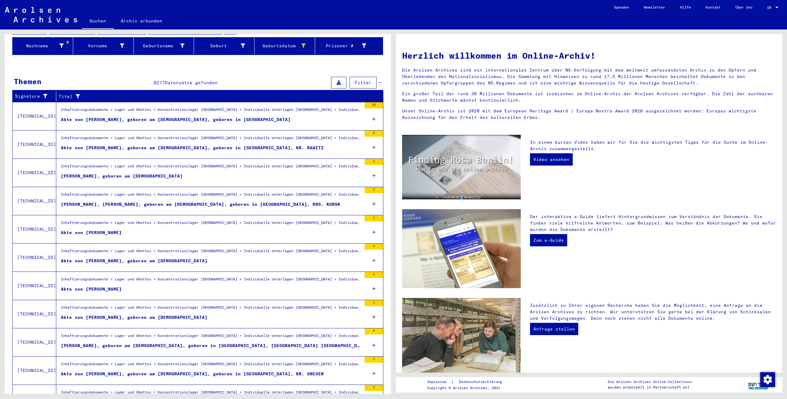
scroll to position [0, 0]
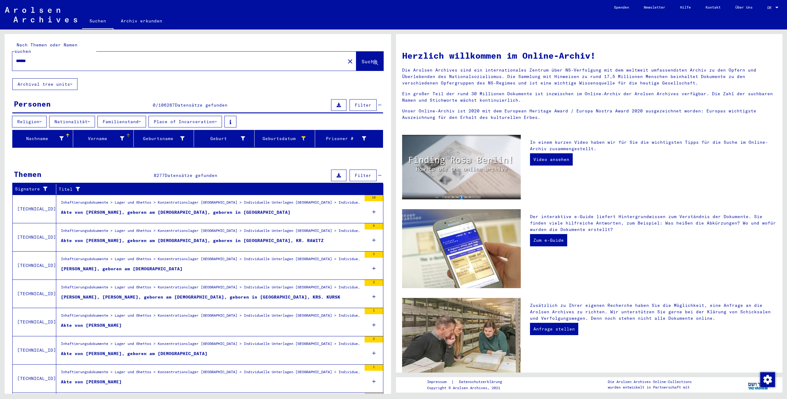
click at [123, 137] on icon at bounding box center [122, 139] width 4 height 4
click at [176, 144] on div at bounding box center [175, 143] width 6 height 9
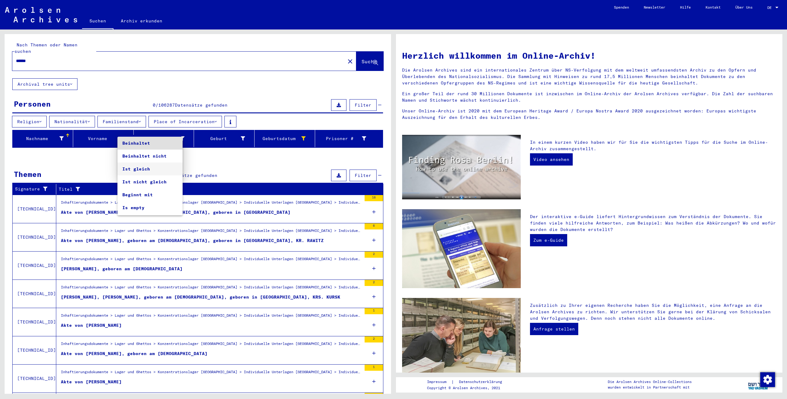
click at [160, 168] on span "Ist gleich" at bounding box center [149, 169] width 55 height 13
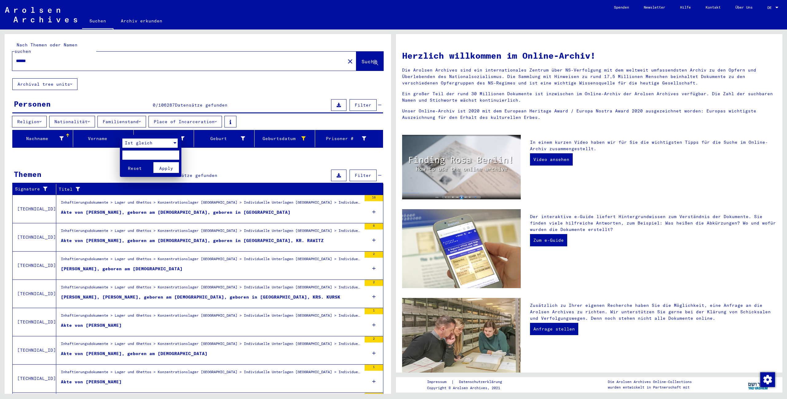
click at [136, 152] on input "text" at bounding box center [150, 155] width 57 height 9
type input "*"
type input "****"
click at [122, 162] on button "Reset" at bounding box center [135, 167] width 26 height 11
click at [127, 134] on div at bounding box center [128, 135] width 2 height 2
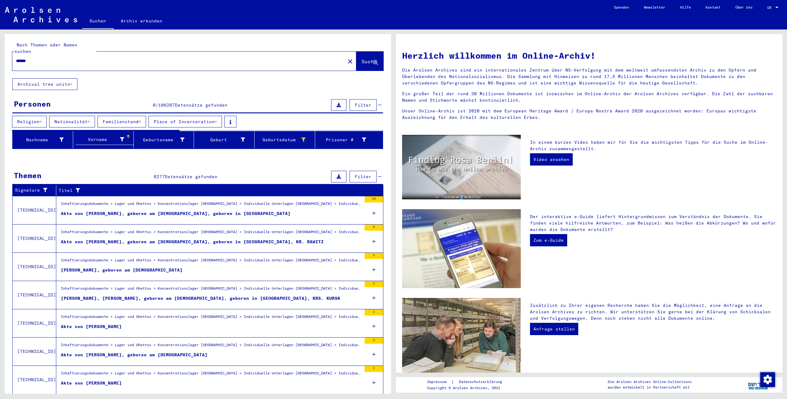
click at [123, 137] on icon at bounding box center [122, 139] width 4 height 4
click at [125, 159] on input "text" at bounding box center [150, 156] width 57 height 9
click at [176, 145] on div at bounding box center [175, 144] width 6 height 9
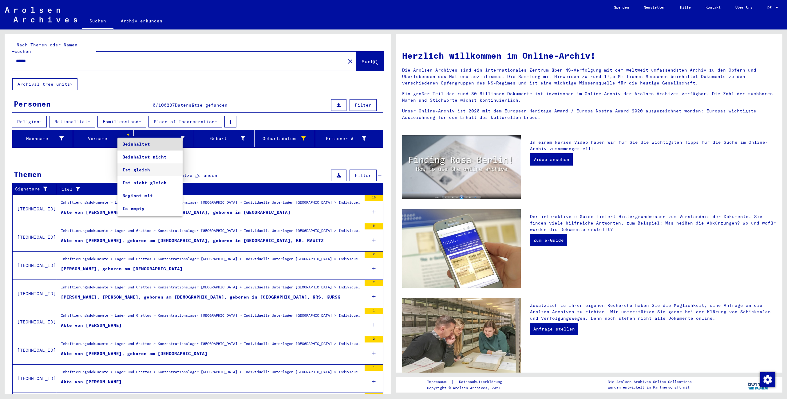
click at [158, 172] on span "Ist gleich" at bounding box center [149, 170] width 55 height 13
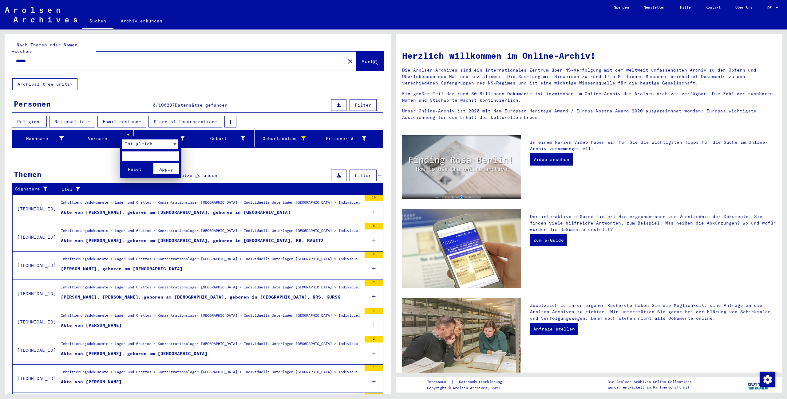
click at [143, 155] on input "text" at bounding box center [150, 156] width 57 height 9
type input "****"
click at [122, 163] on button "Reset" at bounding box center [135, 168] width 26 height 11
click at [98, 134] on div "Vorname" at bounding box center [105, 139] width 58 height 10
drag, startPoint x: 39, startPoint y: 58, endPoint x: 5, endPoint y: 58, distance: 34.4
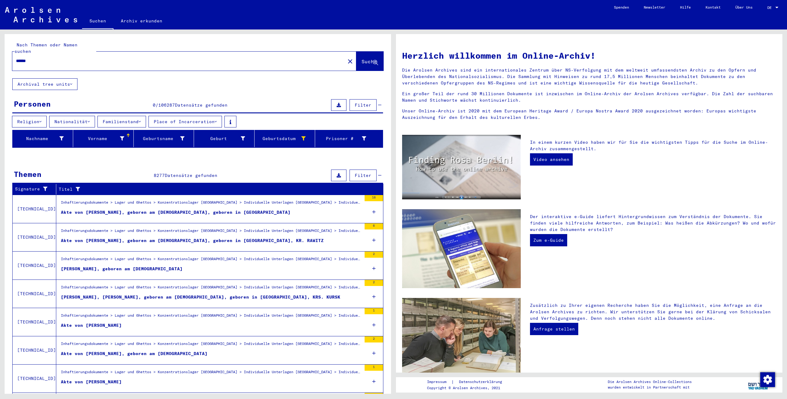
click at [16, 58] on input "******" at bounding box center [177, 61] width 322 height 6
type input "*******"
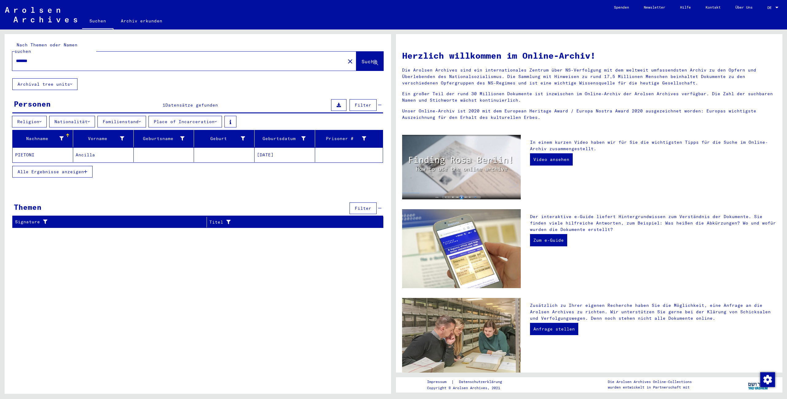
drag, startPoint x: 54, startPoint y: 54, endPoint x: 1, endPoint y: 53, distance: 52.9
click at [16, 58] on input "*******" at bounding box center [177, 61] width 322 height 6
click at [21, 58] on input "text" at bounding box center [177, 61] width 322 height 6
type input "**********"
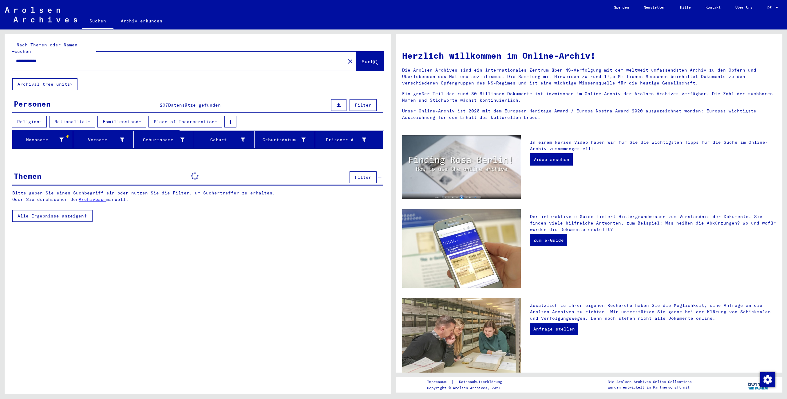
click at [176, 104] on div "Personen 297 Datensätze gefunden Filter" at bounding box center [197, 106] width 371 height 16
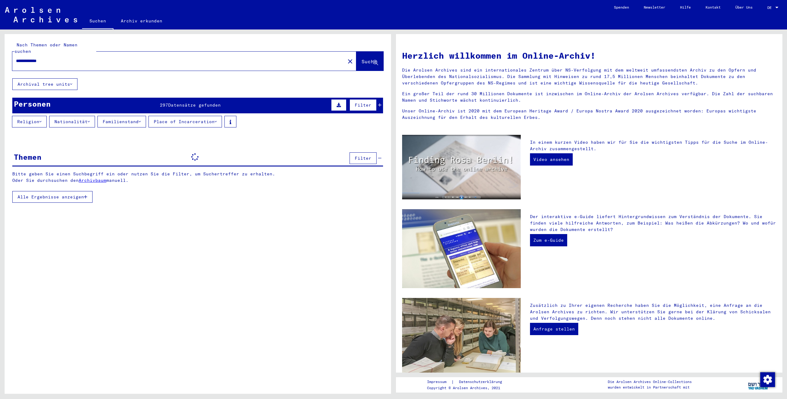
click at [181, 98] on div "Personen 297 Datensätze gefunden Filter" at bounding box center [197, 106] width 371 height 16
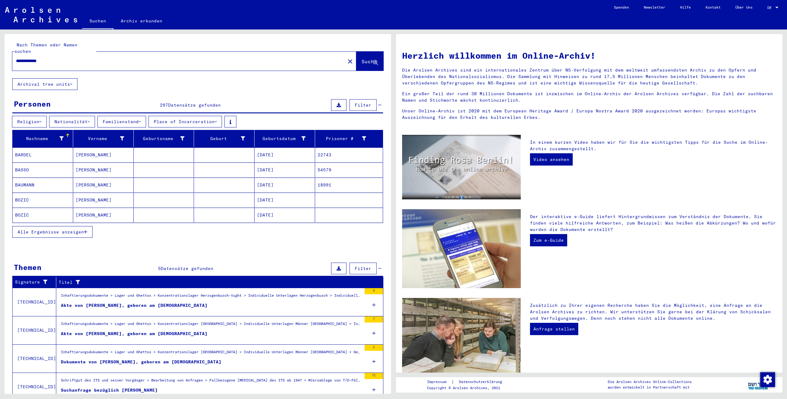
click at [61, 229] on span "Alle Ergebnisse anzeigen" at bounding box center [51, 232] width 66 height 6
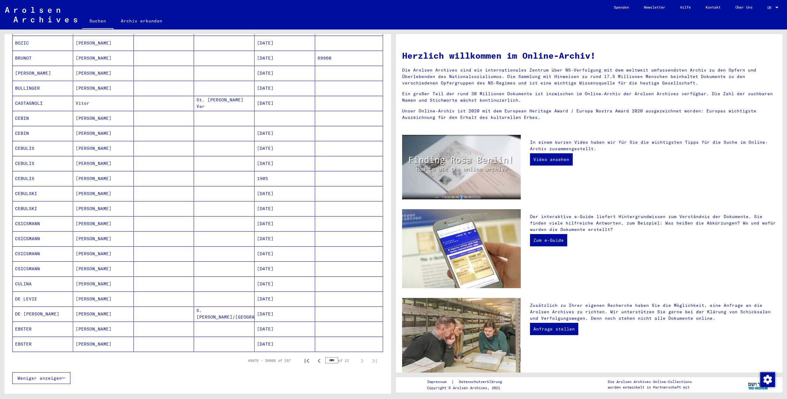
scroll to position [207, 0]
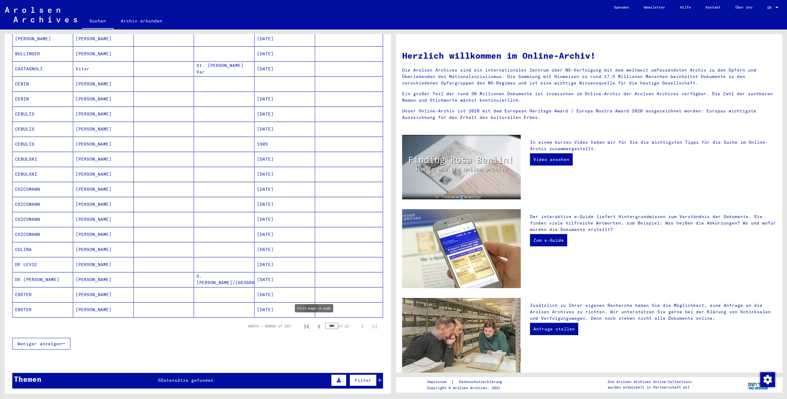
click at [312, 323] on button "First page" at bounding box center [307, 326] width 12 height 12
click at [362, 325] on icon "Next page" at bounding box center [362, 327] width 9 height 9
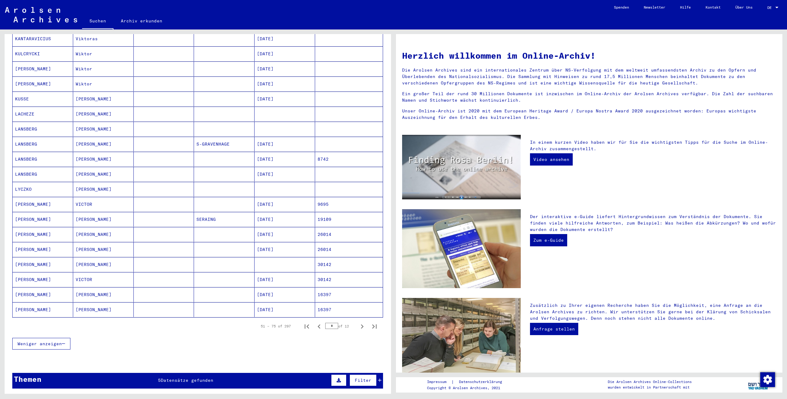
click at [362, 325] on icon "Next page" at bounding box center [362, 327] width 9 height 9
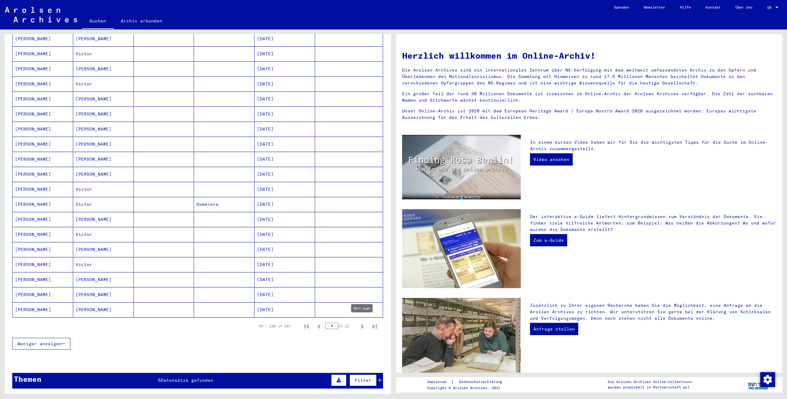
click at [364, 325] on icon "Next page" at bounding box center [362, 327] width 9 height 9
click at [365, 325] on icon "Next page" at bounding box center [362, 327] width 9 height 9
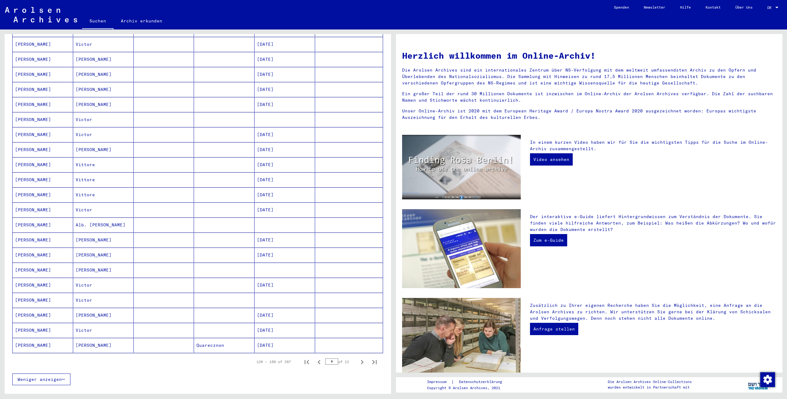
scroll to position [172, 0]
click at [360, 359] on icon "Next page" at bounding box center [362, 361] width 9 height 9
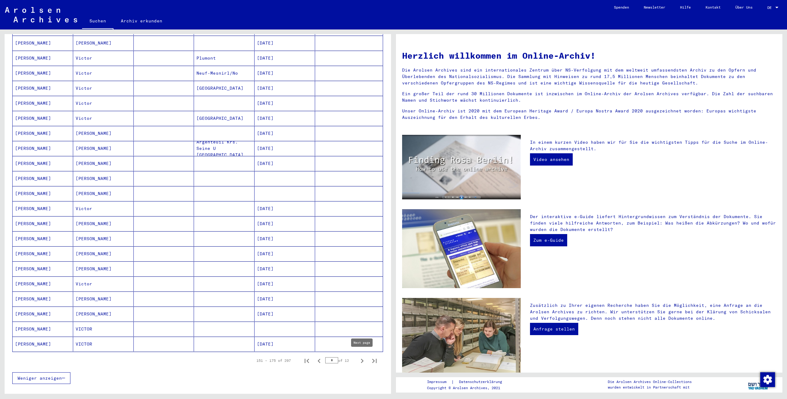
click at [364, 357] on icon "Next page" at bounding box center [362, 361] width 9 height 9
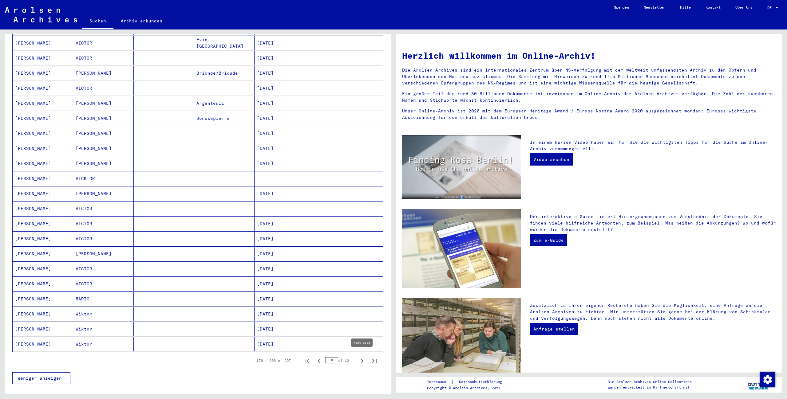
click at [362, 362] on icon "Next page" at bounding box center [362, 361] width 9 height 9
type input "*"
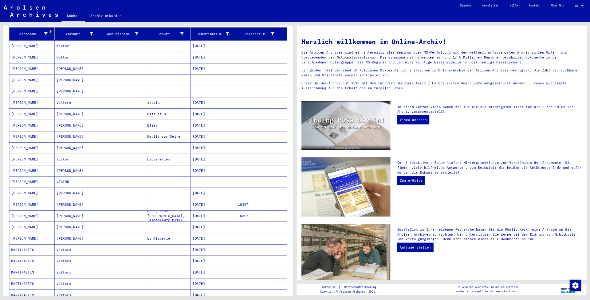
scroll to position [103, 0]
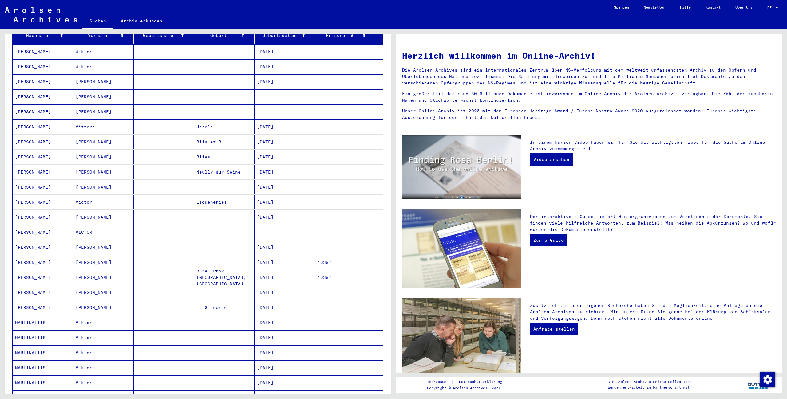
click at [46, 300] on mat-cell "MARTIN VICTOR" at bounding box center [43, 307] width 61 height 15
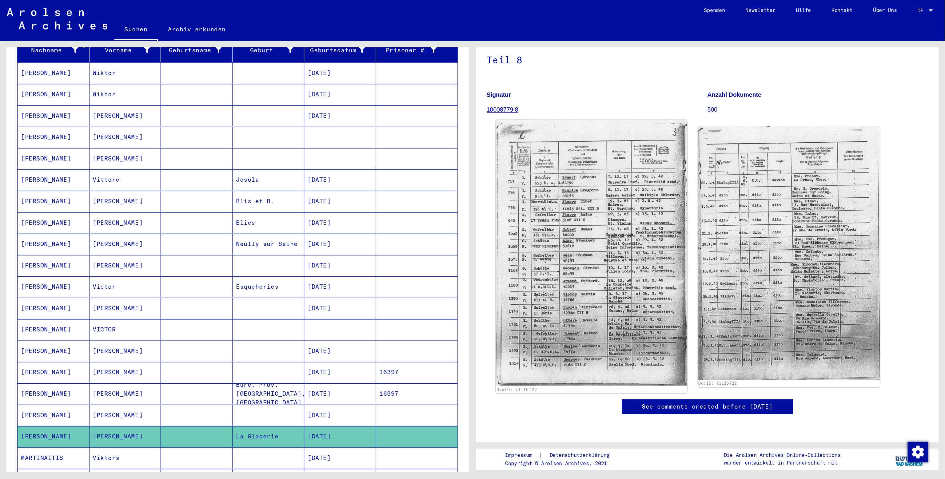
scroll to position [103, 0]
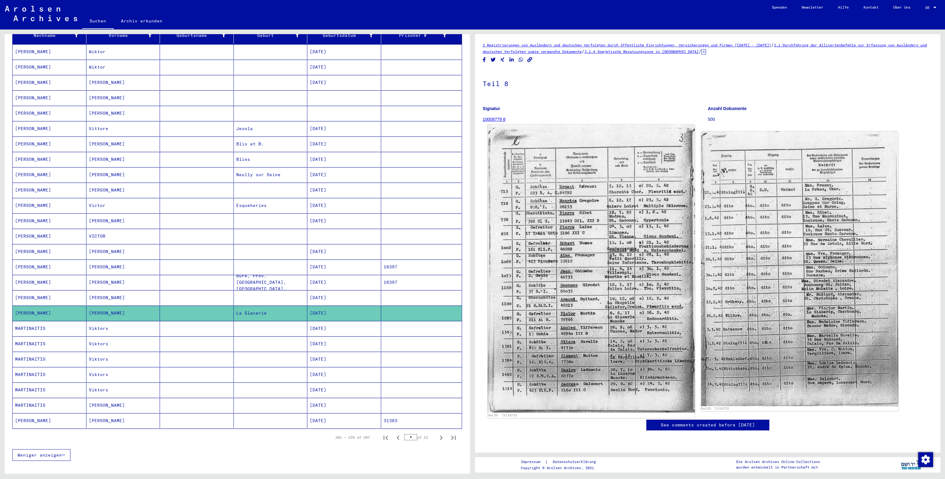
click at [579, 263] on img at bounding box center [590, 268] width 207 height 288
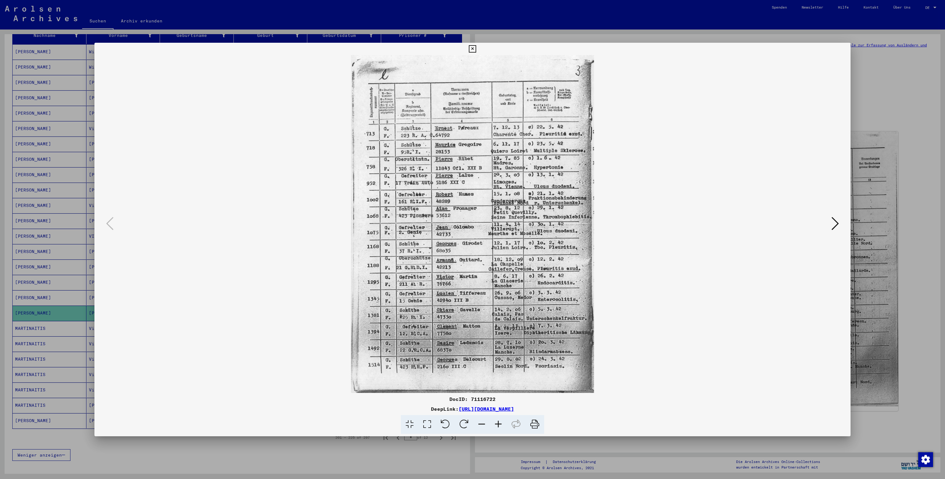
click at [787, 231] on icon at bounding box center [834, 223] width 7 height 15
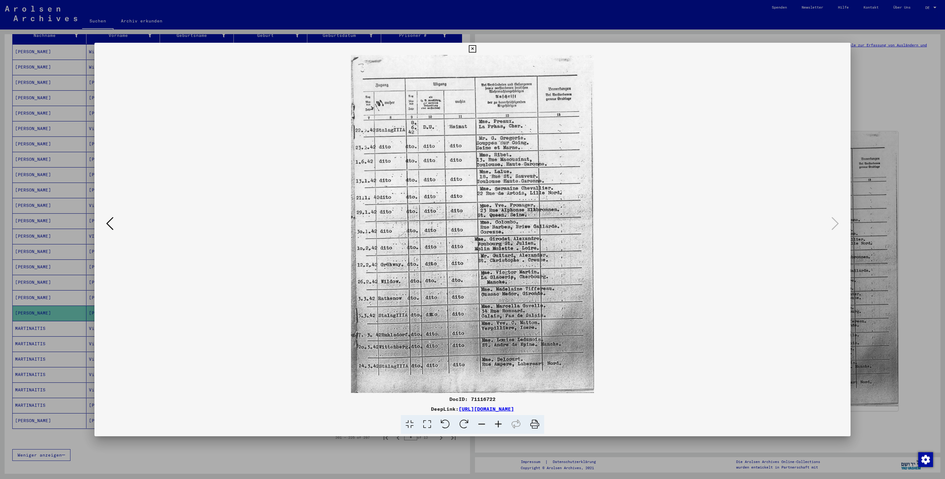
click at [478, 54] on button at bounding box center [472, 49] width 11 height 12
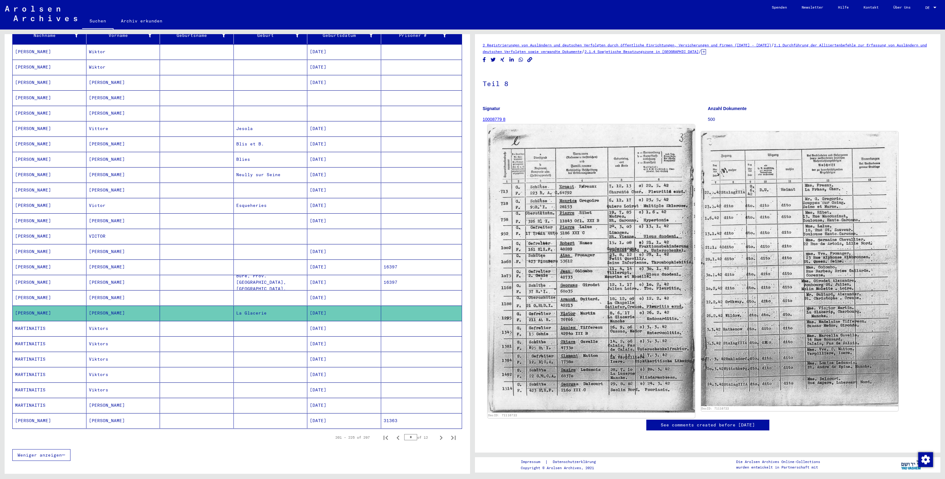
scroll to position [0, 0]
click at [630, 291] on img at bounding box center [590, 268] width 207 height 288
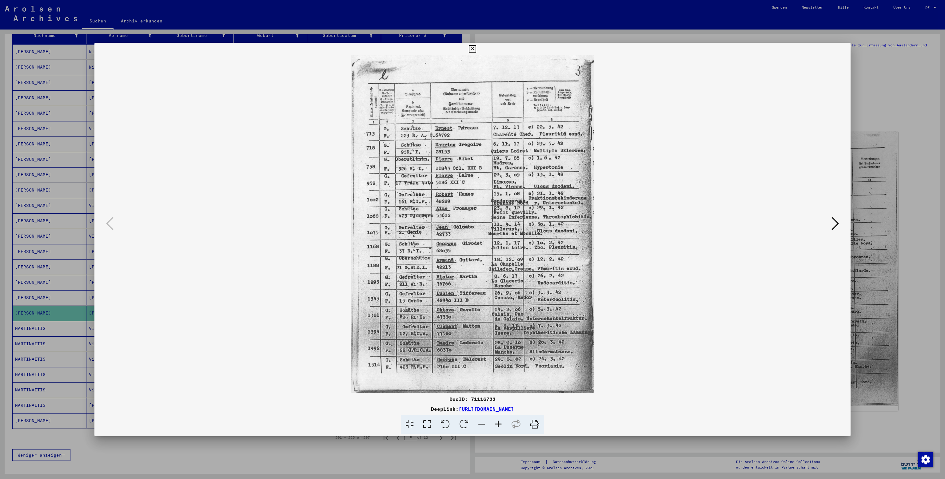
click at [495, 399] on icon at bounding box center [498, 424] width 17 height 19
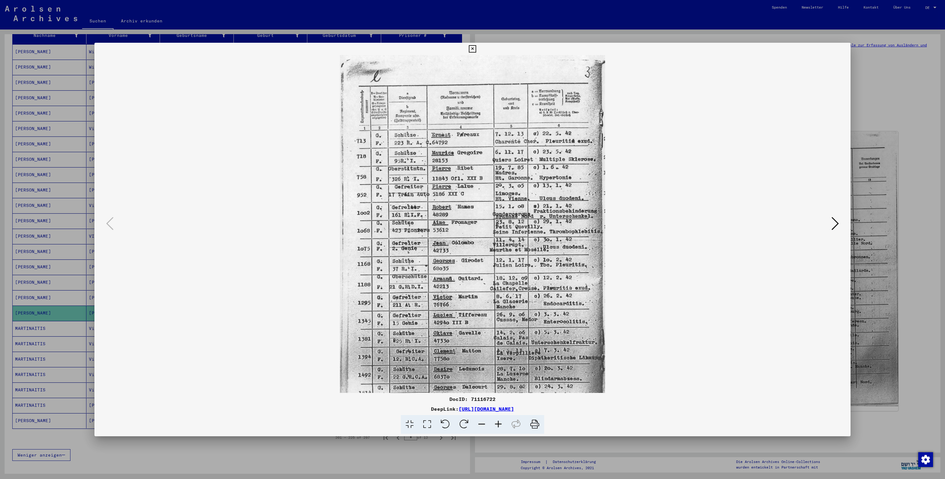
click at [495, 399] on icon at bounding box center [498, 424] width 17 height 19
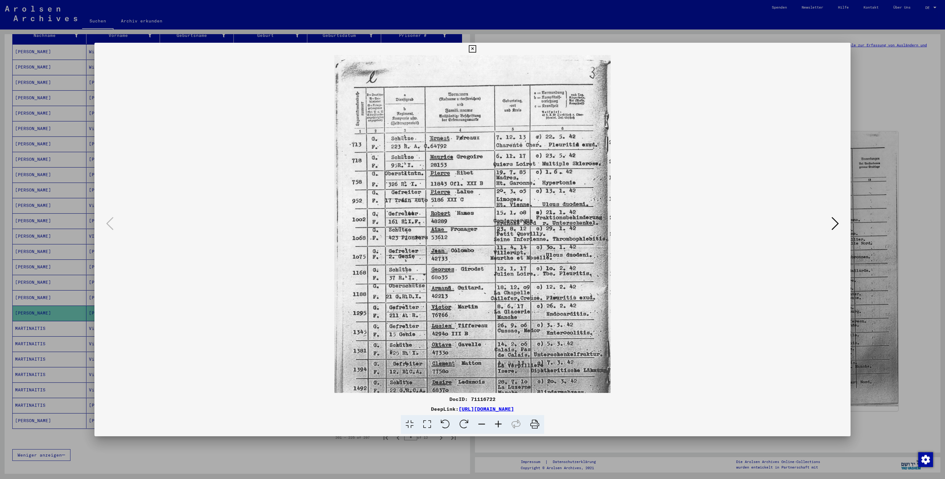
click at [495, 399] on icon at bounding box center [498, 424] width 17 height 19
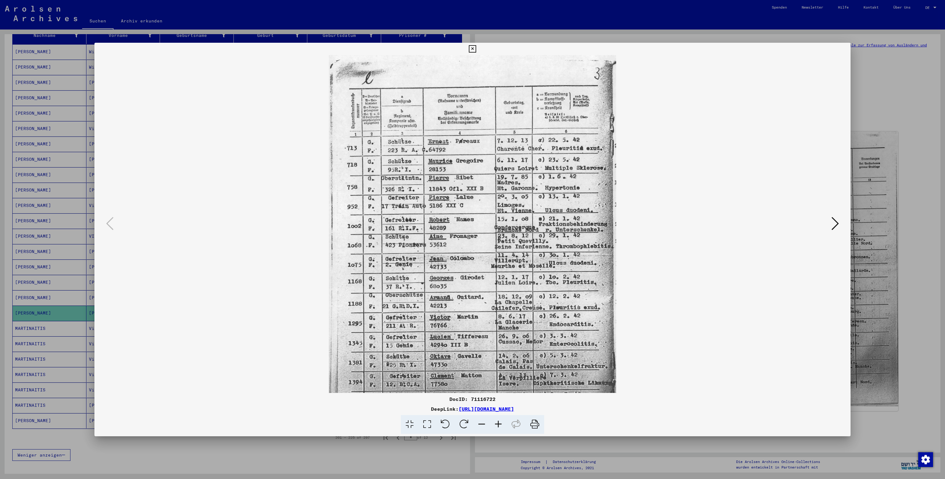
click at [495, 399] on icon at bounding box center [498, 424] width 17 height 19
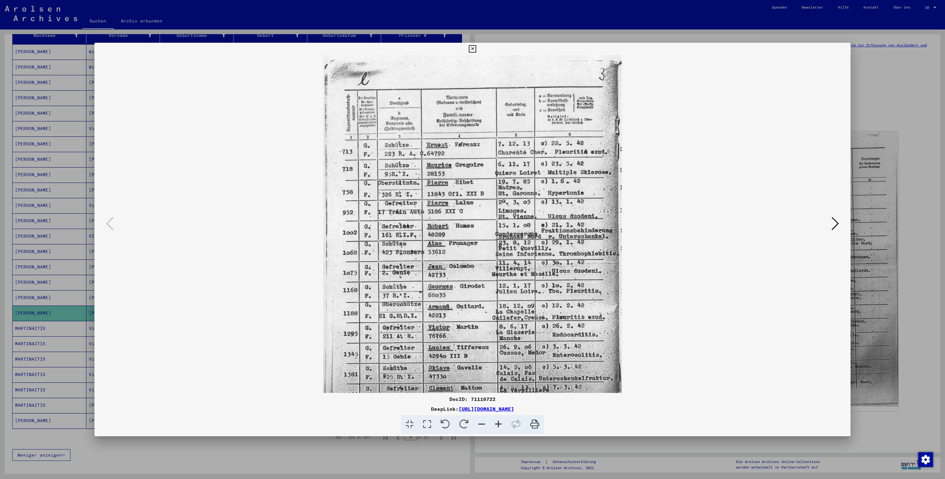
click at [495, 399] on icon at bounding box center [498, 424] width 17 height 19
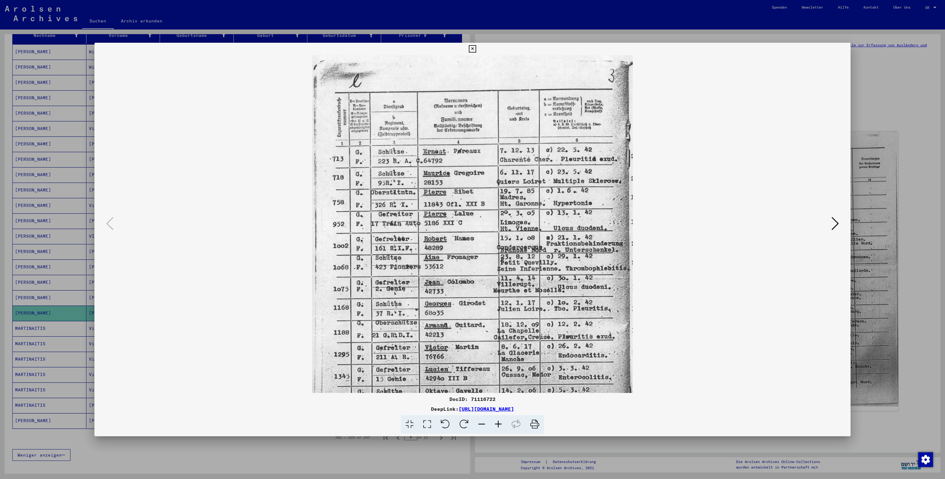
click at [495, 399] on icon at bounding box center [498, 424] width 17 height 19
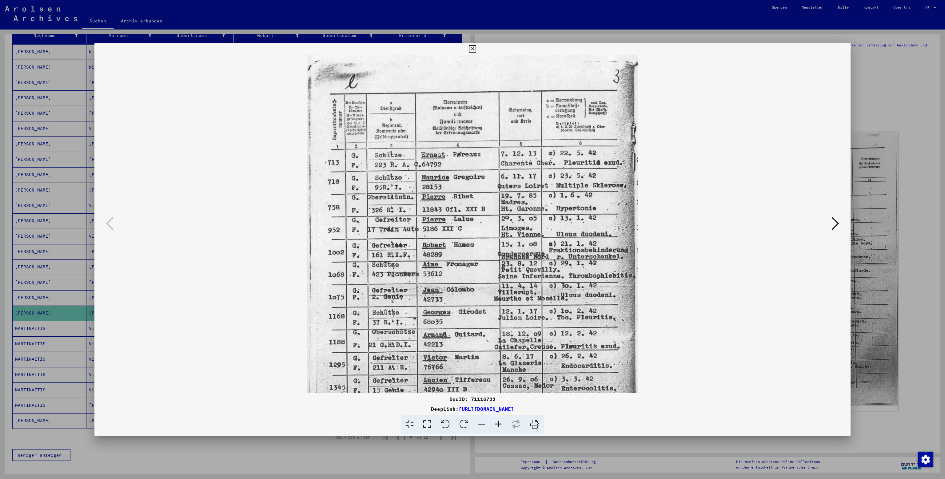
click at [495, 399] on icon at bounding box center [498, 424] width 17 height 19
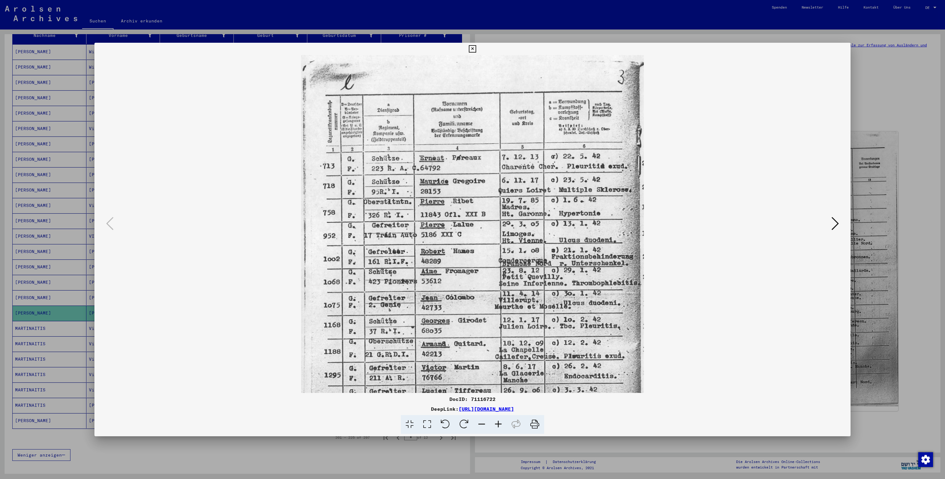
click at [495, 399] on icon at bounding box center [498, 424] width 17 height 19
click at [494, 399] on icon at bounding box center [498, 424] width 17 height 19
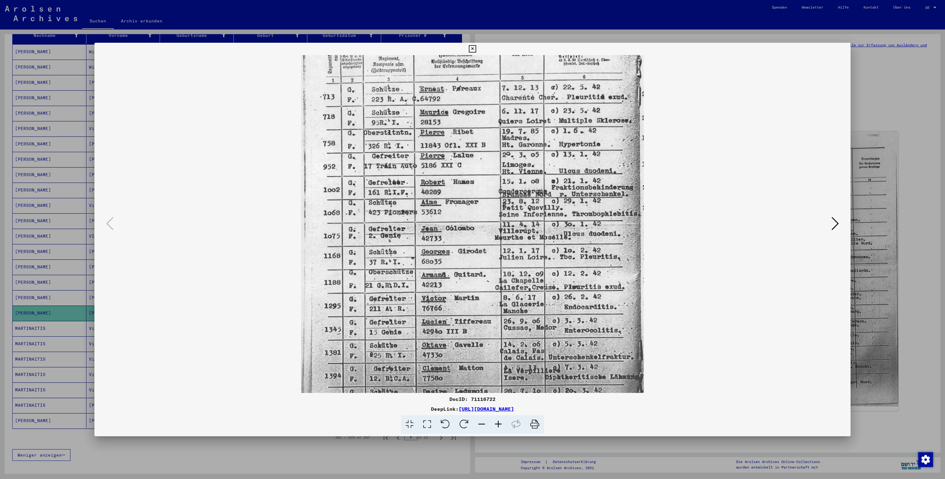
scroll to position [74, 0]
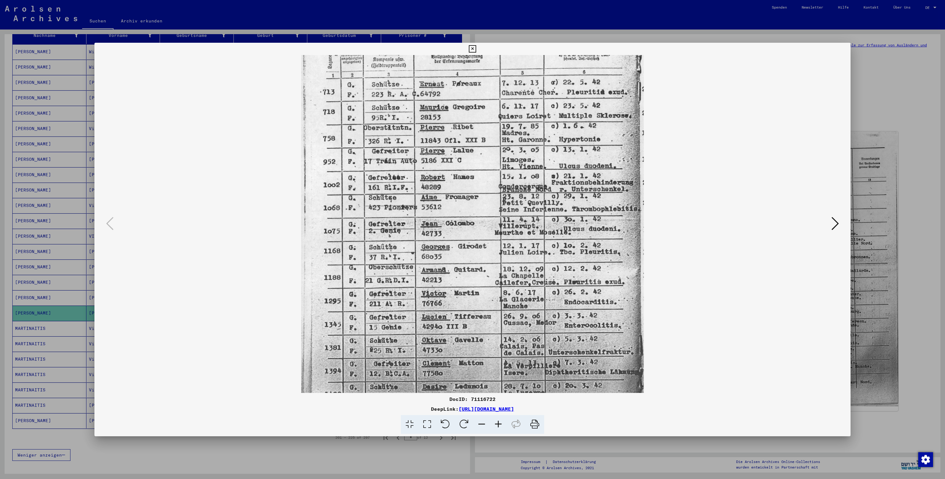
drag, startPoint x: 471, startPoint y: 292, endPoint x: 467, endPoint y: 217, distance: 74.5
click at [467, 217] on img at bounding box center [472, 219] width 342 height 476
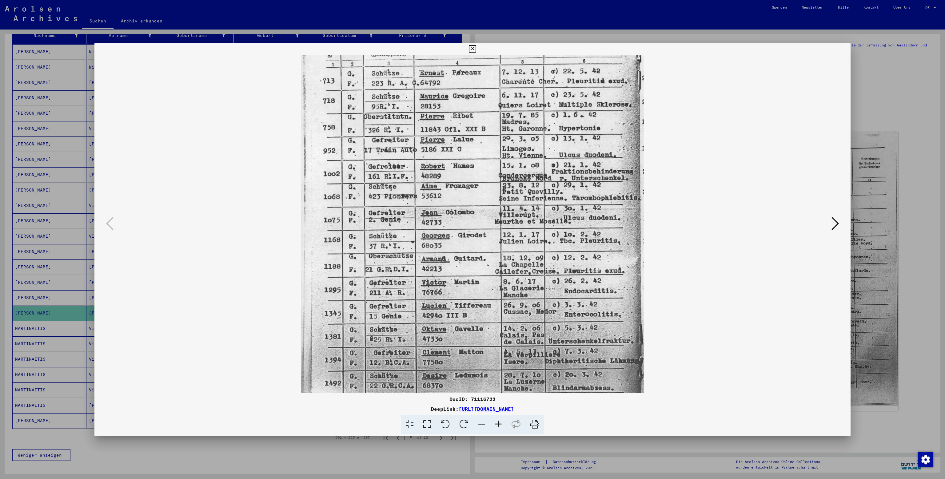
scroll to position [75, 0]
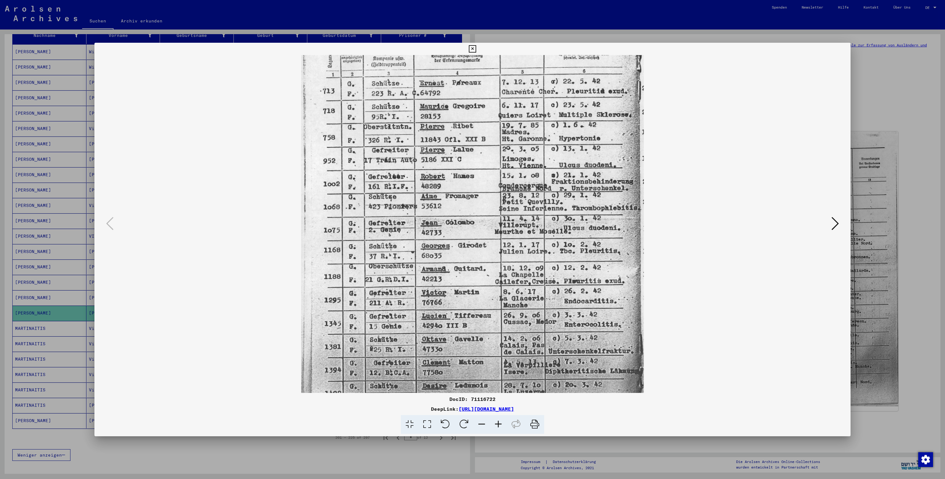
drag, startPoint x: 436, startPoint y: 321, endPoint x: 432, endPoint y: 320, distance: 4.1
click at [432, 320] on img at bounding box center [472, 218] width 342 height 476
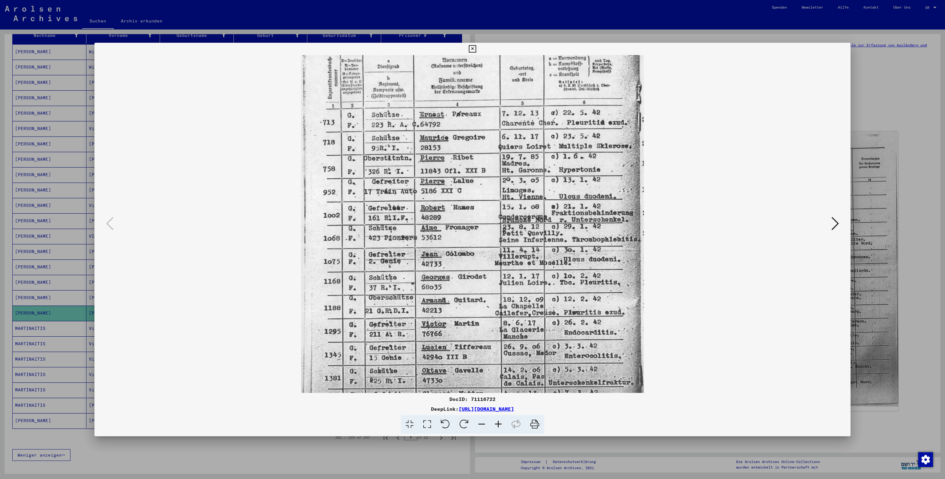
scroll to position [0, 0]
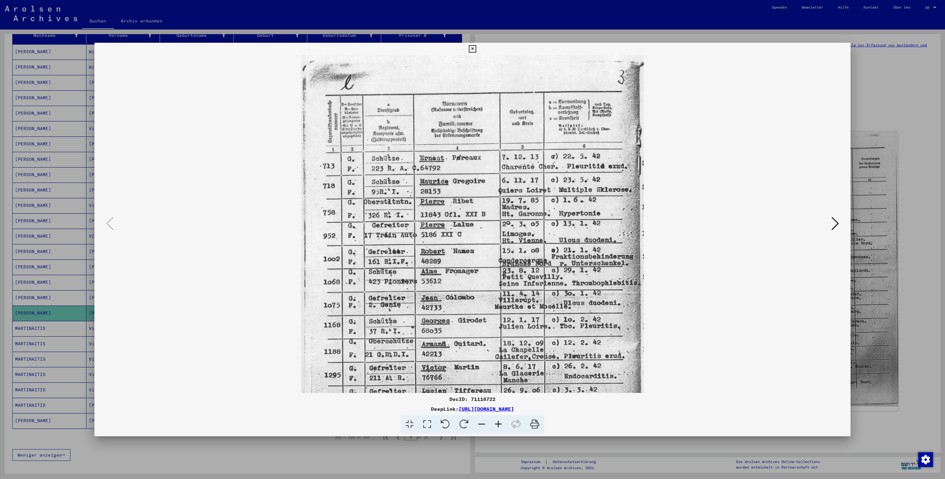
drag, startPoint x: 590, startPoint y: 255, endPoint x: 582, endPoint y: 333, distance: 78.2
click at [582, 333] on img at bounding box center [472, 293] width 342 height 476
click at [476, 49] on icon at bounding box center [472, 48] width 7 height 7
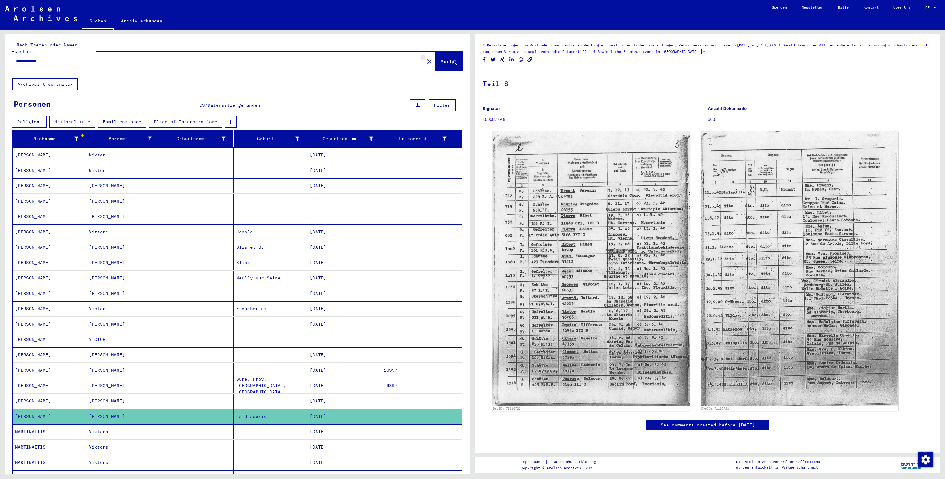
click at [425, 58] on mat-icon "close" at bounding box center [428, 61] width 7 height 7
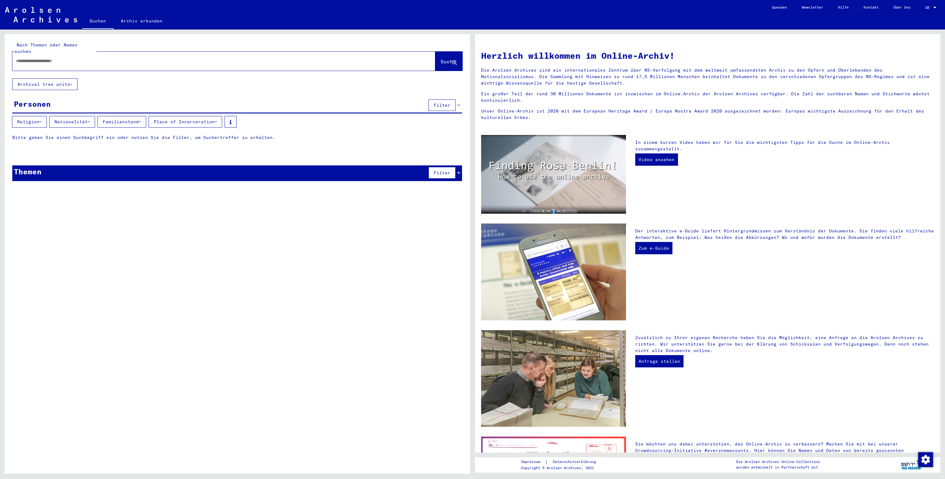
click at [249, 58] on input "text" at bounding box center [216, 61] width 401 height 6
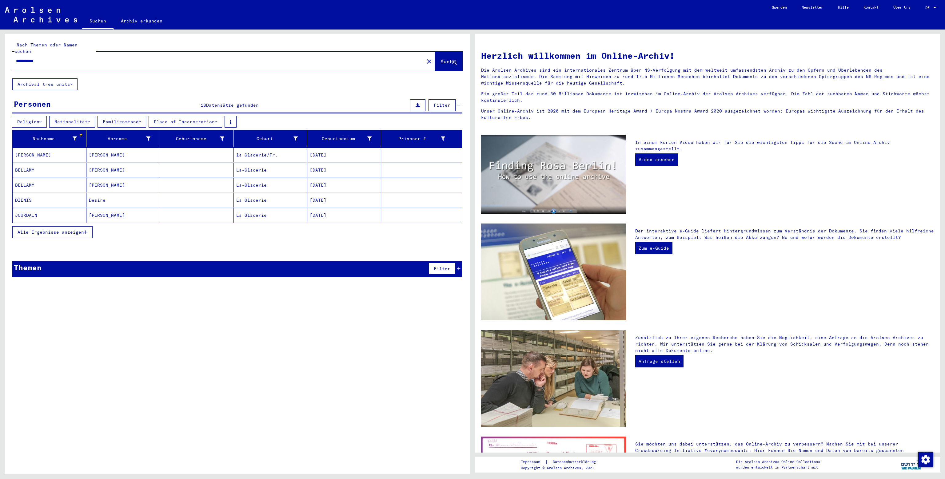
click at [209, 102] on span "Datensätze gefunden" at bounding box center [232, 105] width 53 height 6
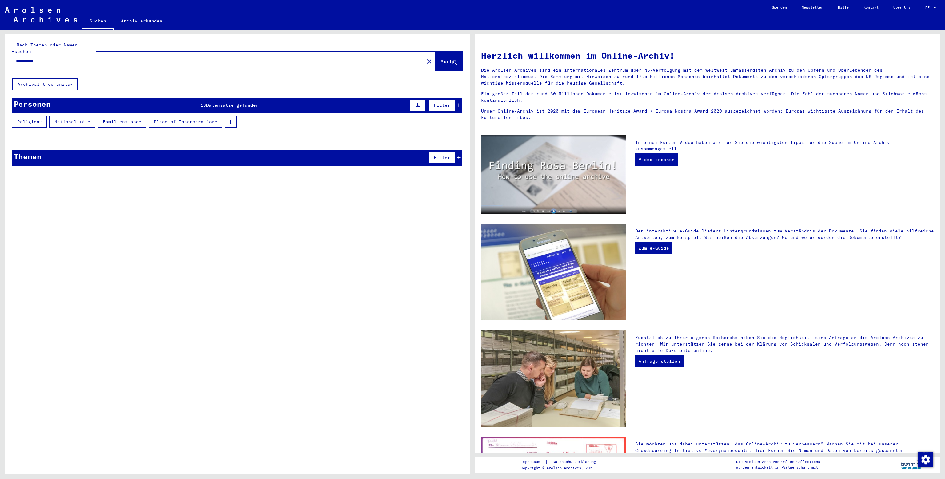
click at [209, 102] on span "Datensätze gefunden" at bounding box center [232, 105] width 53 height 6
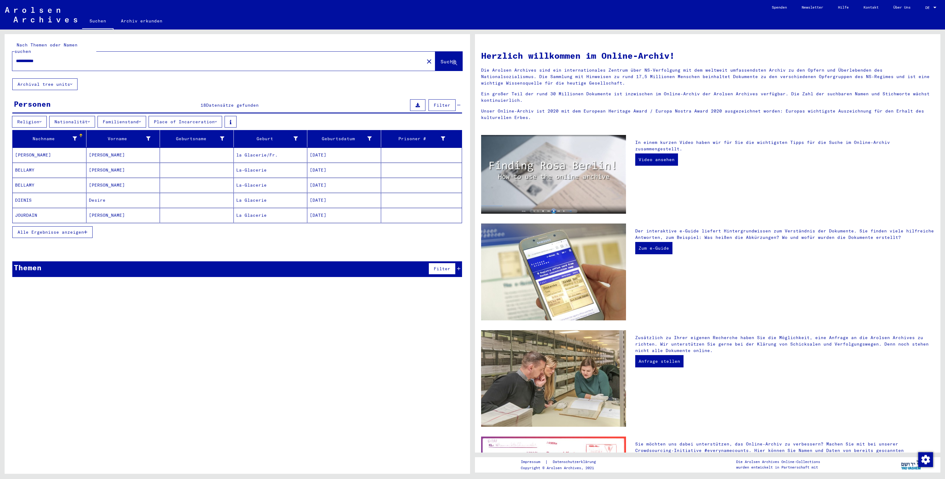
click at [87, 230] on icon "button" at bounding box center [85, 232] width 3 height 4
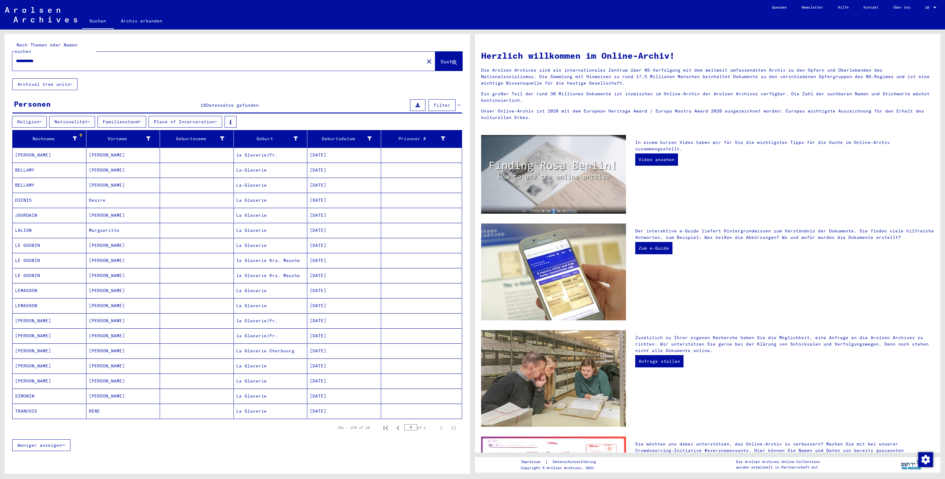
drag, startPoint x: 35, startPoint y: 53, endPoint x: 12, endPoint y: 51, distance: 22.8
click at [16, 58] on input "**********" at bounding box center [216, 61] width 401 height 6
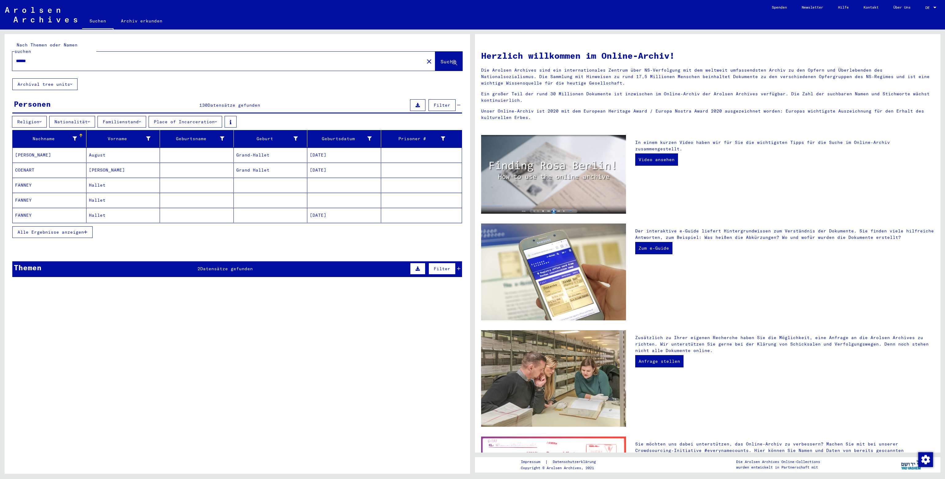
click at [70, 229] on span "Alle Ergebnisse anzeigen" at bounding box center [51, 232] width 66 height 6
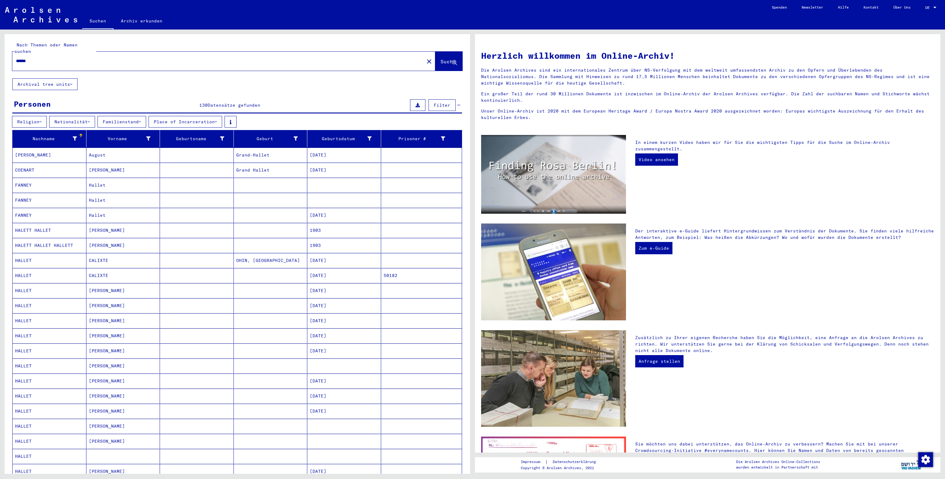
click at [117, 58] on input "******" at bounding box center [216, 61] width 401 height 6
type input "**********"
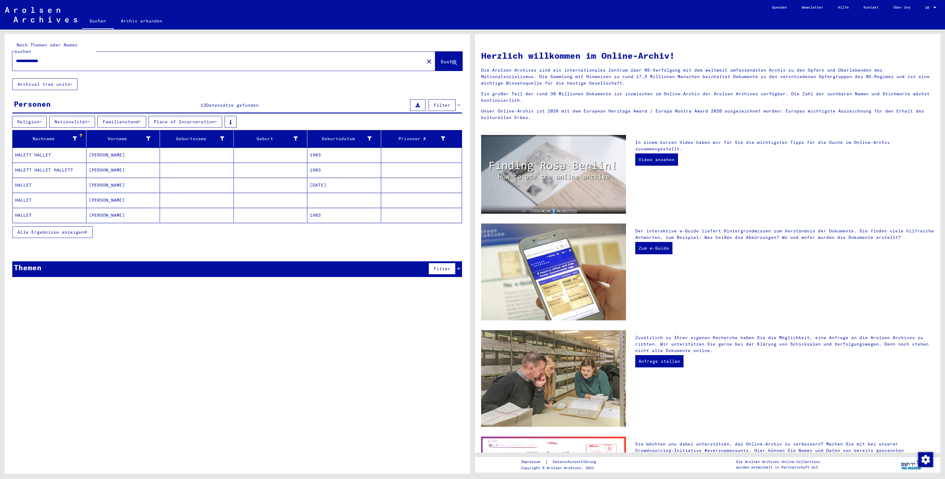
click at [47, 193] on mat-cell "HALLET" at bounding box center [50, 200] width 74 height 15
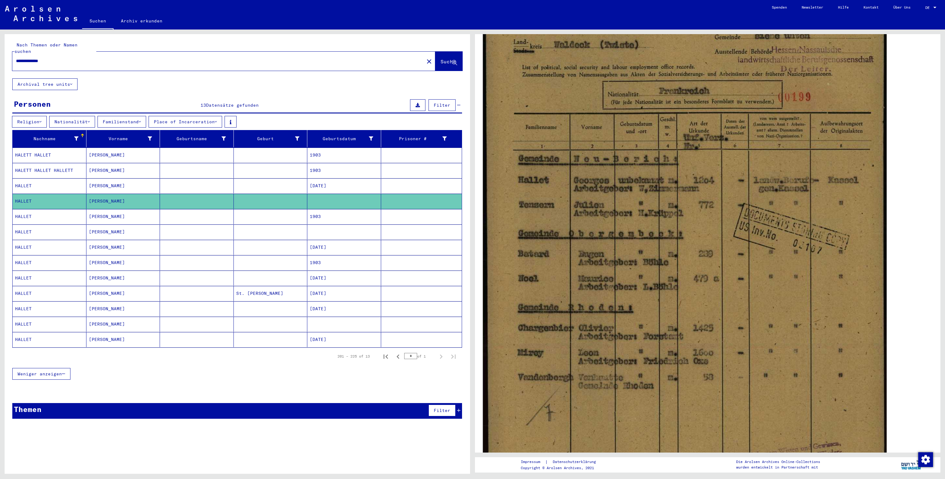
scroll to position [130, 0]
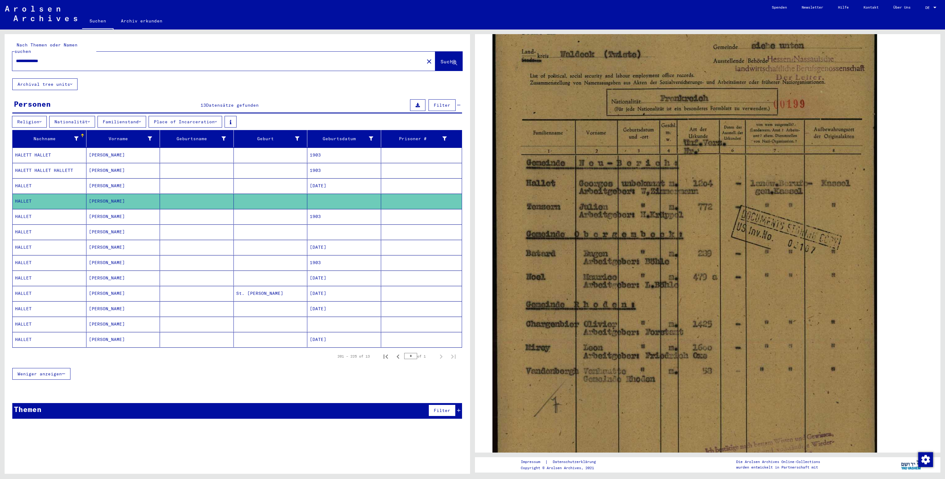
click at [265, 290] on mat-cell "St. Pierre des Oerps" at bounding box center [271, 293] width 74 height 15
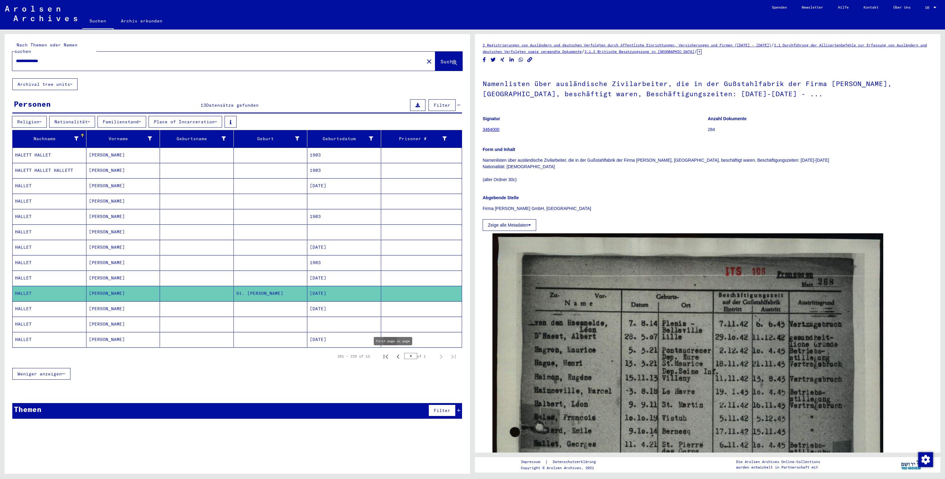
click at [390, 353] on button "First page" at bounding box center [385, 356] width 12 height 12
type input "*"
click at [117, 399] on div "Themen Filter" at bounding box center [237, 411] width 450 height 16
